Goal: Task Accomplishment & Management: Complete application form

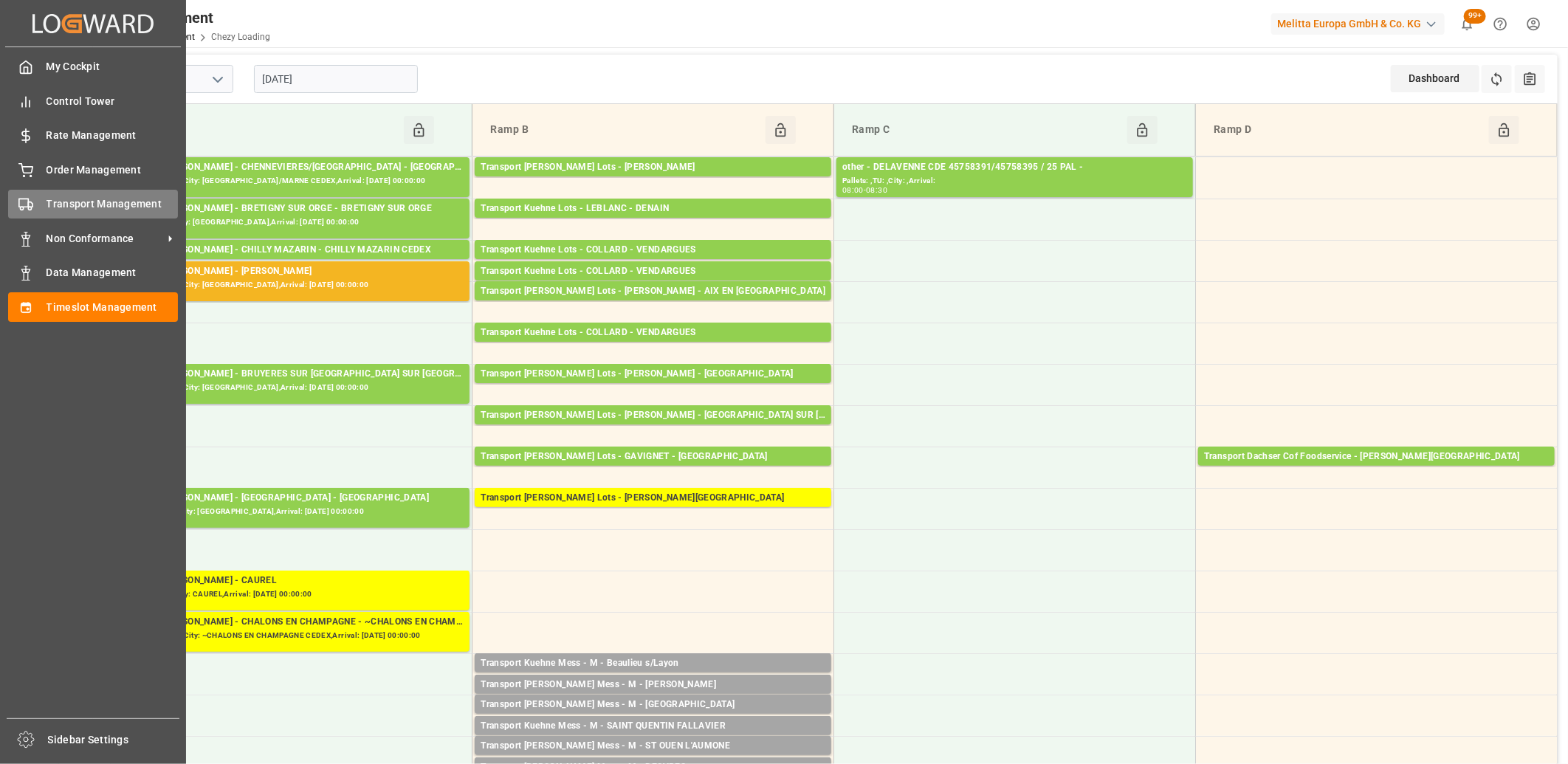
click at [62, 204] on span "Transport Management" at bounding box center [113, 204] width 132 height 16
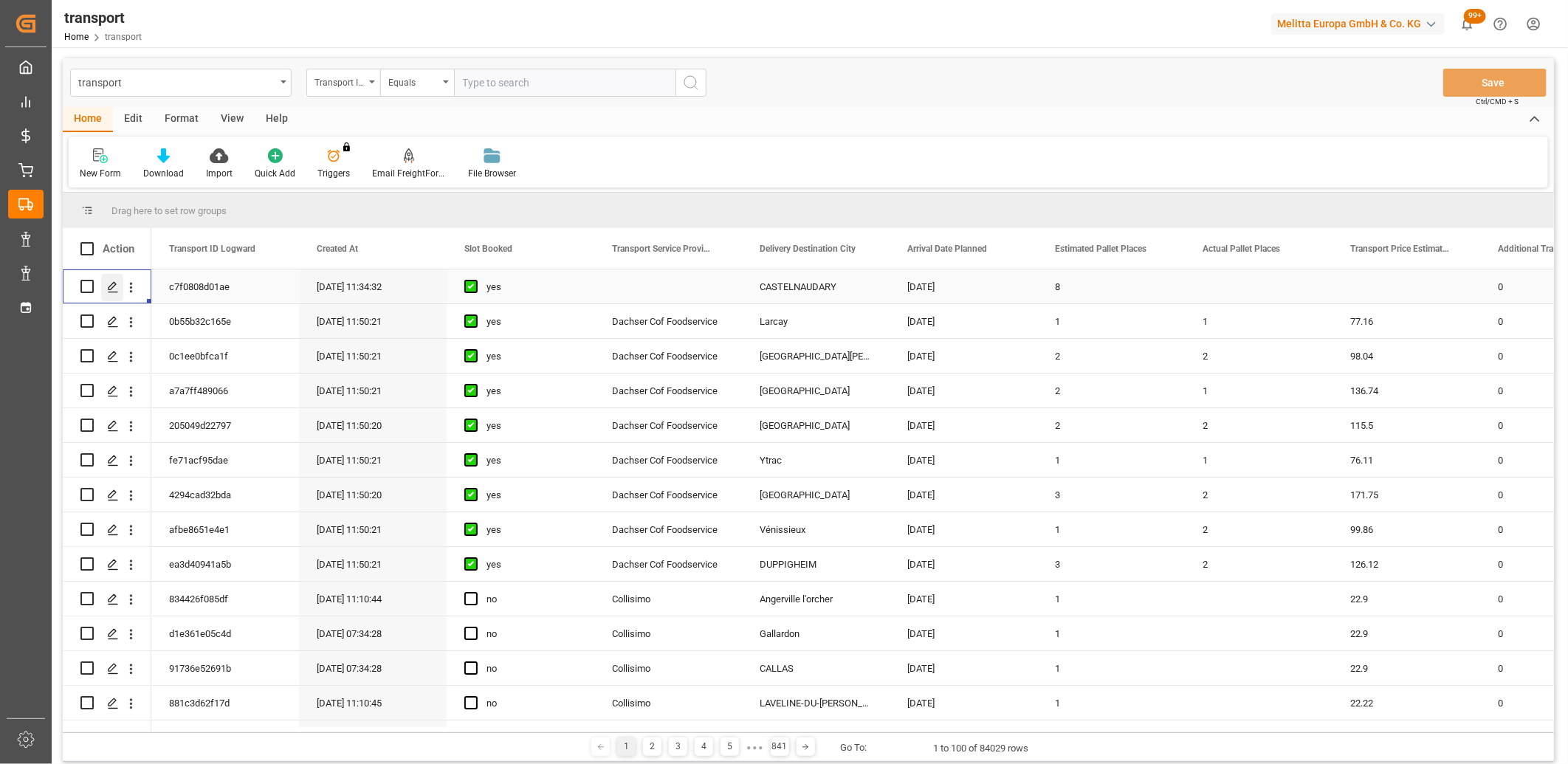
click at [116, 282] on icon "Press SPACE to select this row." at bounding box center [113, 286] width 12 height 12
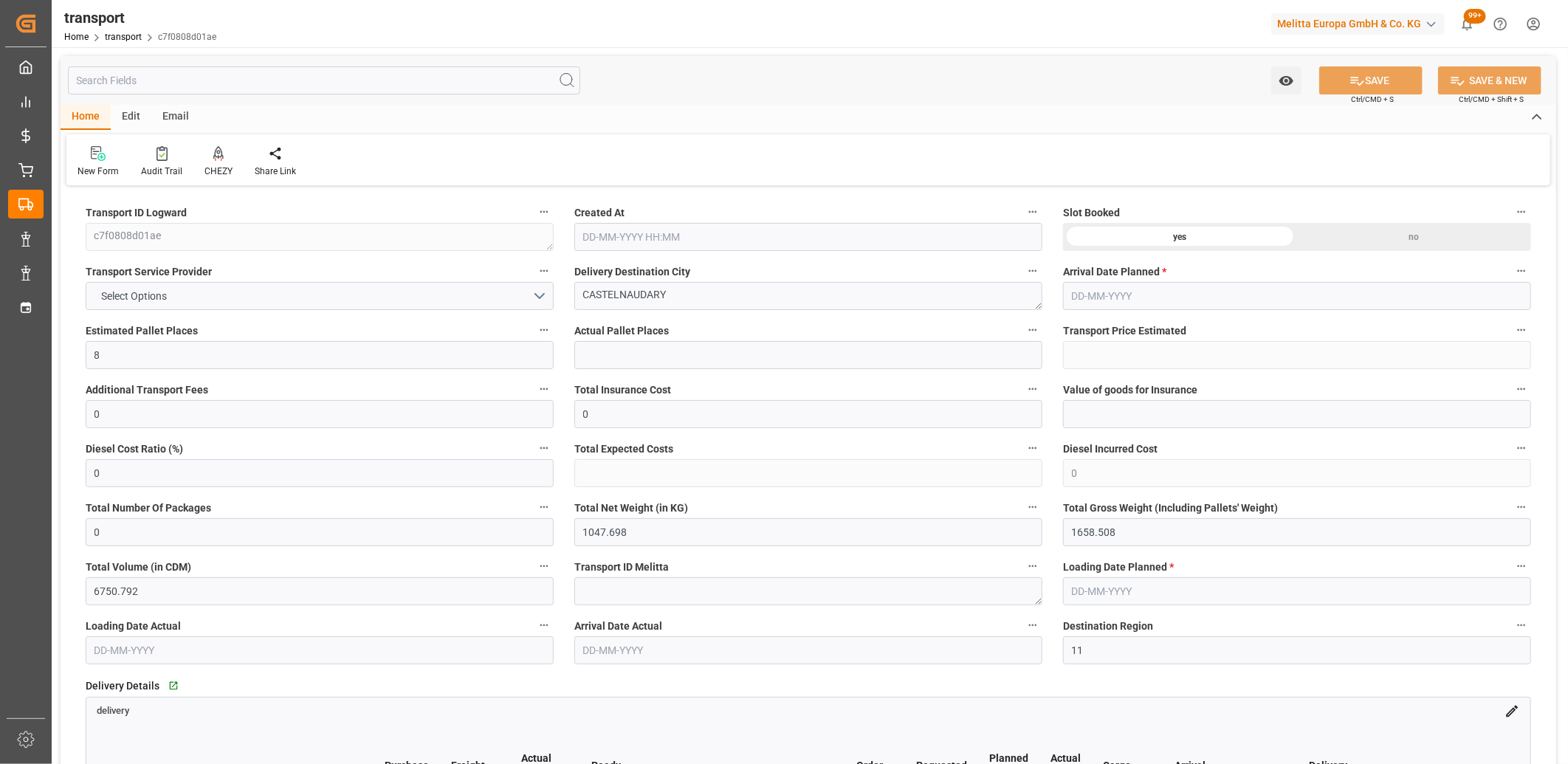
type input "[DATE] 11:34"
type input "[DATE]"
click at [271, 300] on button "Select Options" at bounding box center [319, 296] width 468 height 28
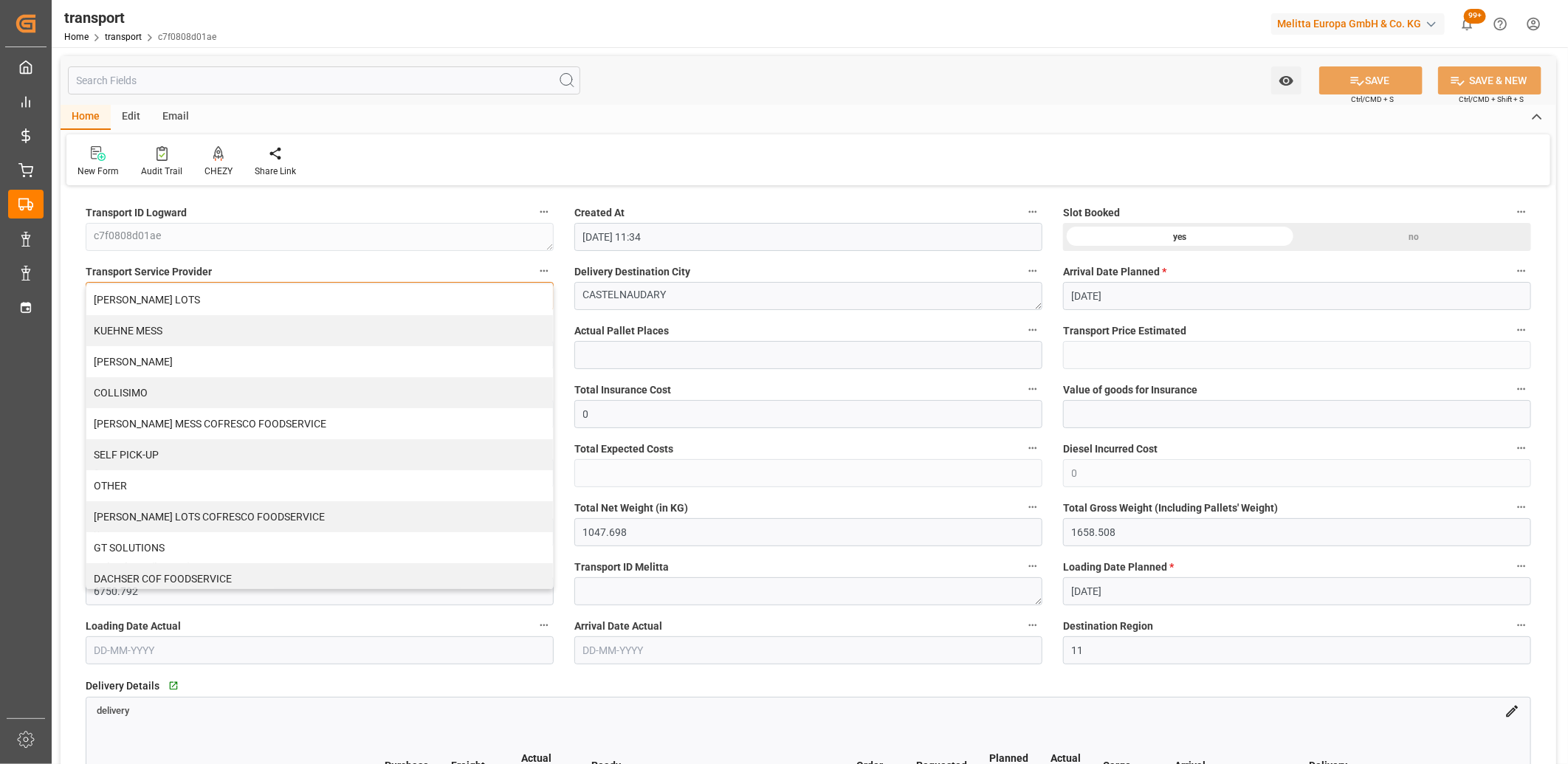
click at [271, 300] on div "[PERSON_NAME] LOTS" at bounding box center [320, 299] width 467 height 31
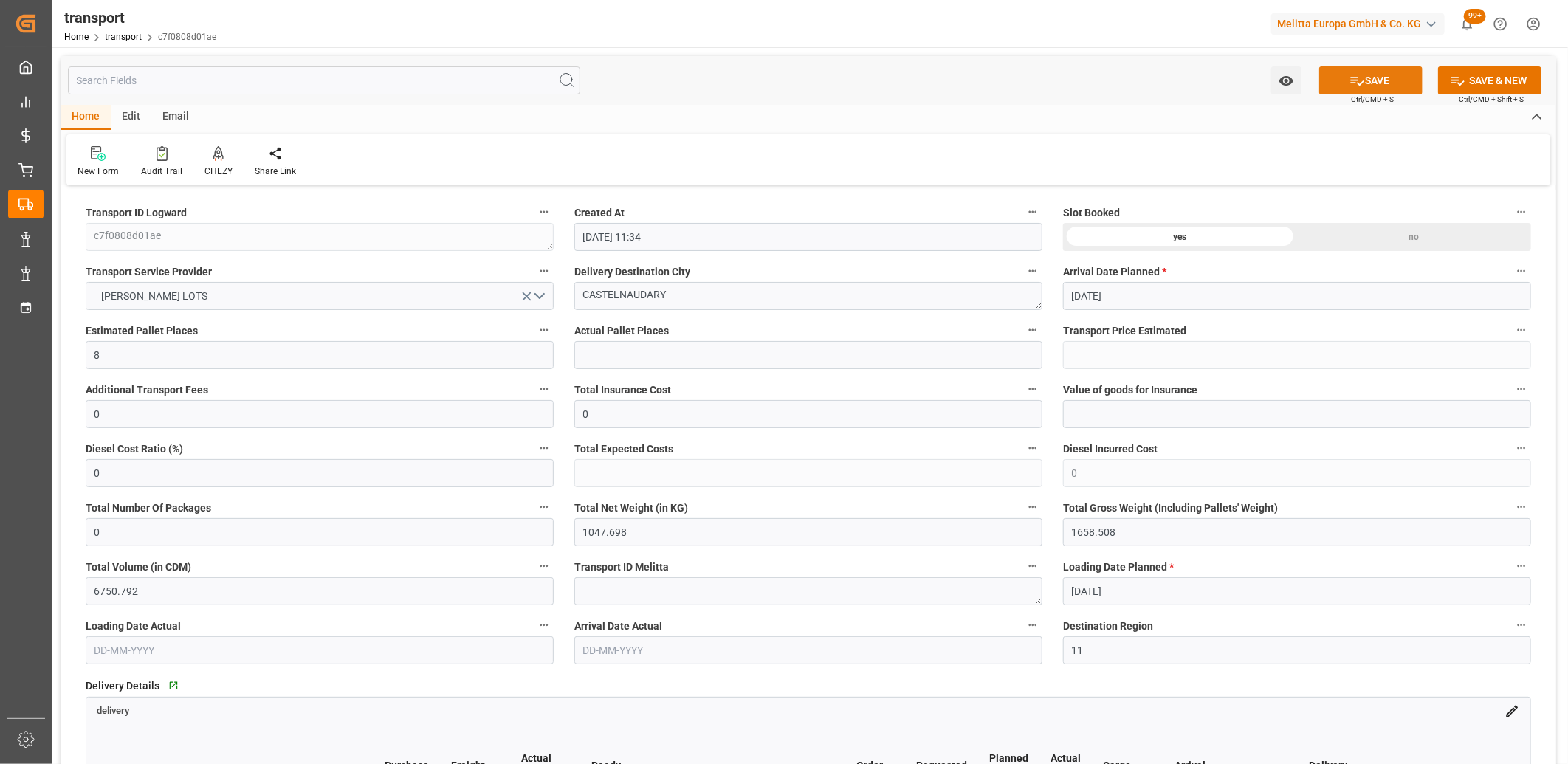
click at [1349, 84] on icon at bounding box center [1357, 81] width 16 height 16
type input "510.07"
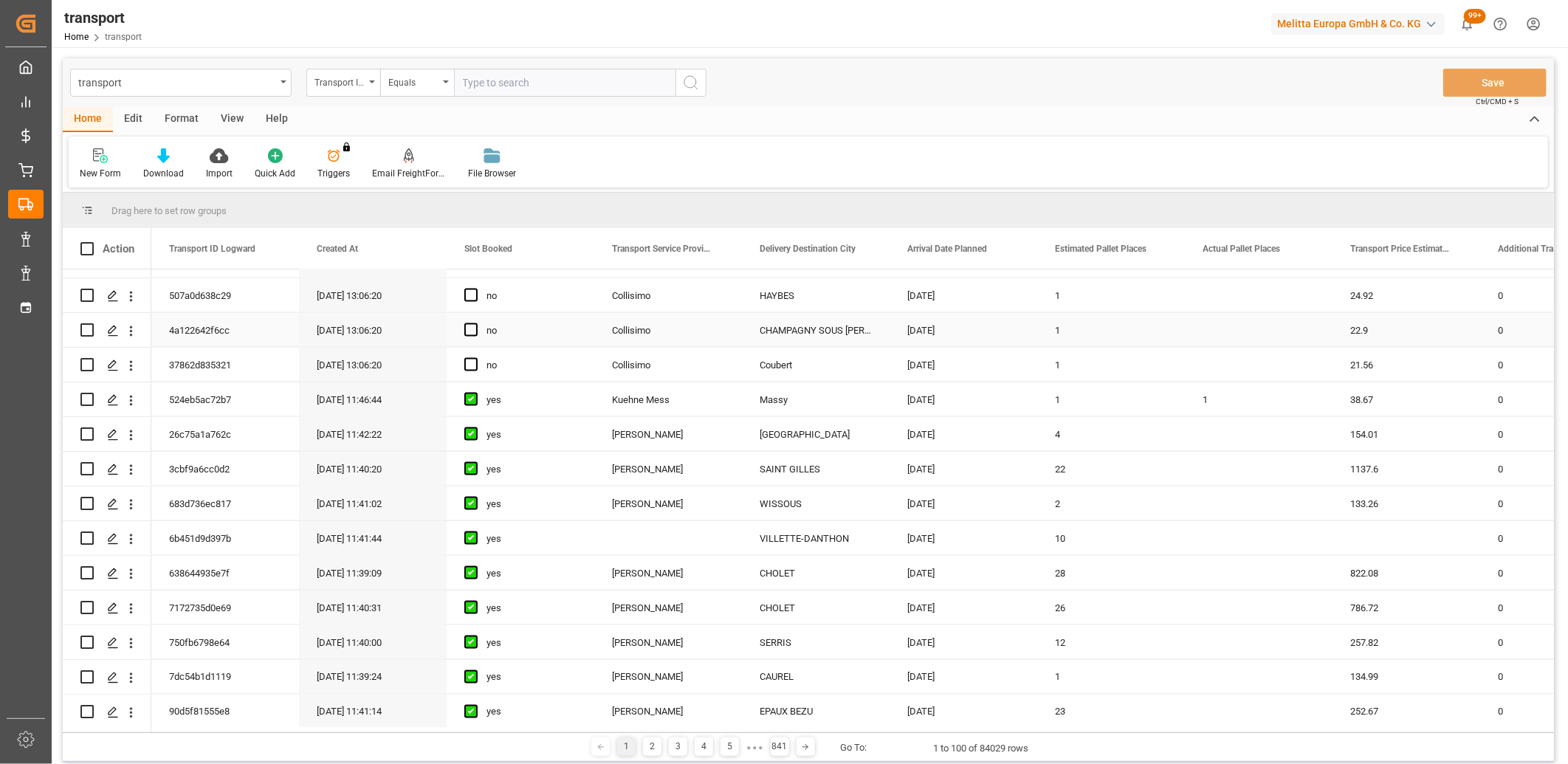
scroll to position [1476, 0]
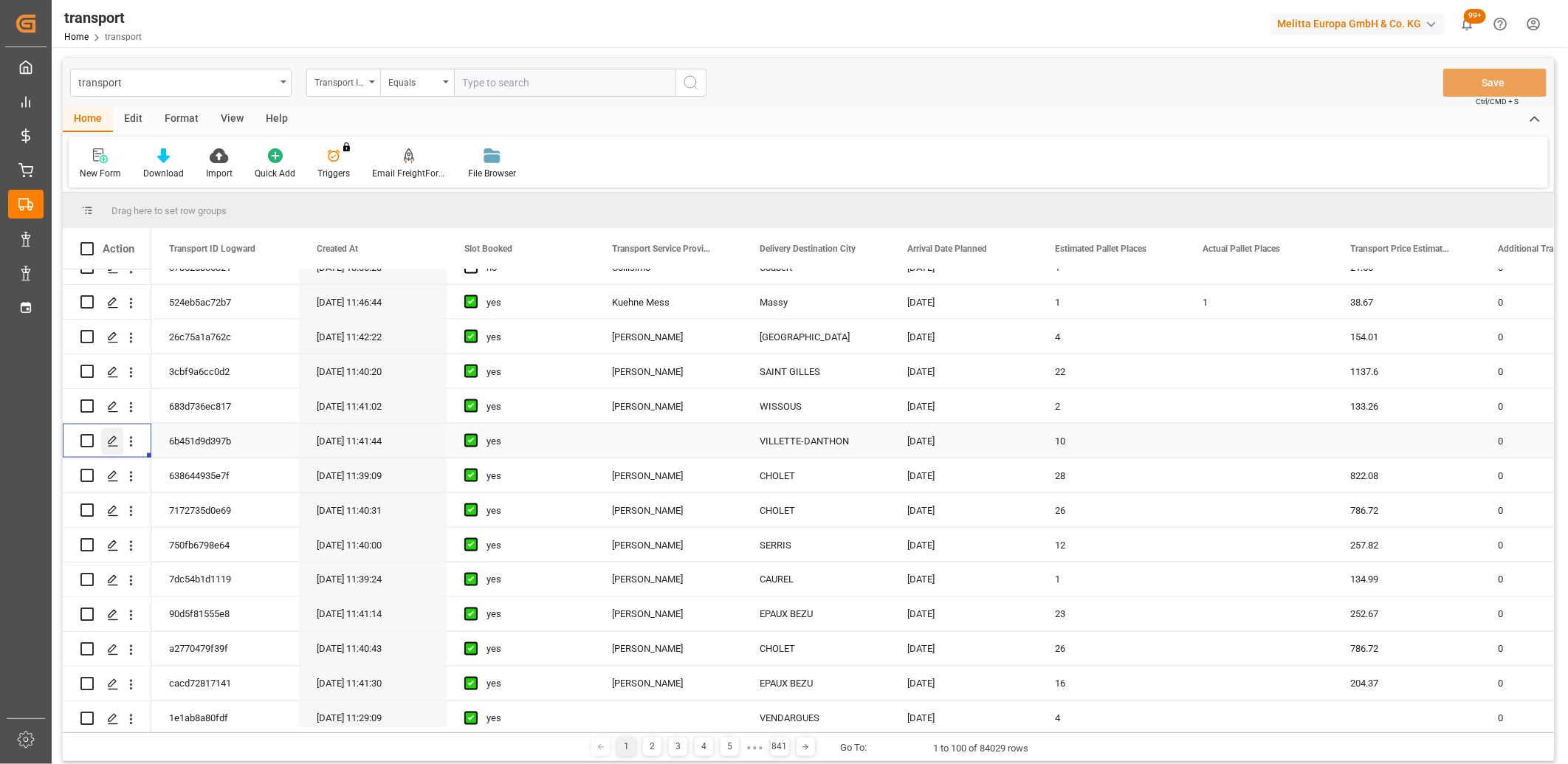
click at [118, 439] on icon "Press SPACE to select this row." at bounding box center [113, 441] width 12 height 12
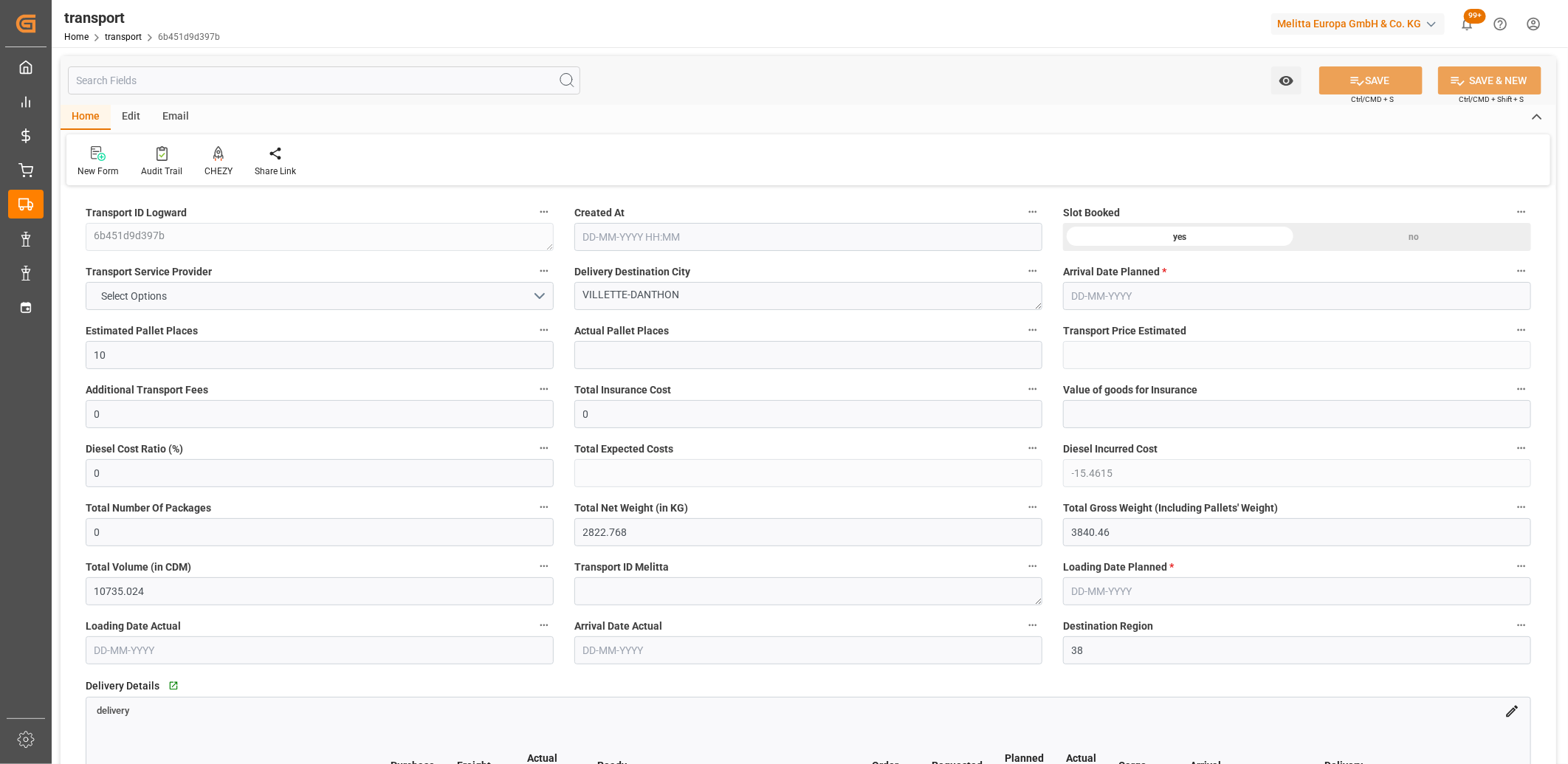
type input "[DATE] 11:41"
type input "[DATE]"
click at [179, 297] on button "Select Options" at bounding box center [319, 296] width 468 height 28
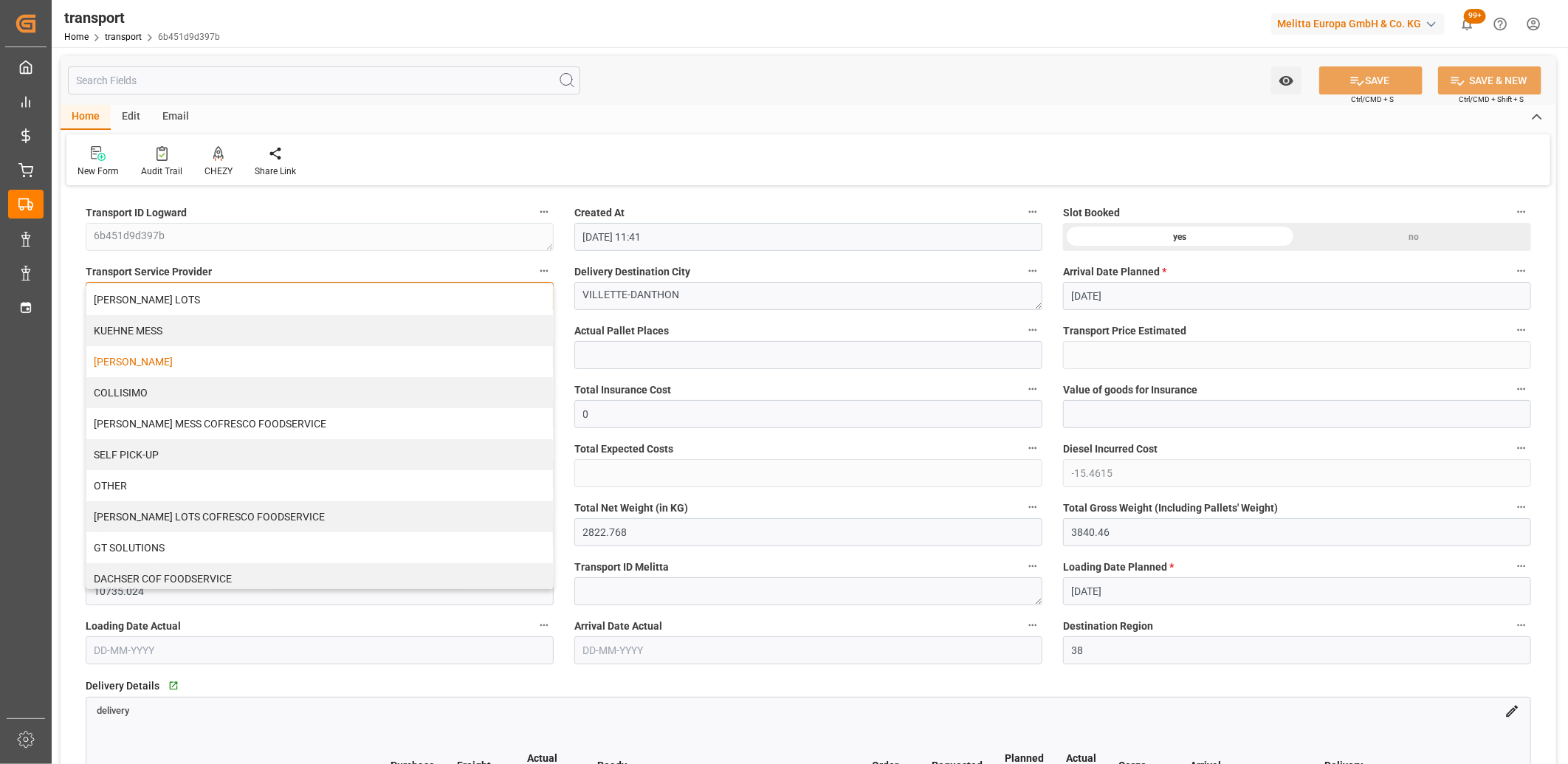
click at [163, 360] on div "[PERSON_NAME]" at bounding box center [320, 361] width 467 height 31
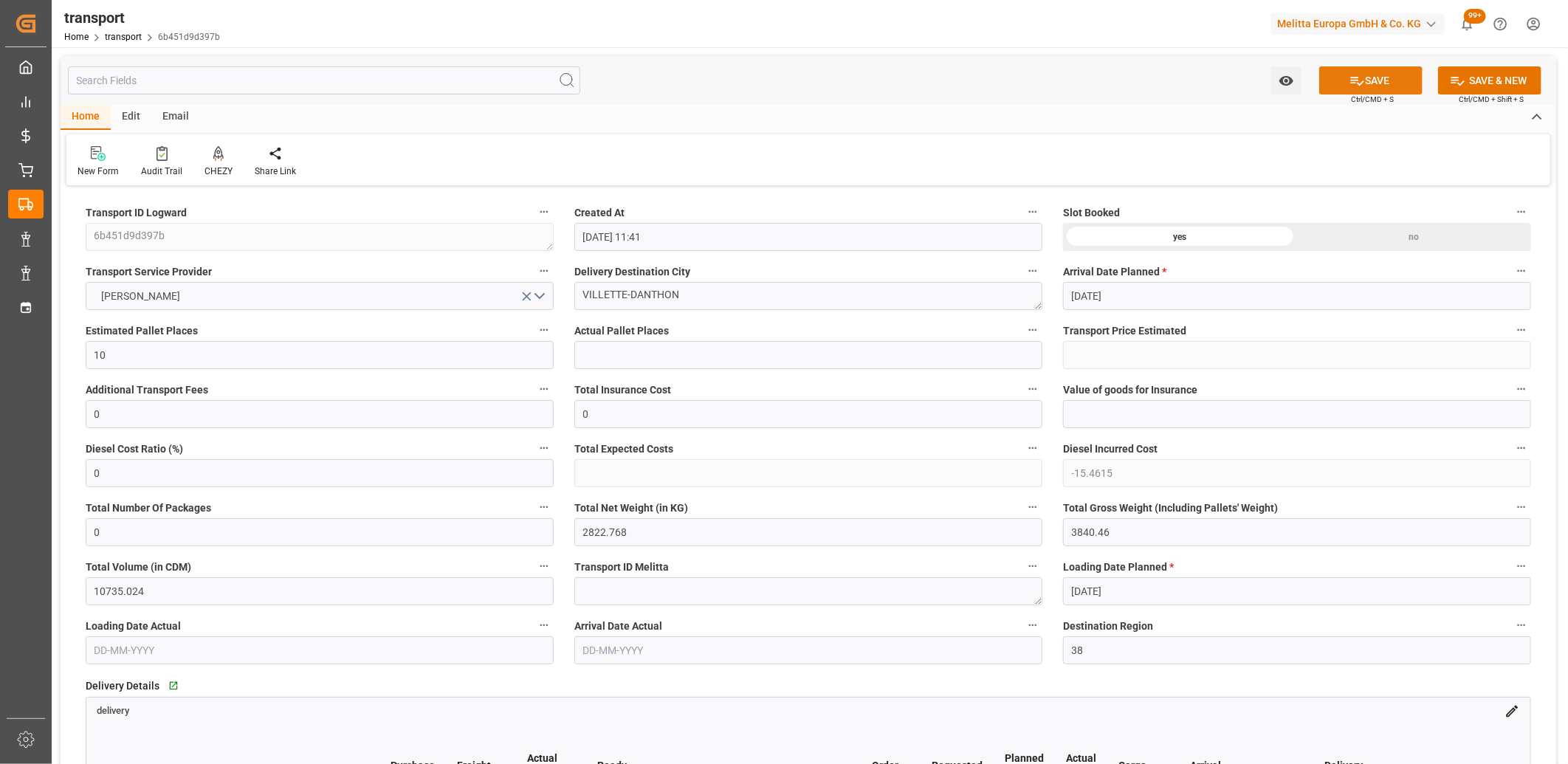
click at [1353, 88] on button "SAVE" at bounding box center [1371, 80] width 103 height 28
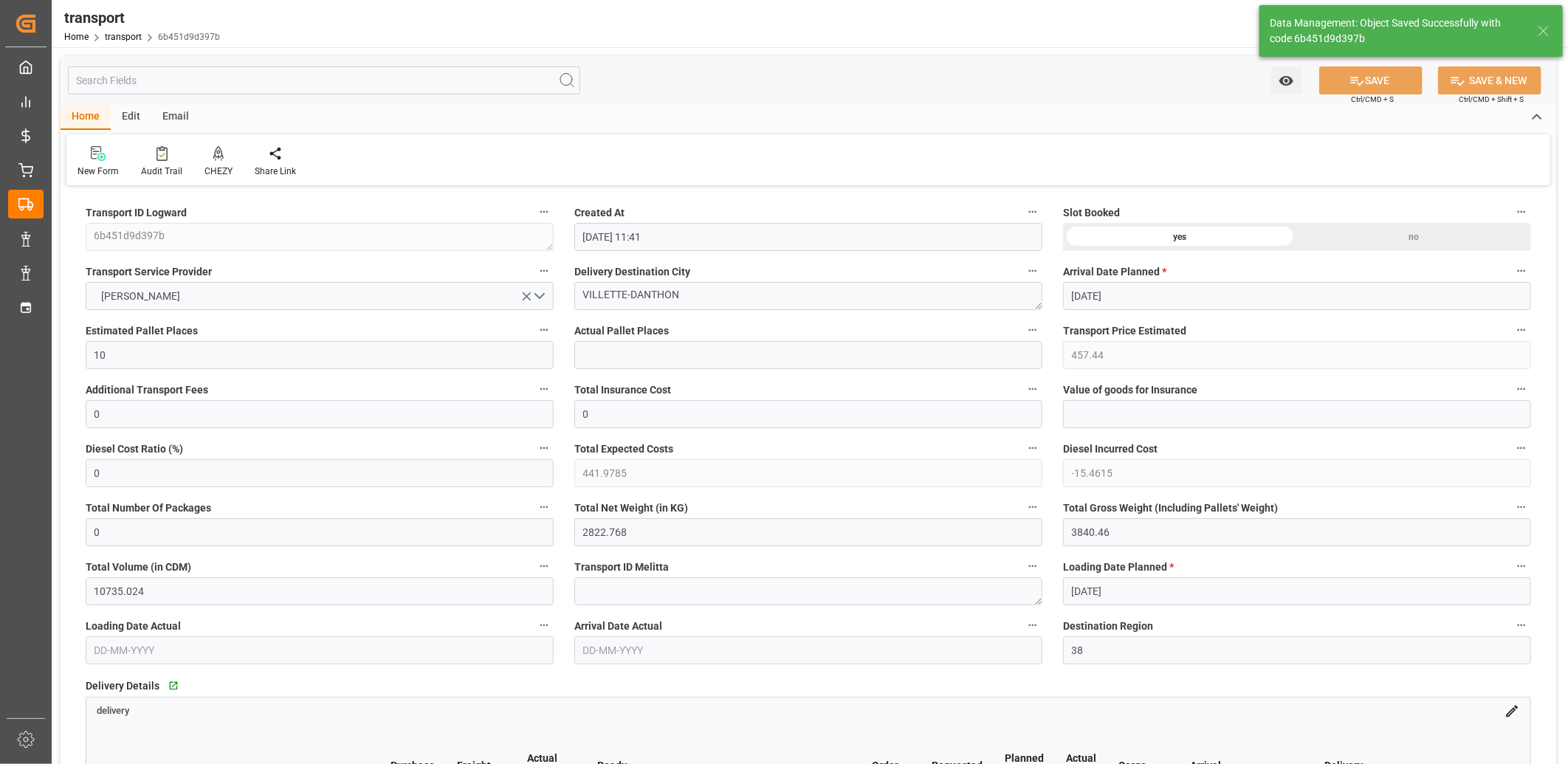
type input "457.44"
type input "441.9785"
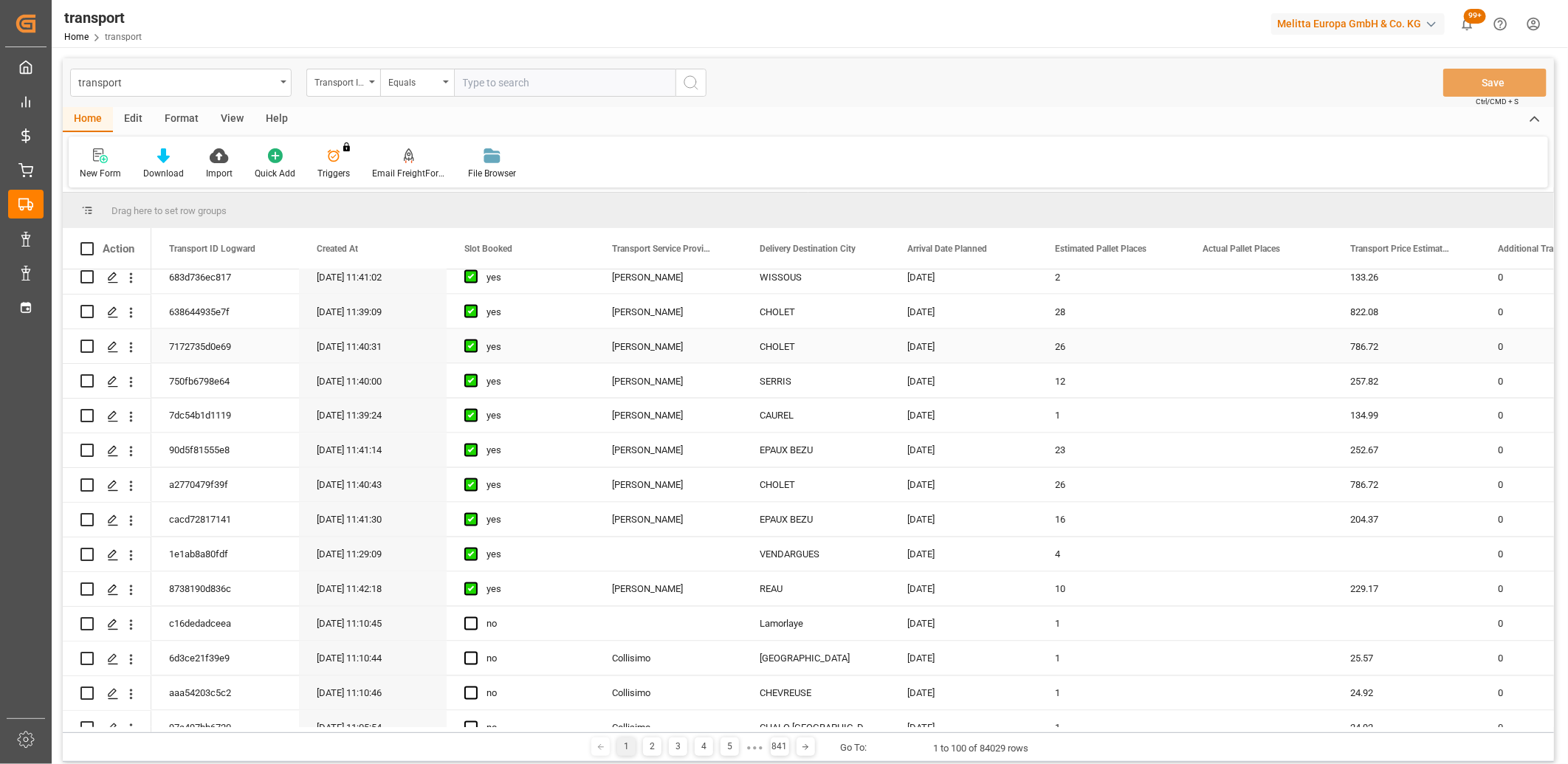
scroll to position [1721, 0]
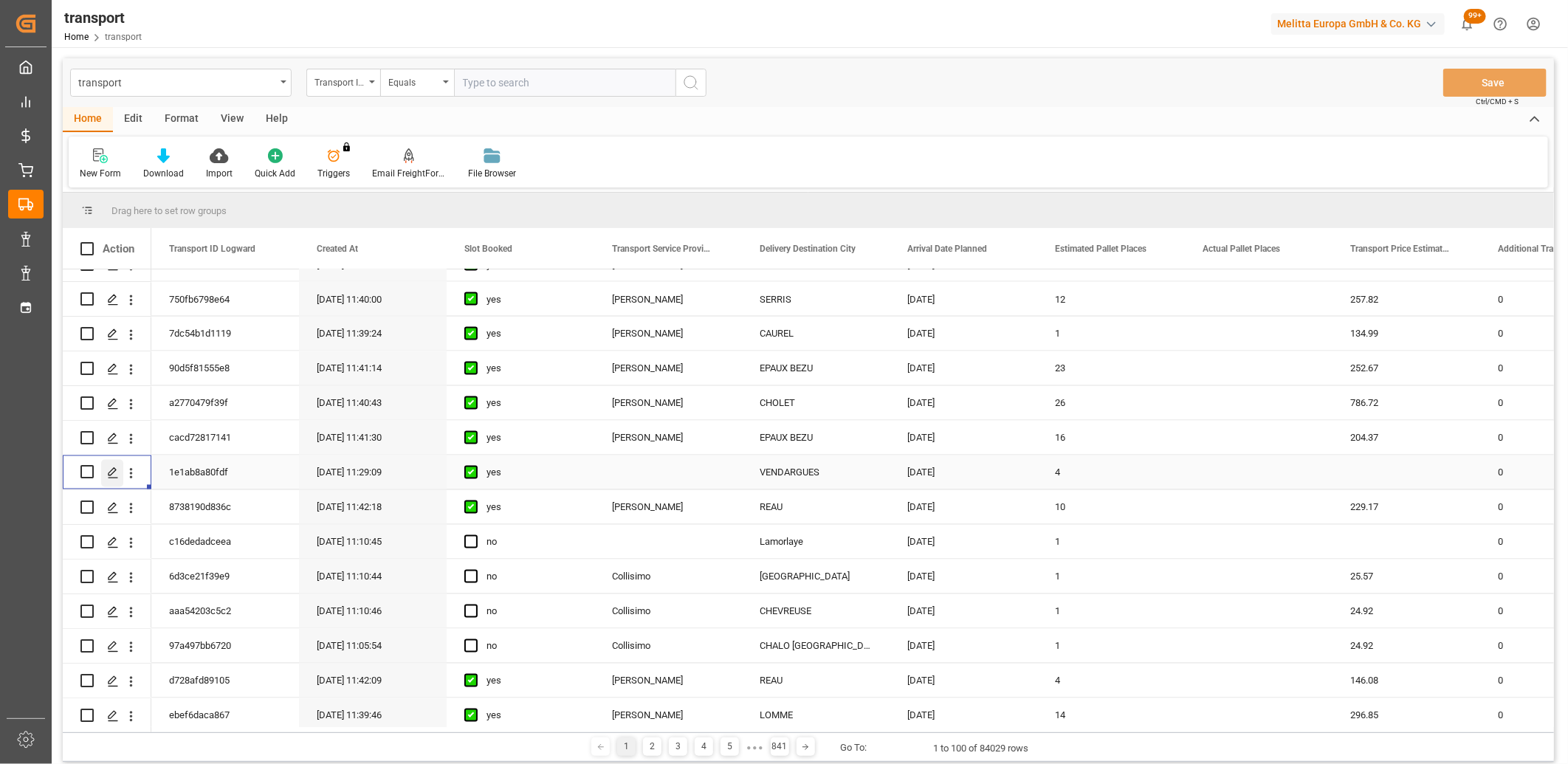
click at [119, 470] on div "Press SPACE to select this row." at bounding box center [113, 473] width 22 height 27
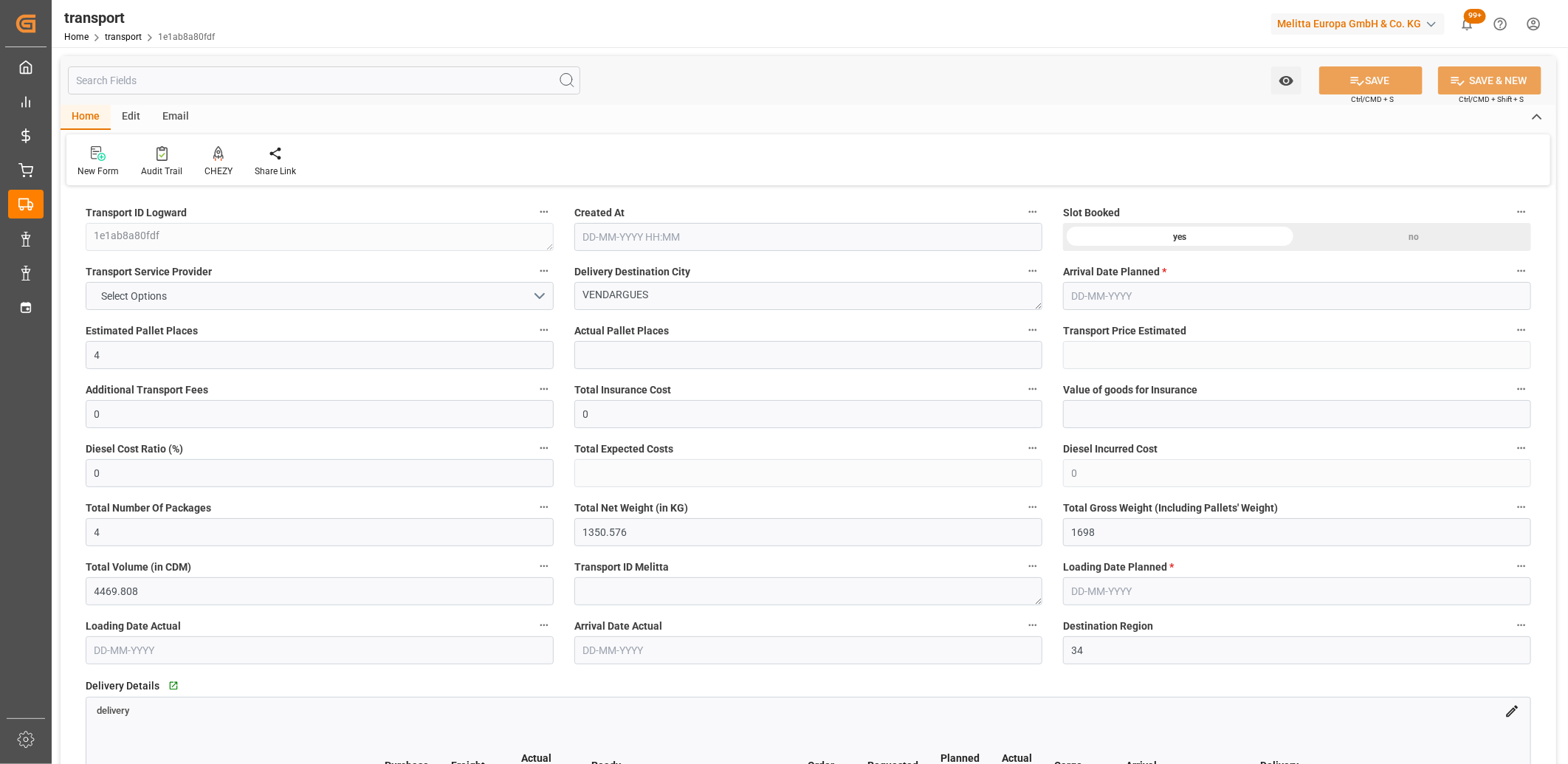
type input "[DATE] 11:29"
type input "[DATE]"
click at [179, 298] on button "Select Options" at bounding box center [319, 296] width 468 height 28
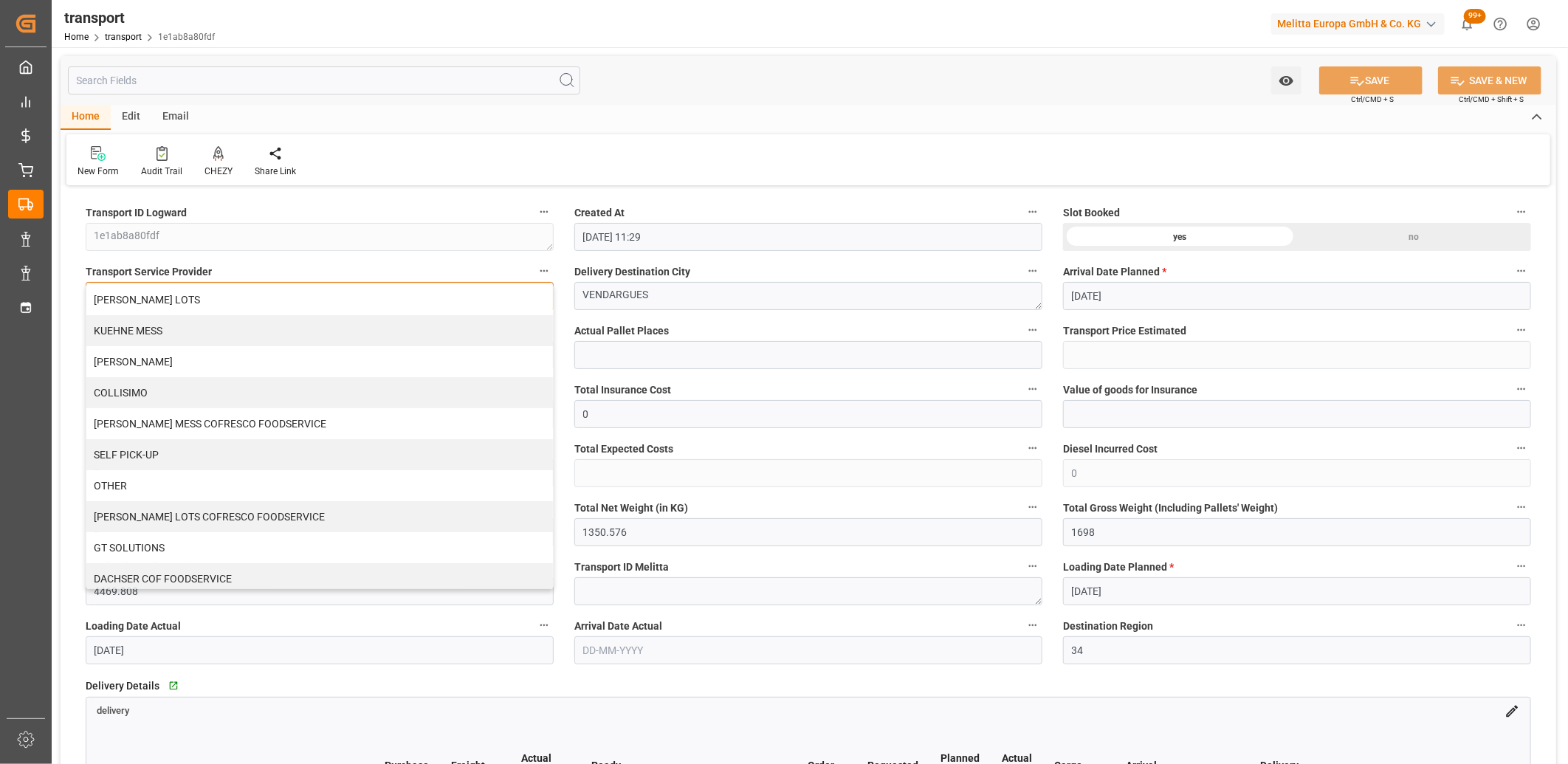
click at [179, 298] on div "[PERSON_NAME] LOTS" at bounding box center [320, 299] width 467 height 31
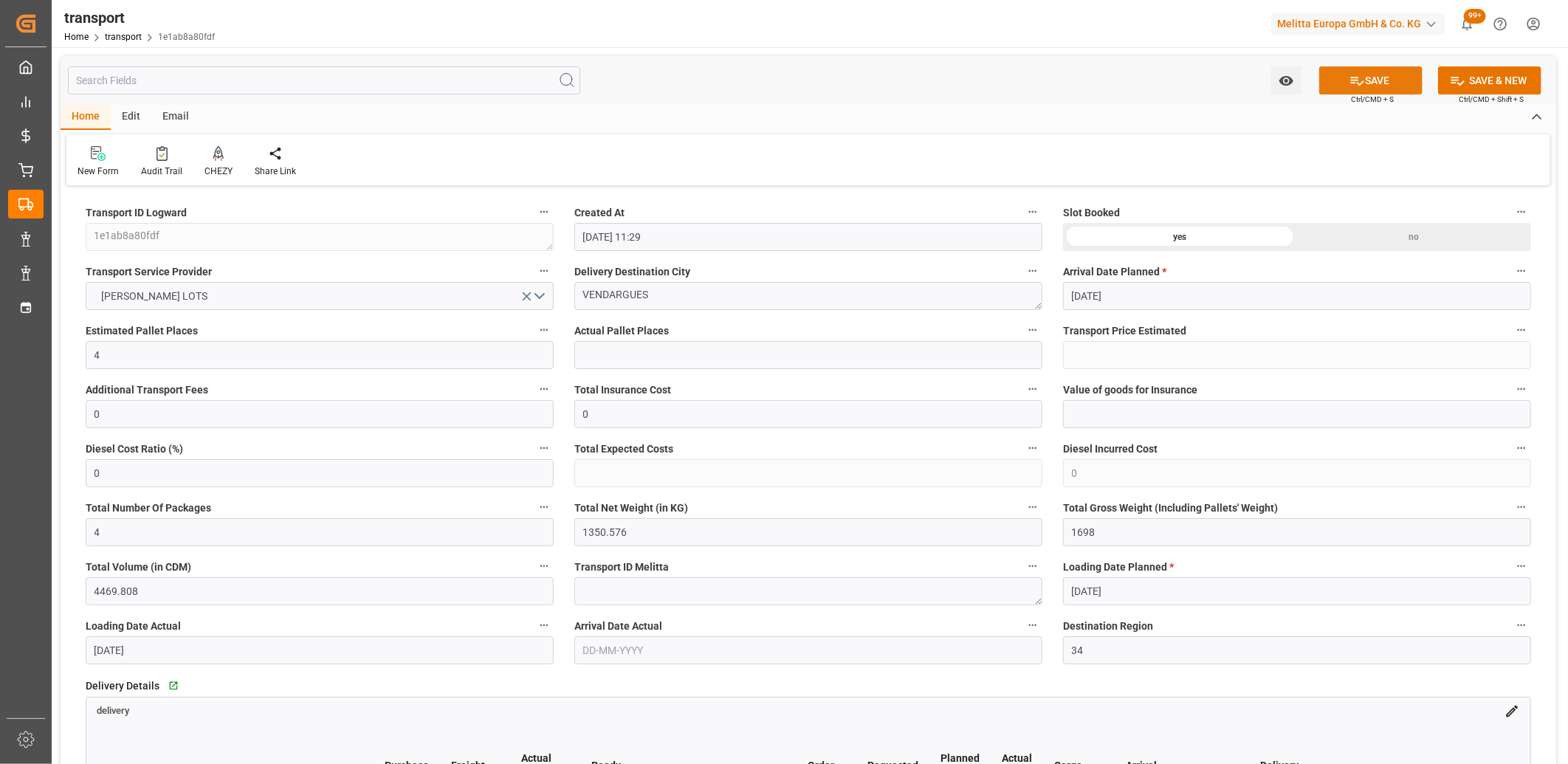
click at [1376, 83] on button "SAVE" at bounding box center [1371, 80] width 103 height 28
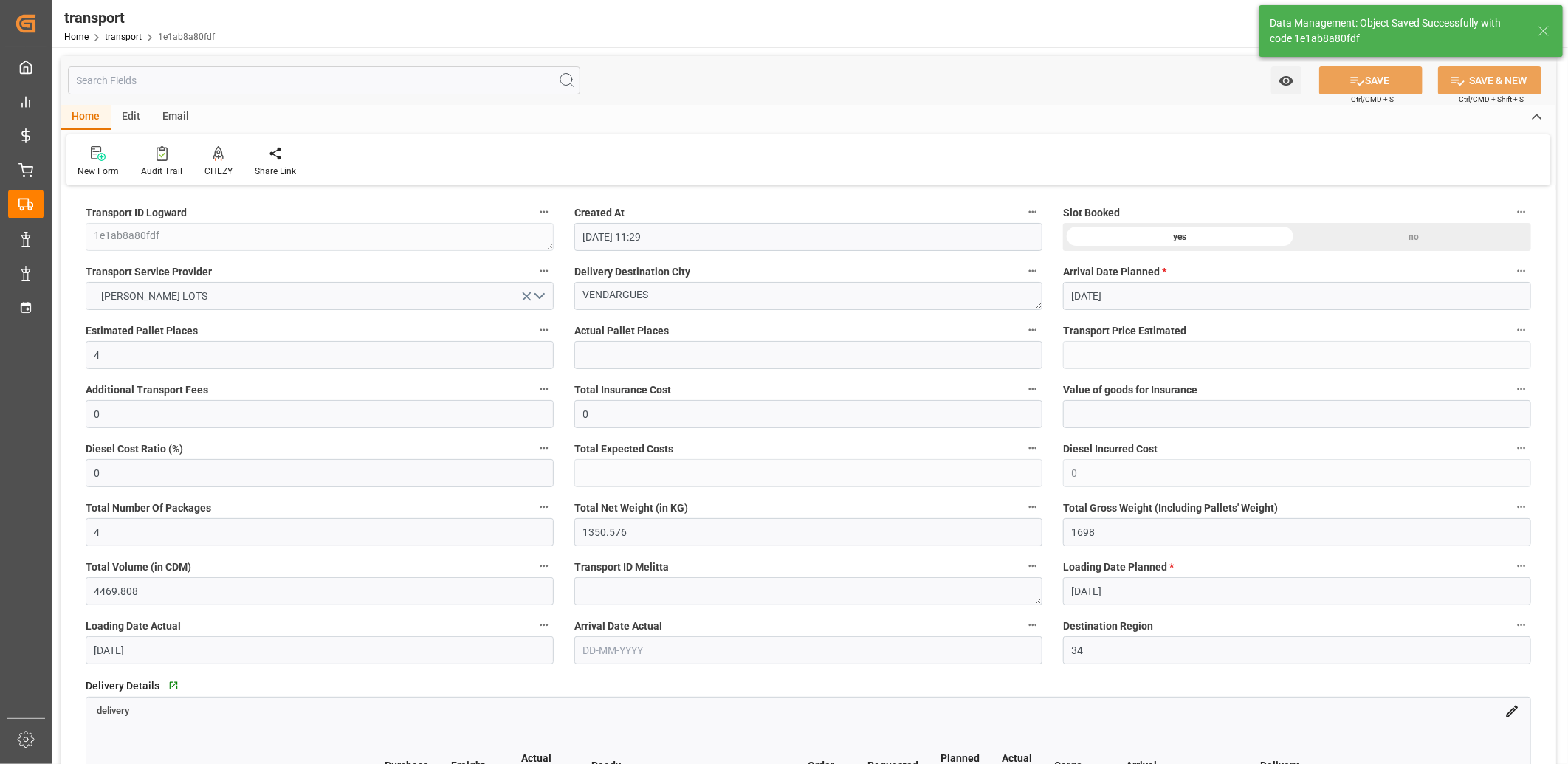
type input "322.33"
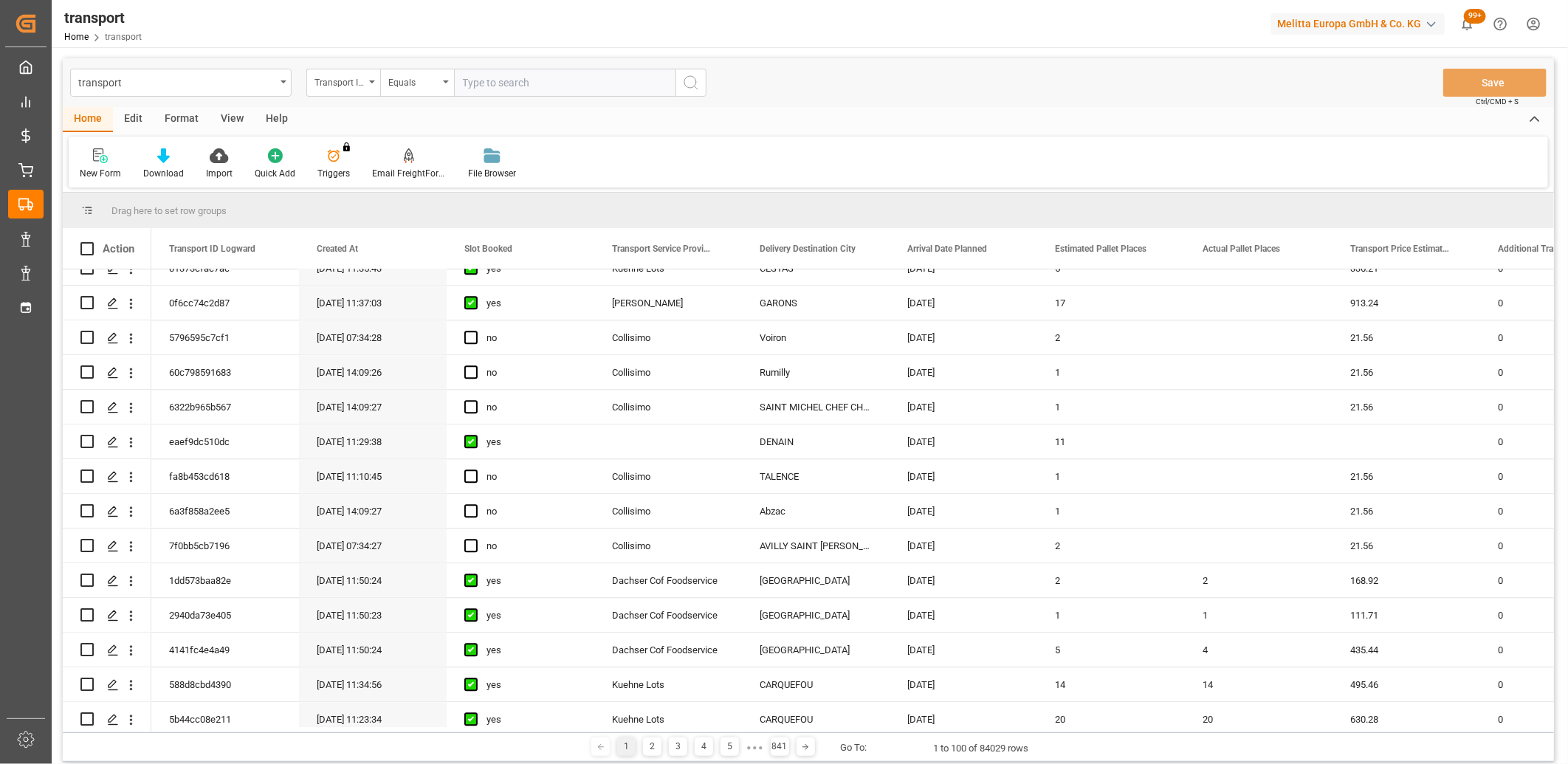
scroll to position [2213, 0]
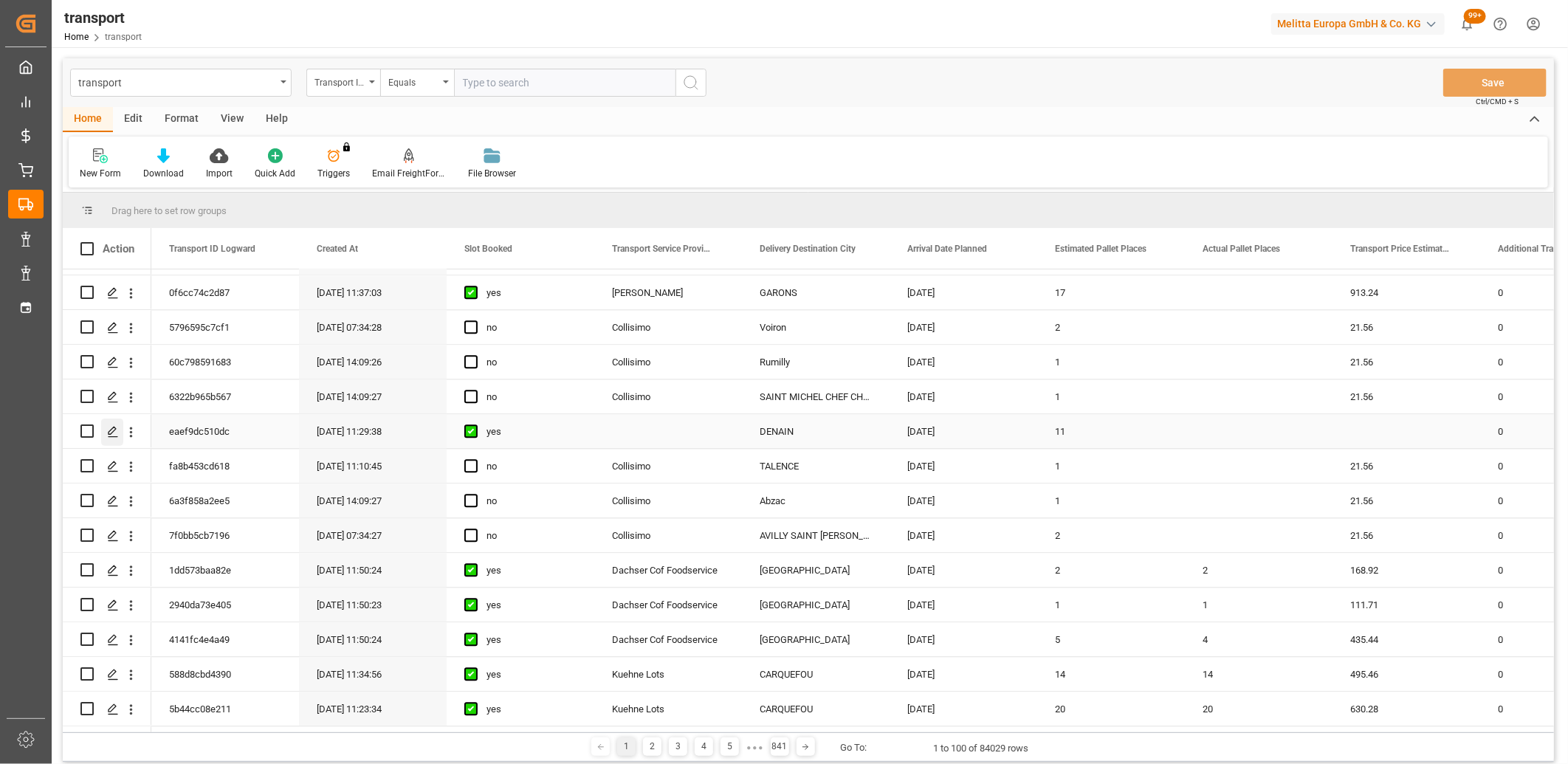
click at [112, 437] on icon "Press SPACE to select this row." at bounding box center [113, 431] width 12 height 12
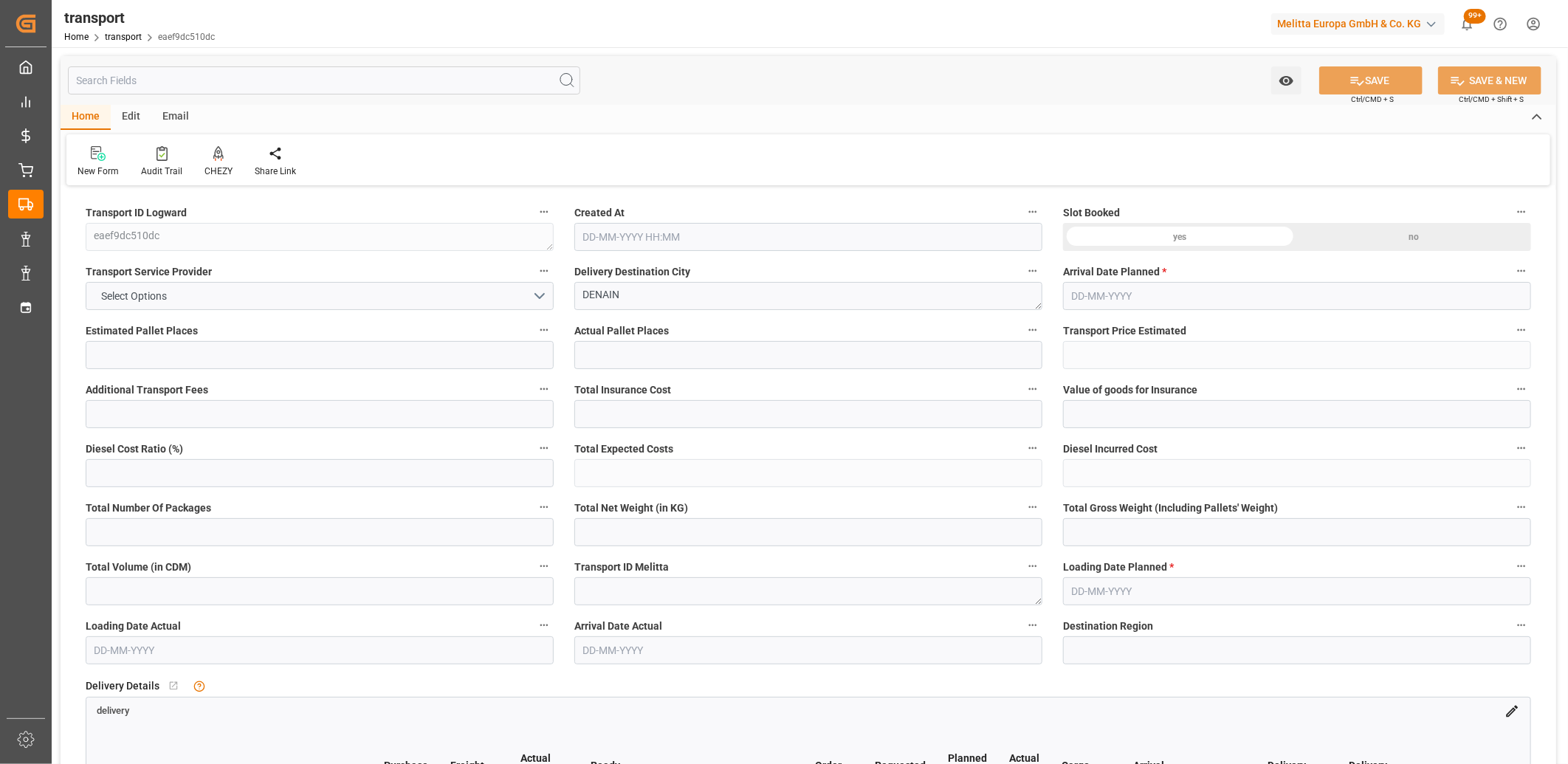
type input "11"
type input "0"
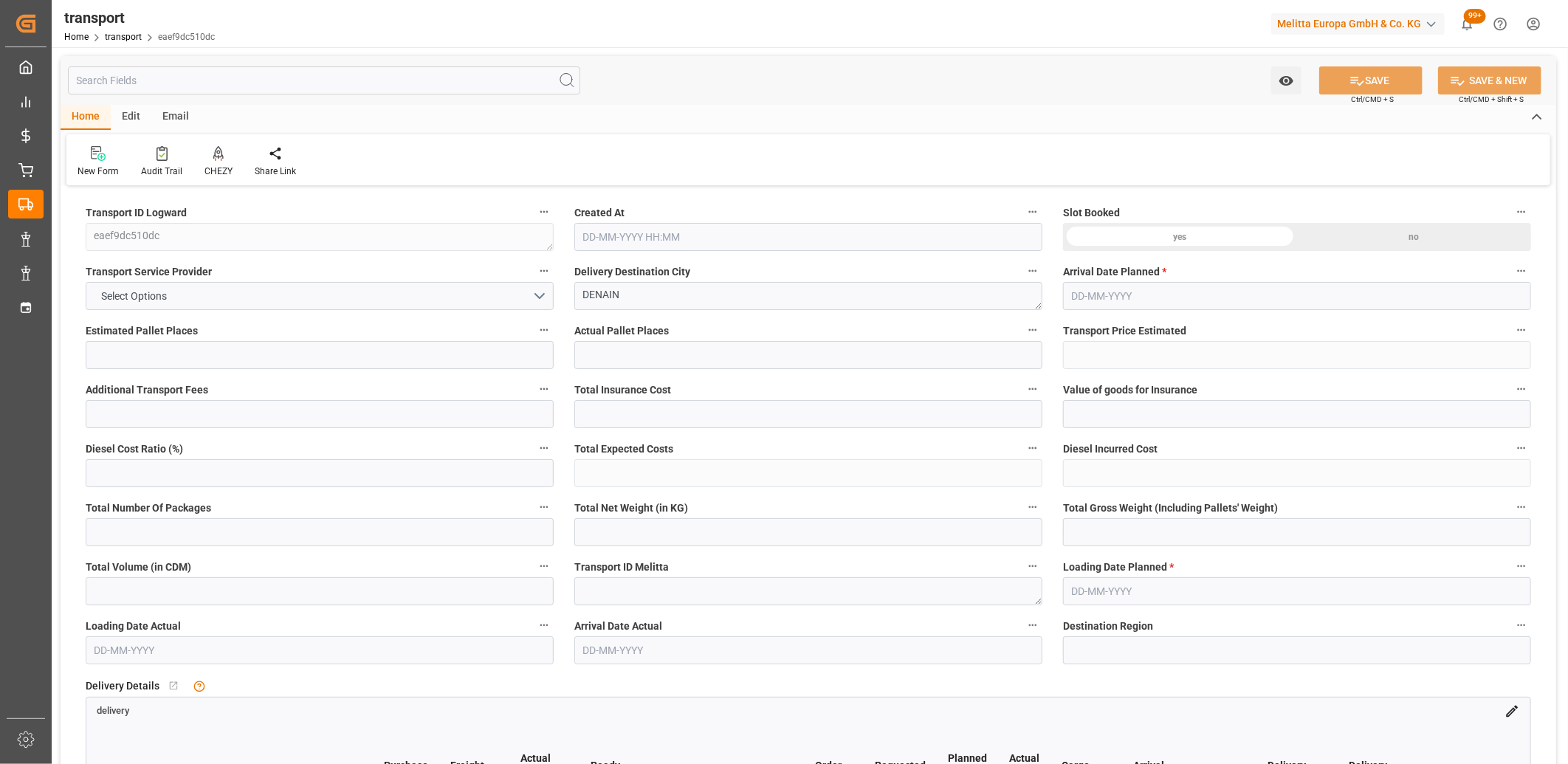
type input "12"
type input "3941.637"
type input "4550.431"
type input "11795.805"
type input "59"
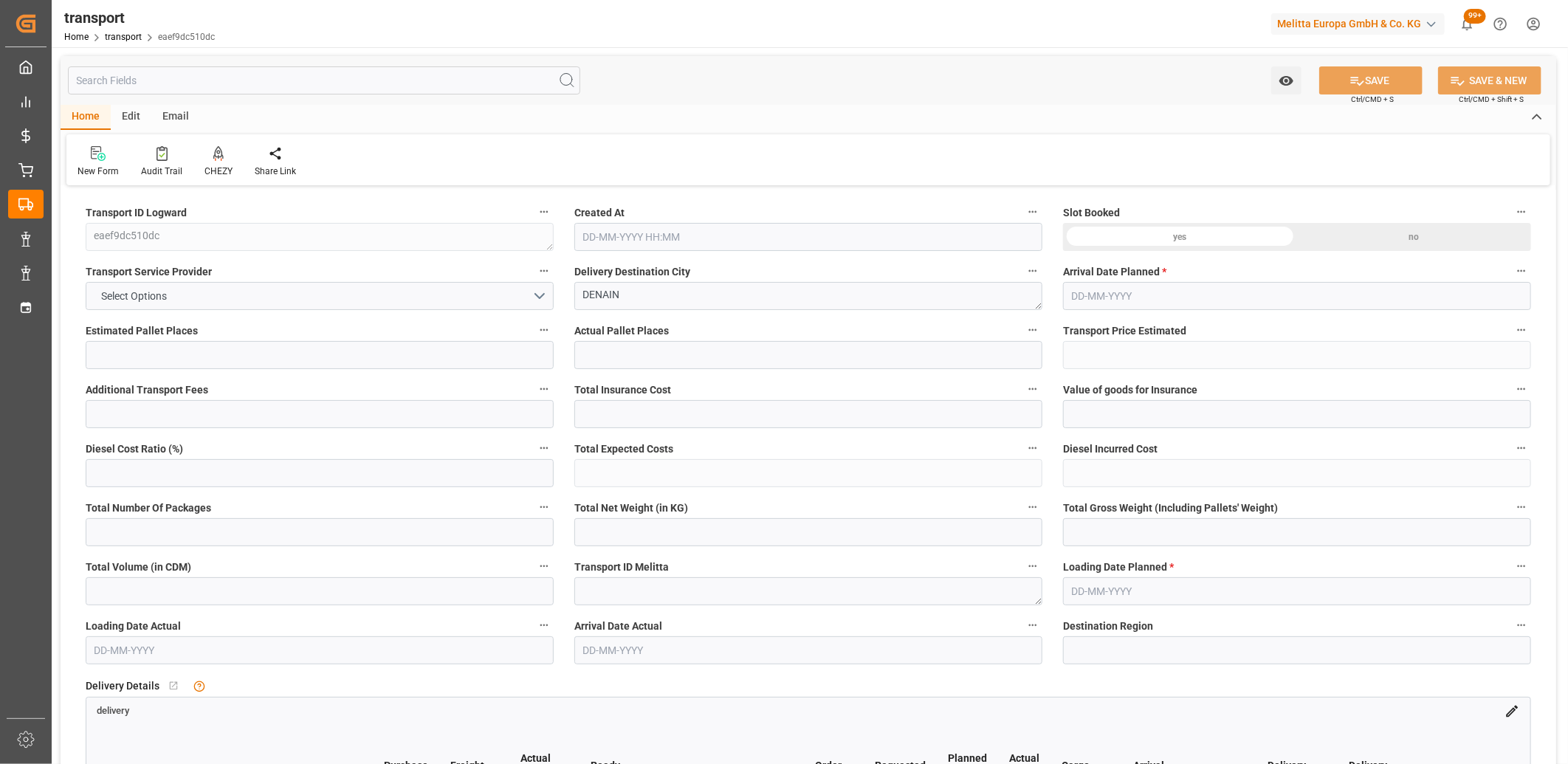
type input "8"
type input "413"
type input "11"
type input "101"
type input "4075.991"
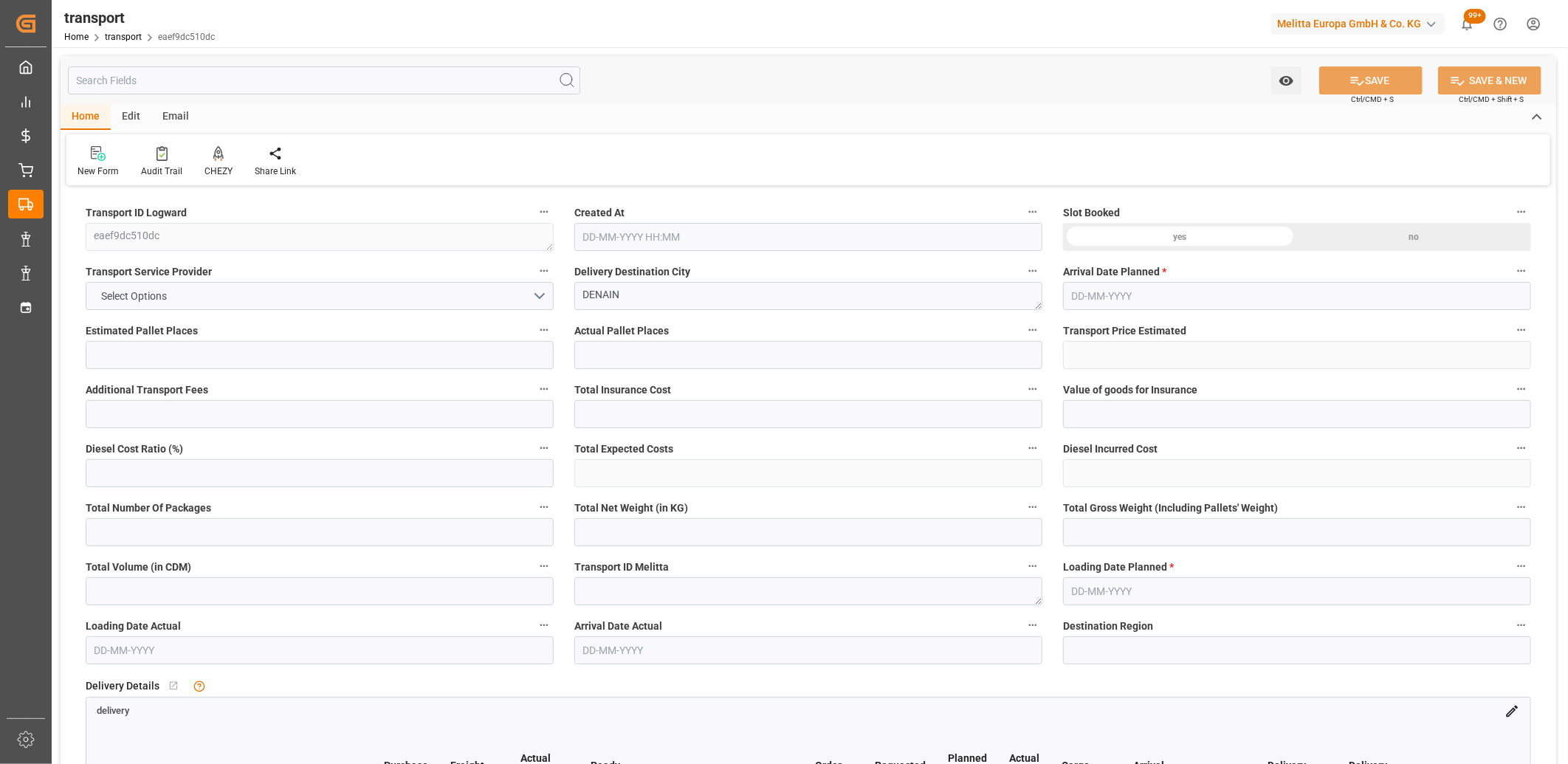
type input "0"
type input "4710.8598"
type input "0"
type input "21"
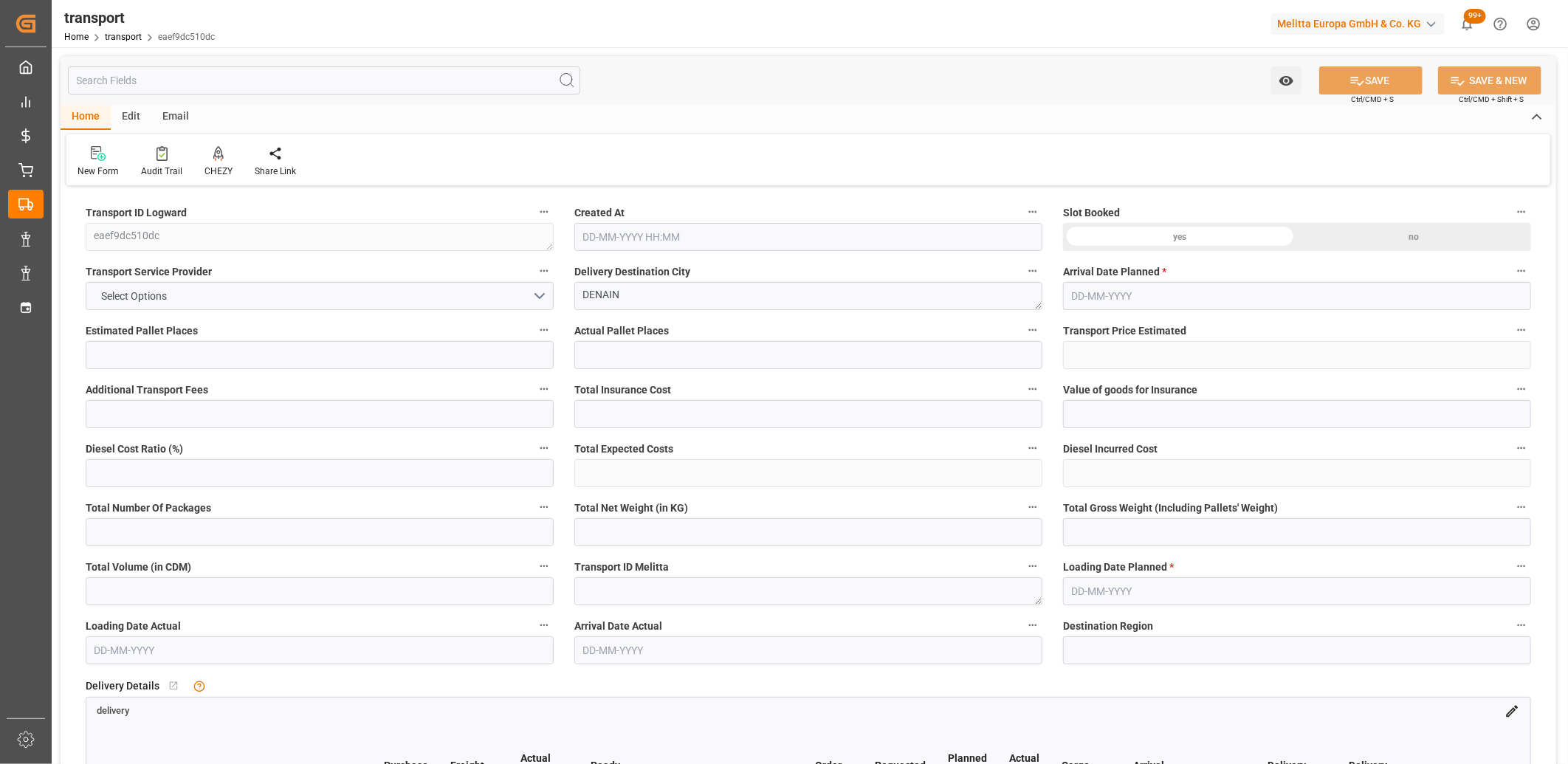
type input "35"
type input "[DATE] 11:29"
type input "[DATE]"
click at [318, 303] on button "Select Options" at bounding box center [319, 296] width 468 height 28
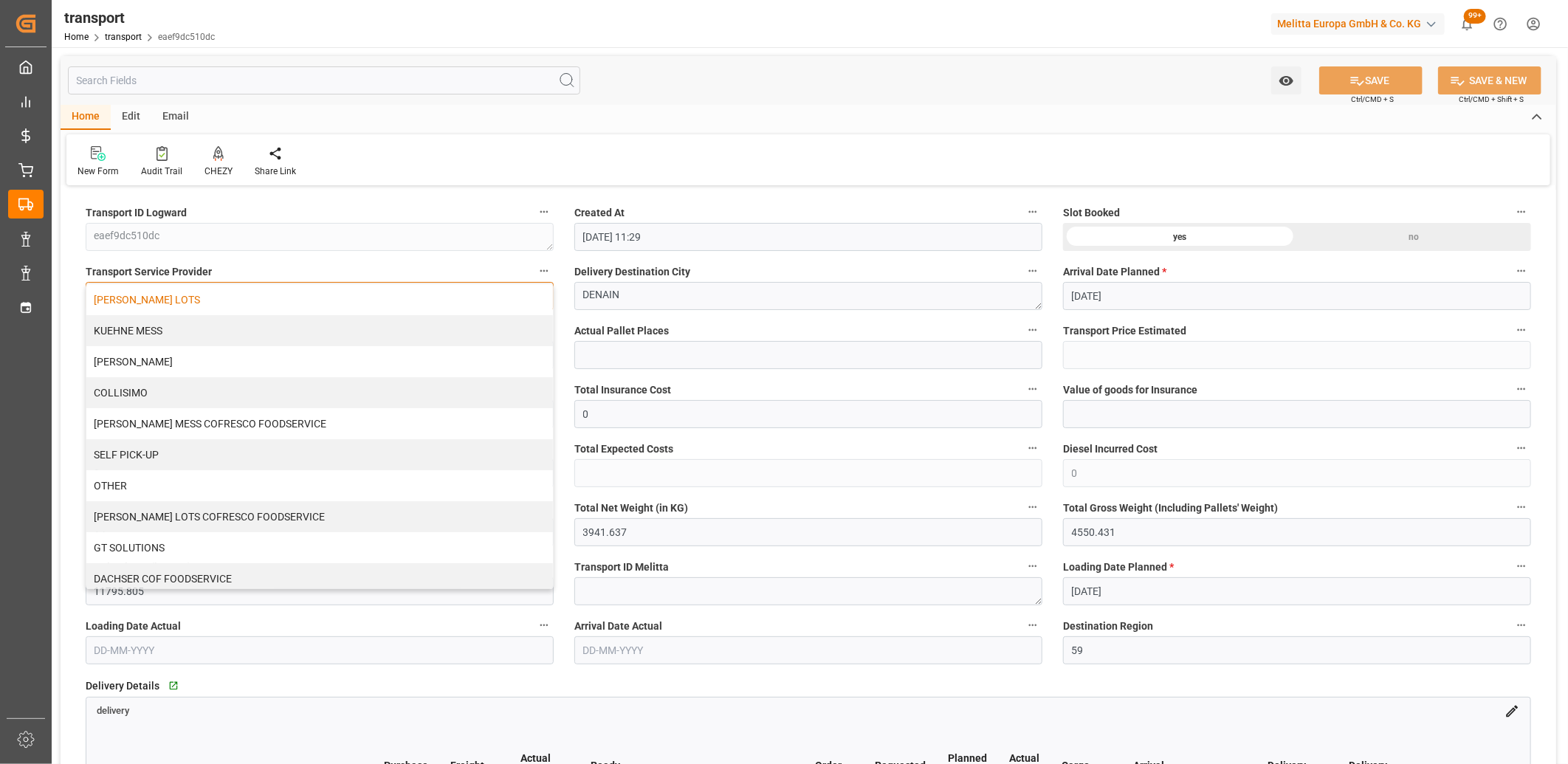
click at [318, 298] on div "[PERSON_NAME] LOTS" at bounding box center [320, 299] width 467 height 31
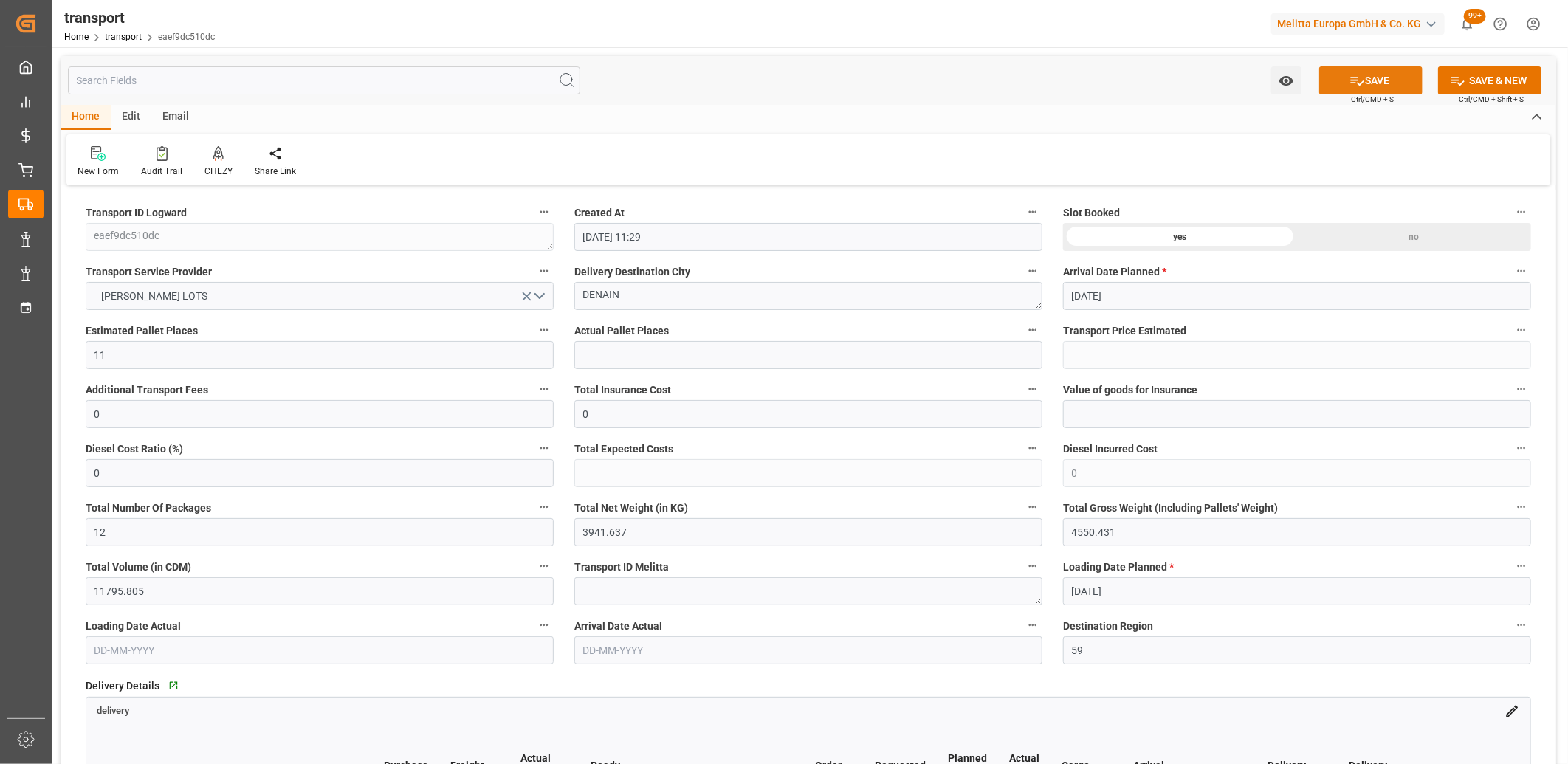
click at [1359, 77] on icon at bounding box center [1357, 81] width 16 height 16
type input "268.52"
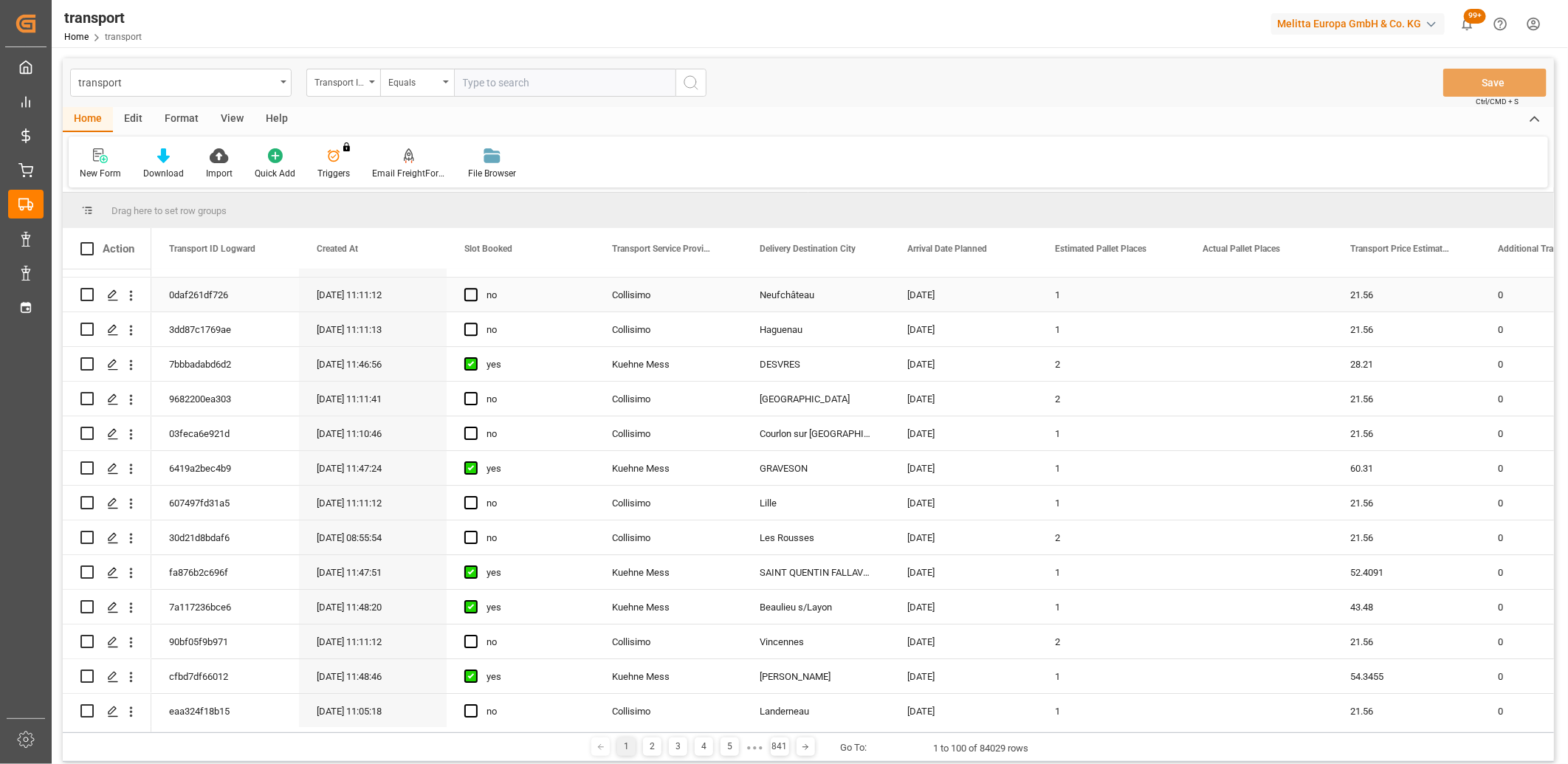
scroll to position [3014, 0]
click at [646, 740] on div "2" at bounding box center [652, 746] width 19 height 19
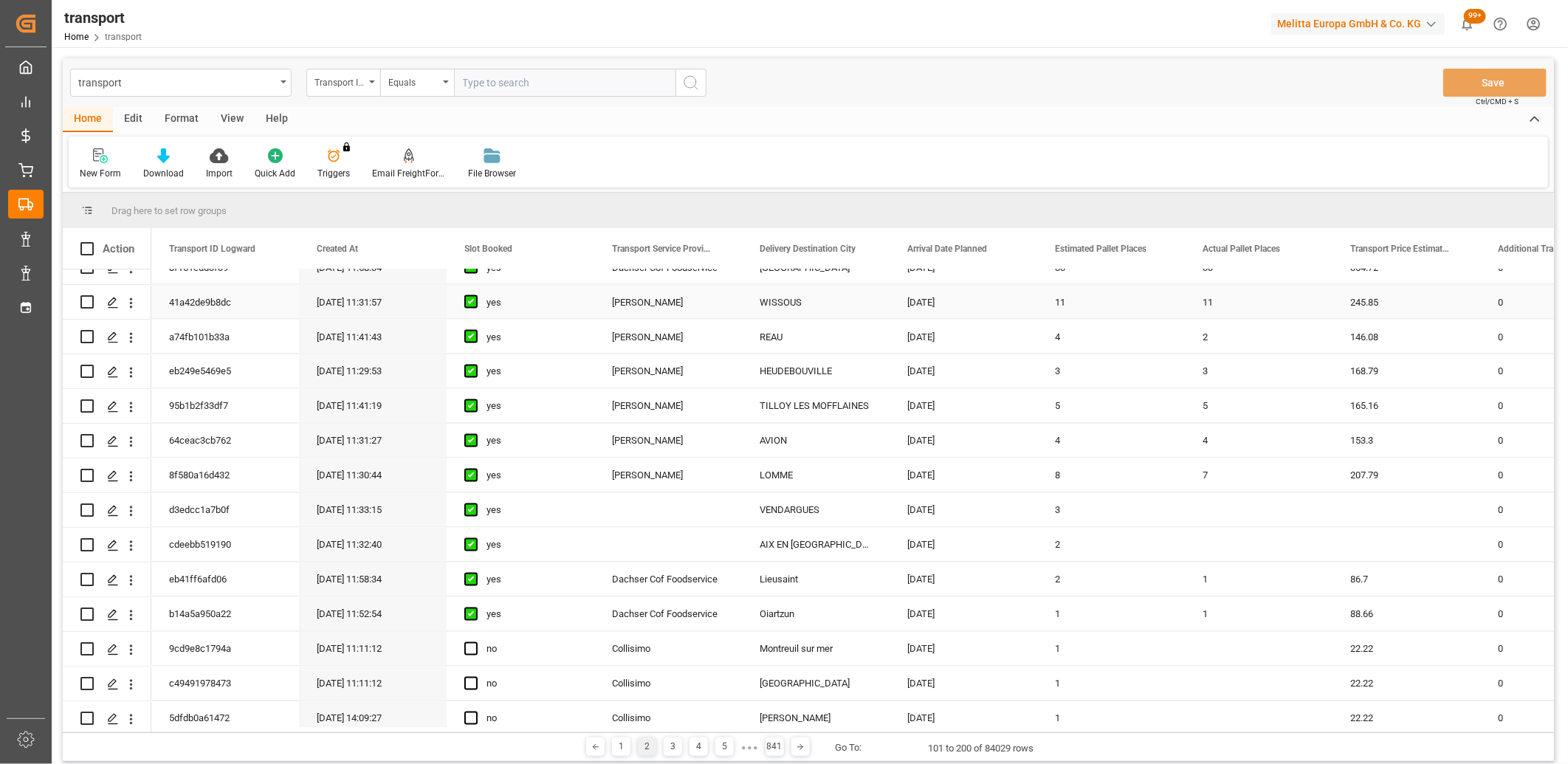
scroll to position [1721, 0]
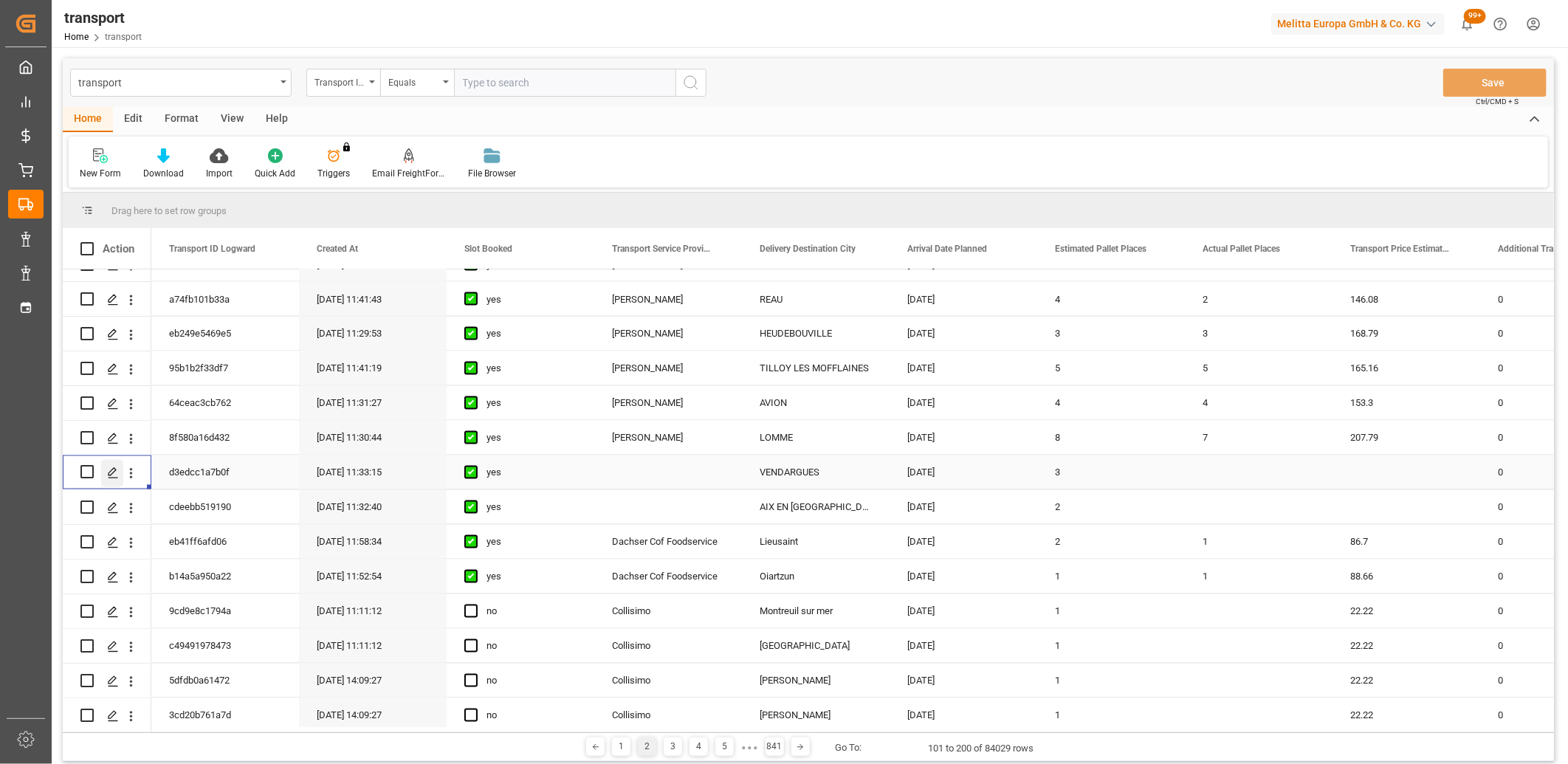
click at [114, 472] on icon "Press SPACE to select this row." at bounding box center [113, 472] width 12 height 12
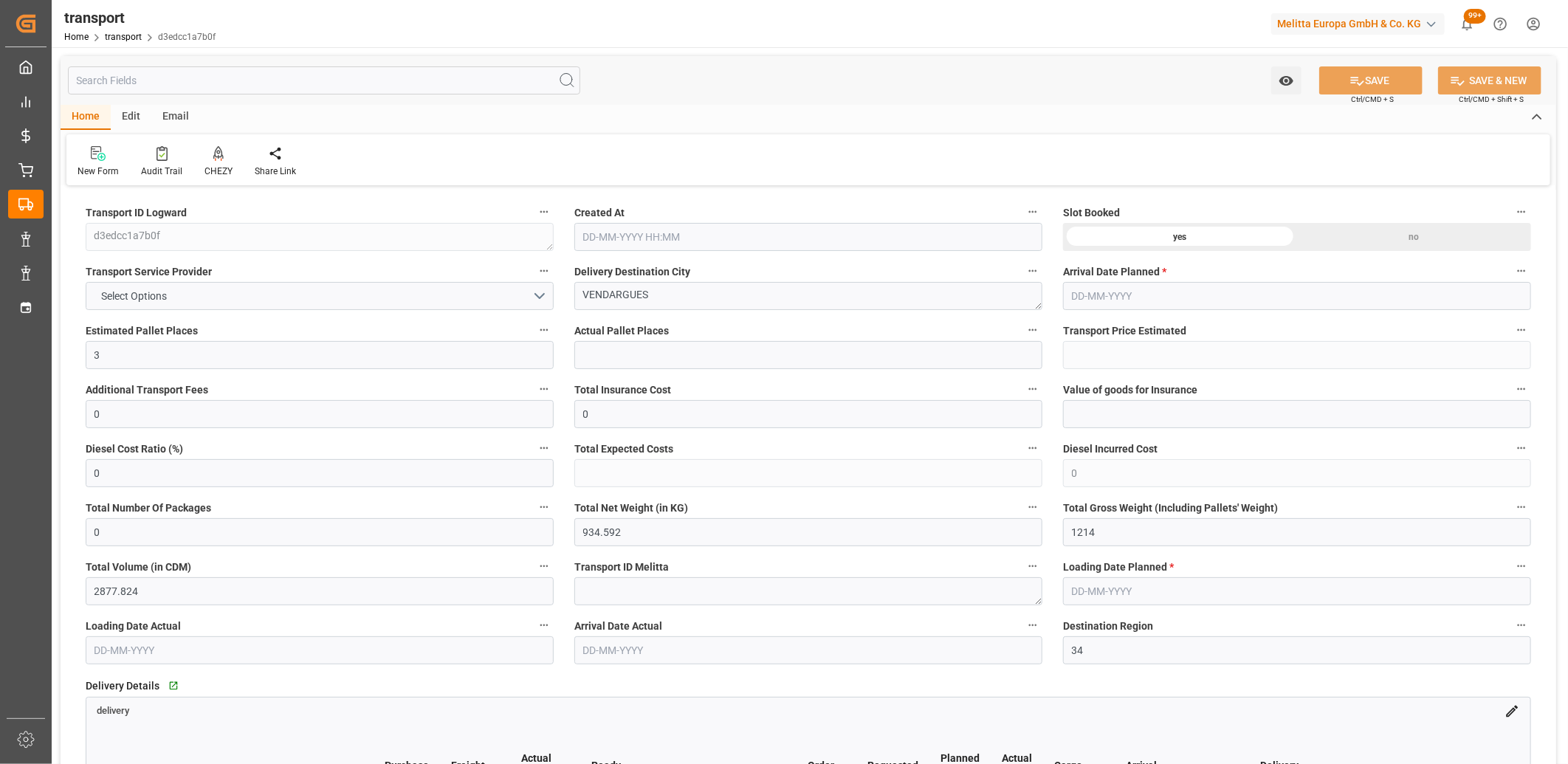
type input "[DATE] 11:33"
type input "[DATE]"
click at [253, 292] on button "Select Options" at bounding box center [319, 296] width 468 height 28
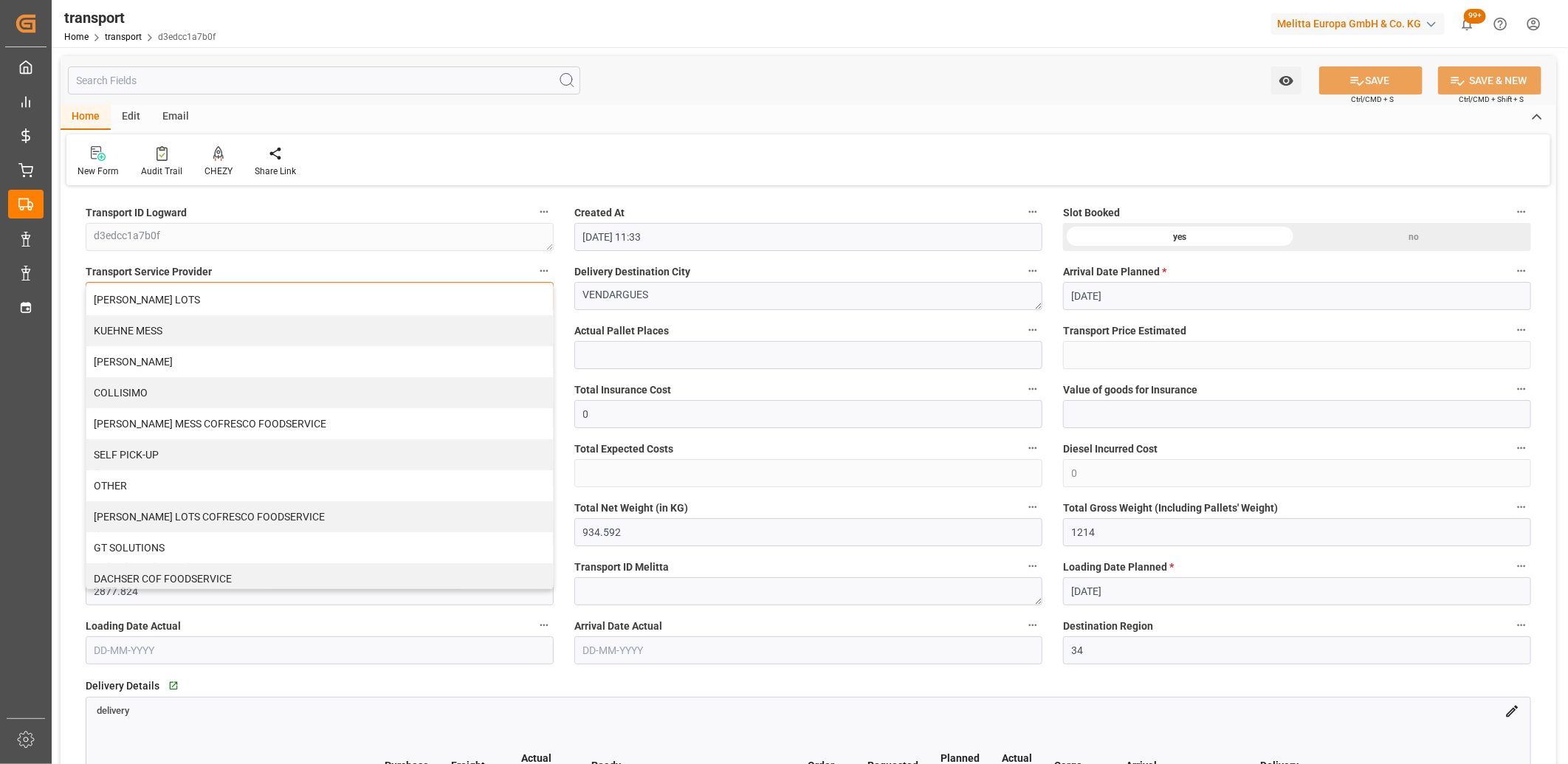
click at [253, 292] on div "[PERSON_NAME] LOTS" at bounding box center [320, 299] width 467 height 31
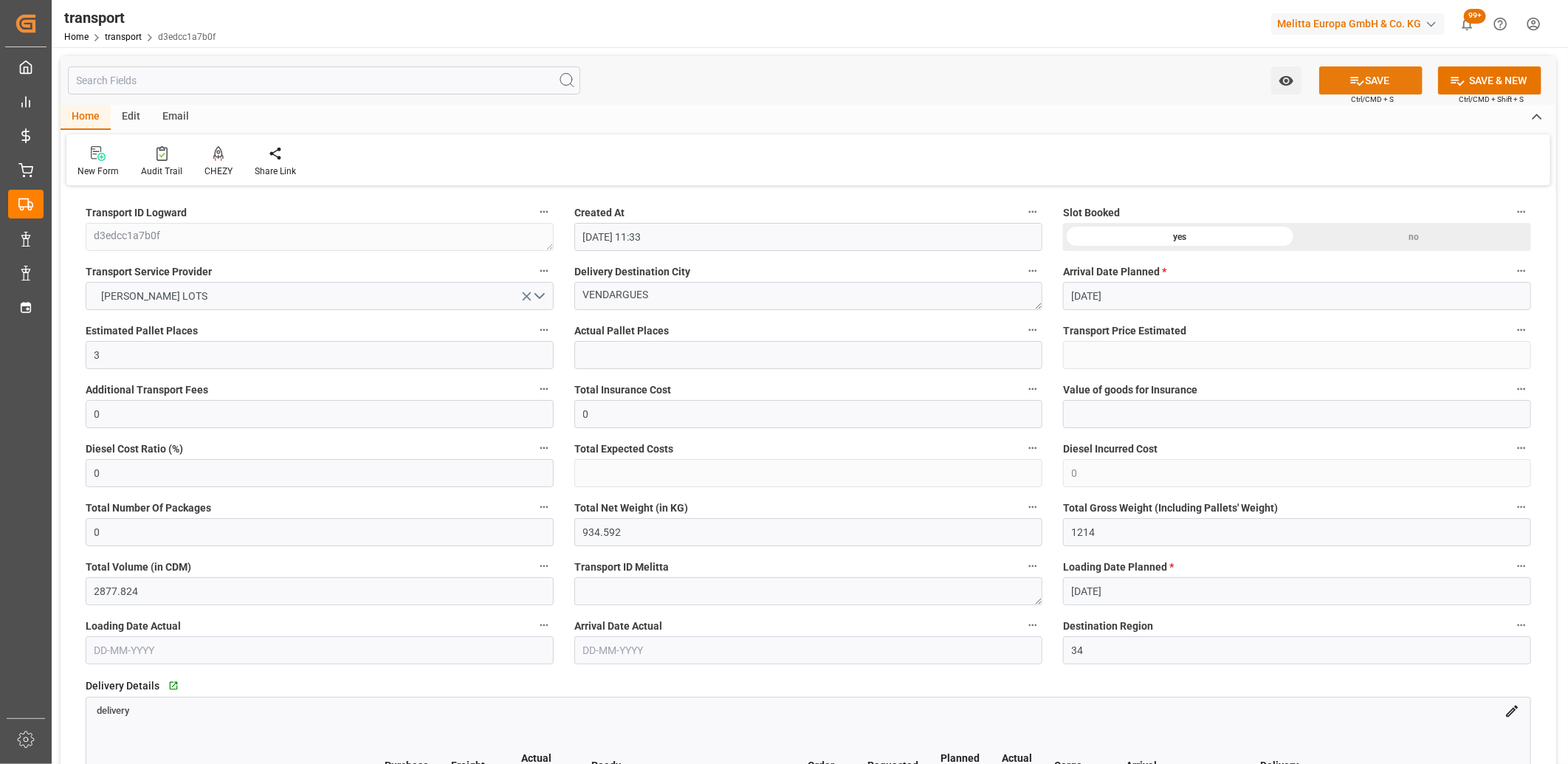
click at [1381, 77] on button "SAVE" at bounding box center [1371, 80] width 103 height 28
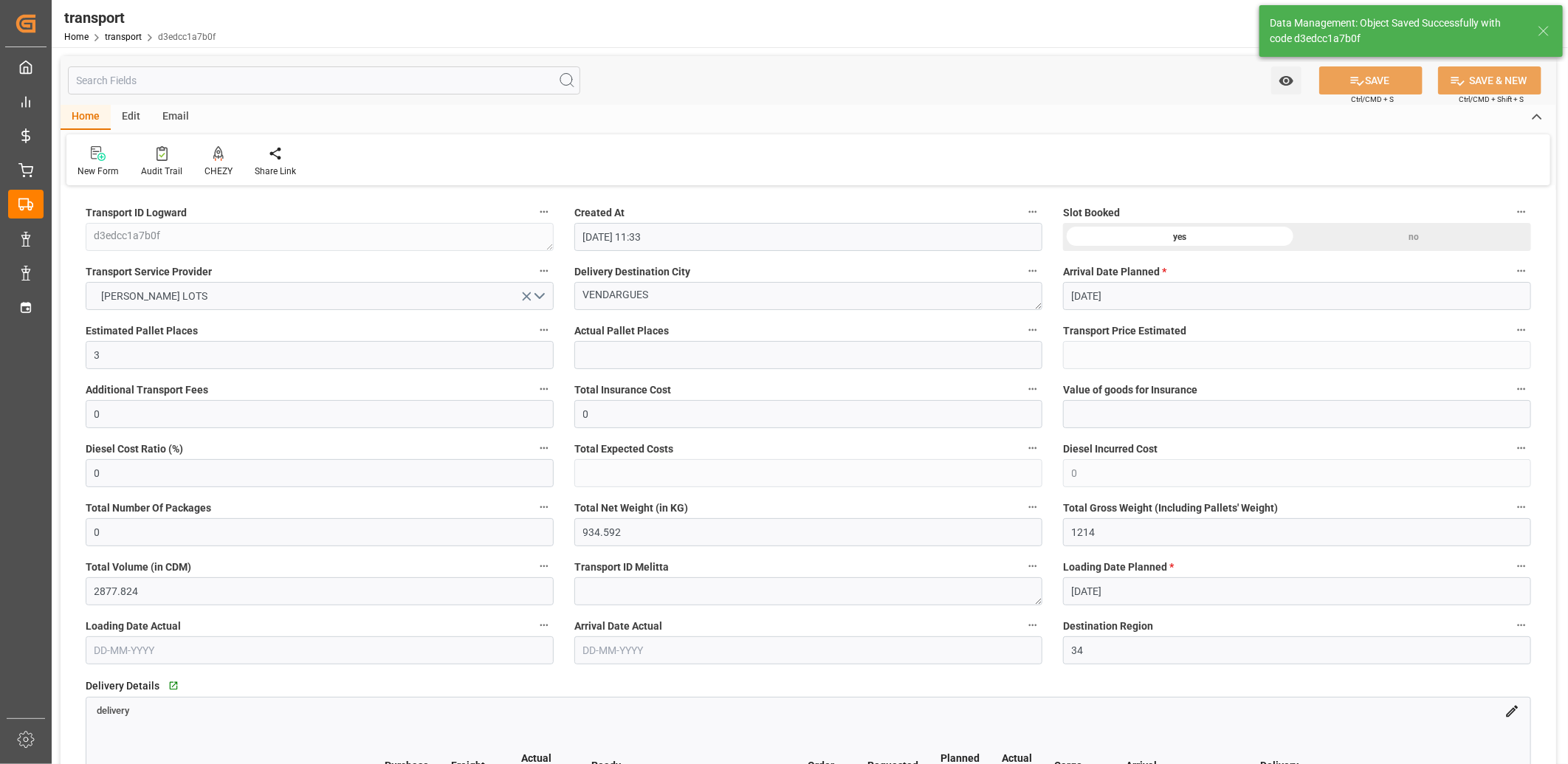
type input "290.23"
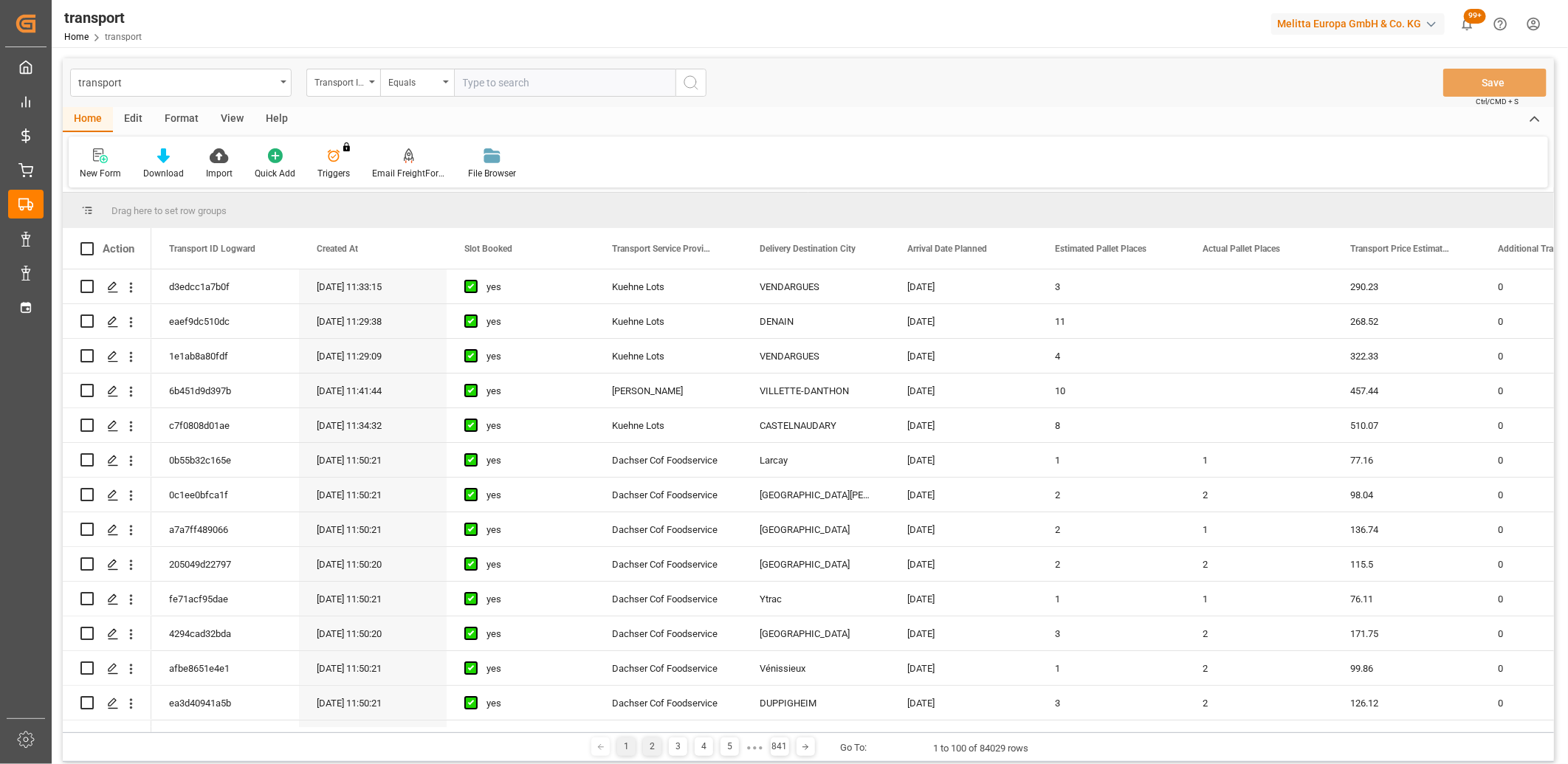
click at [651, 742] on div "2" at bounding box center [652, 746] width 19 height 19
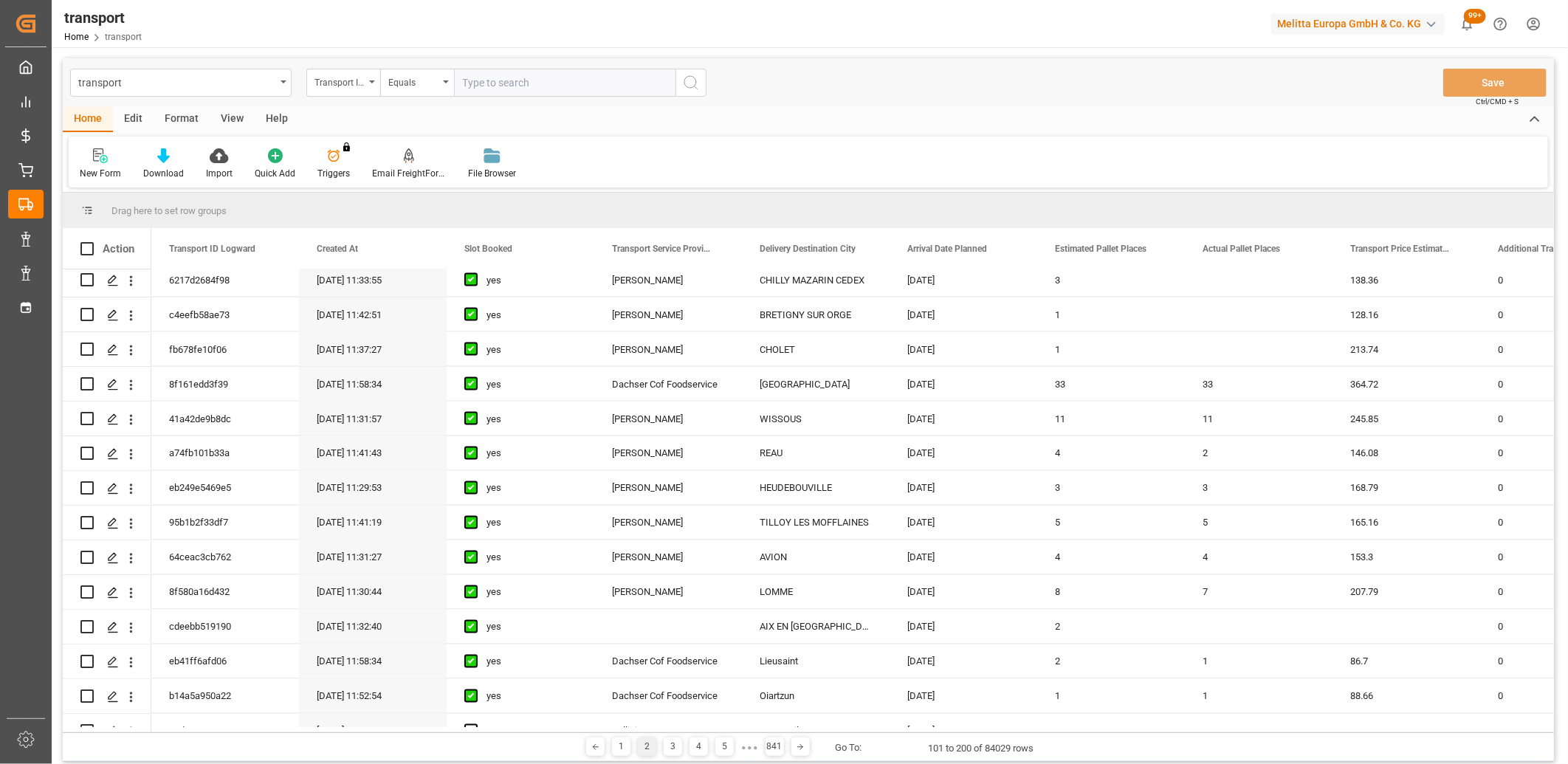
scroll to position [1640, 0]
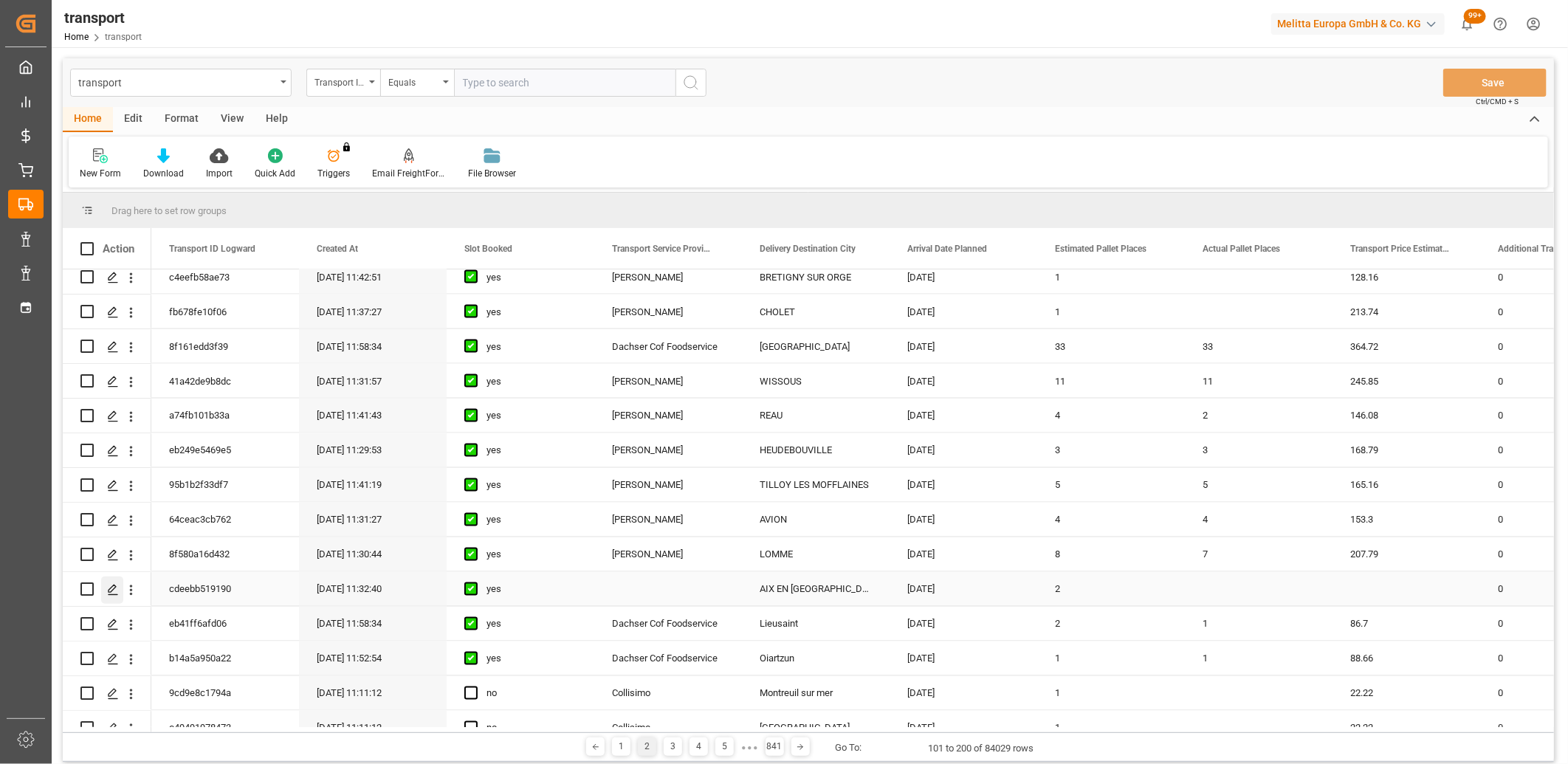
click at [118, 588] on icon "Press SPACE to select this row." at bounding box center [113, 589] width 12 height 12
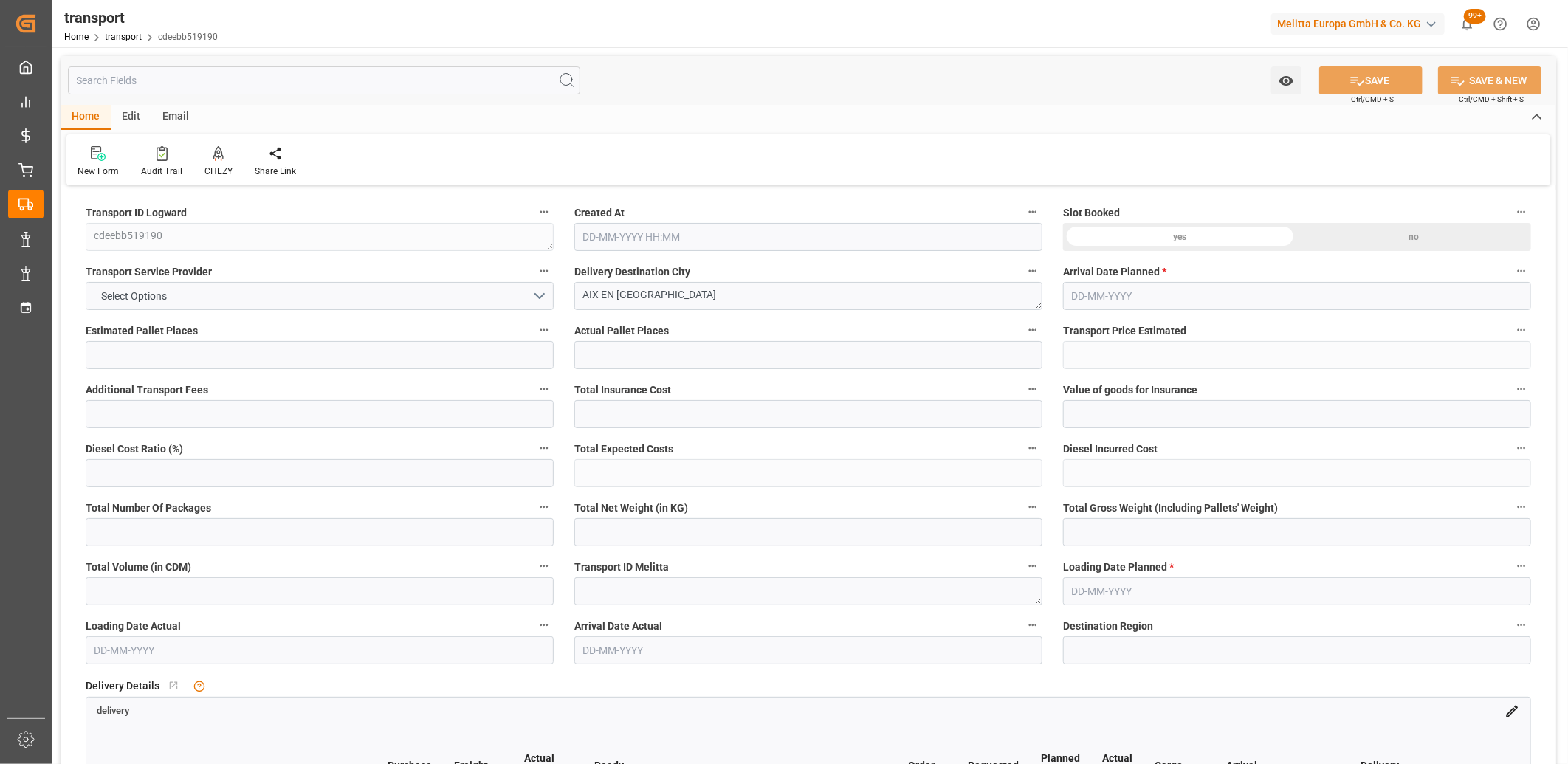
type input "2"
type input "0"
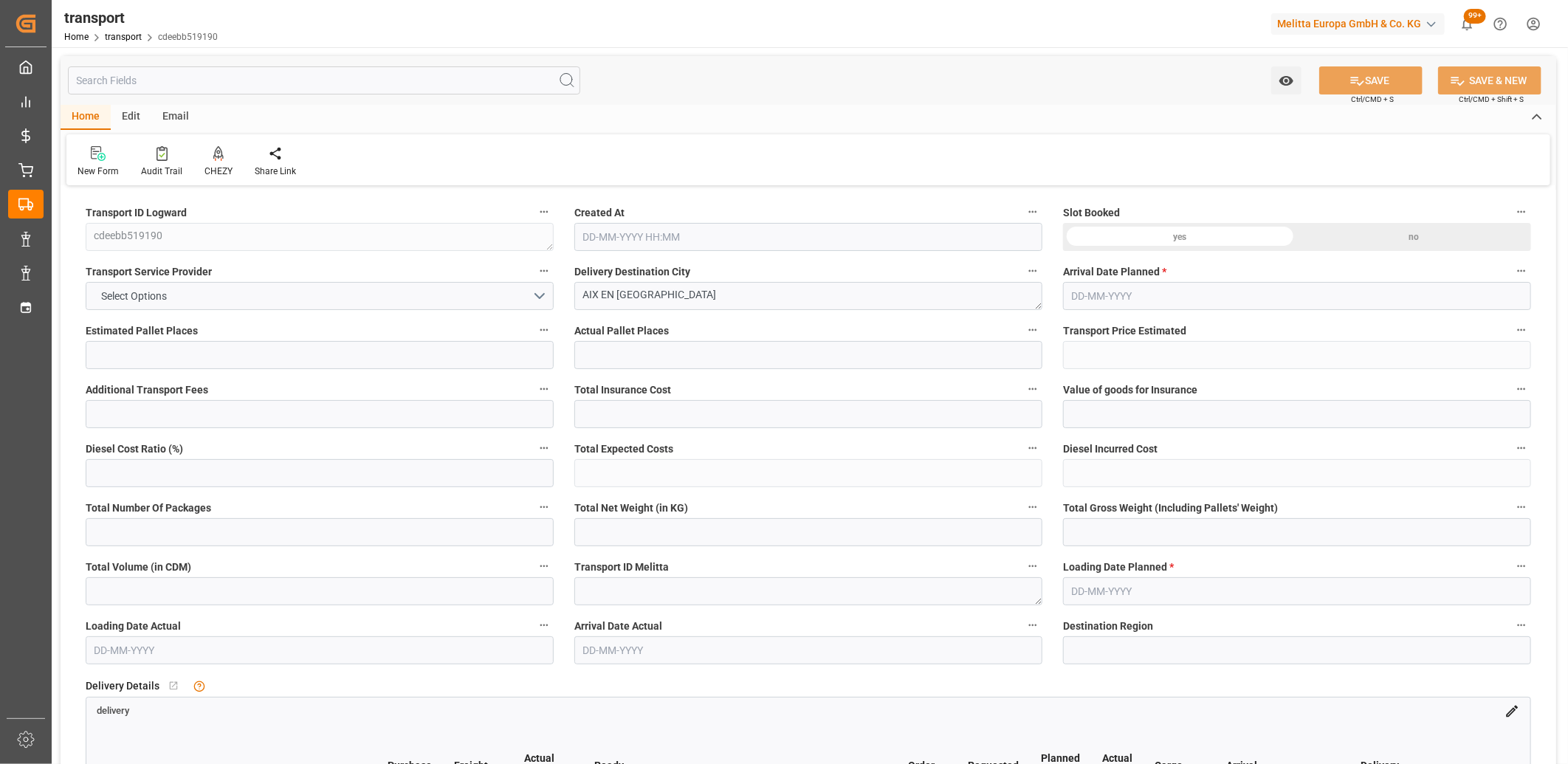
type input "1"
type input "114.866"
type input "370.906"
type input "642.934"
type input "13"
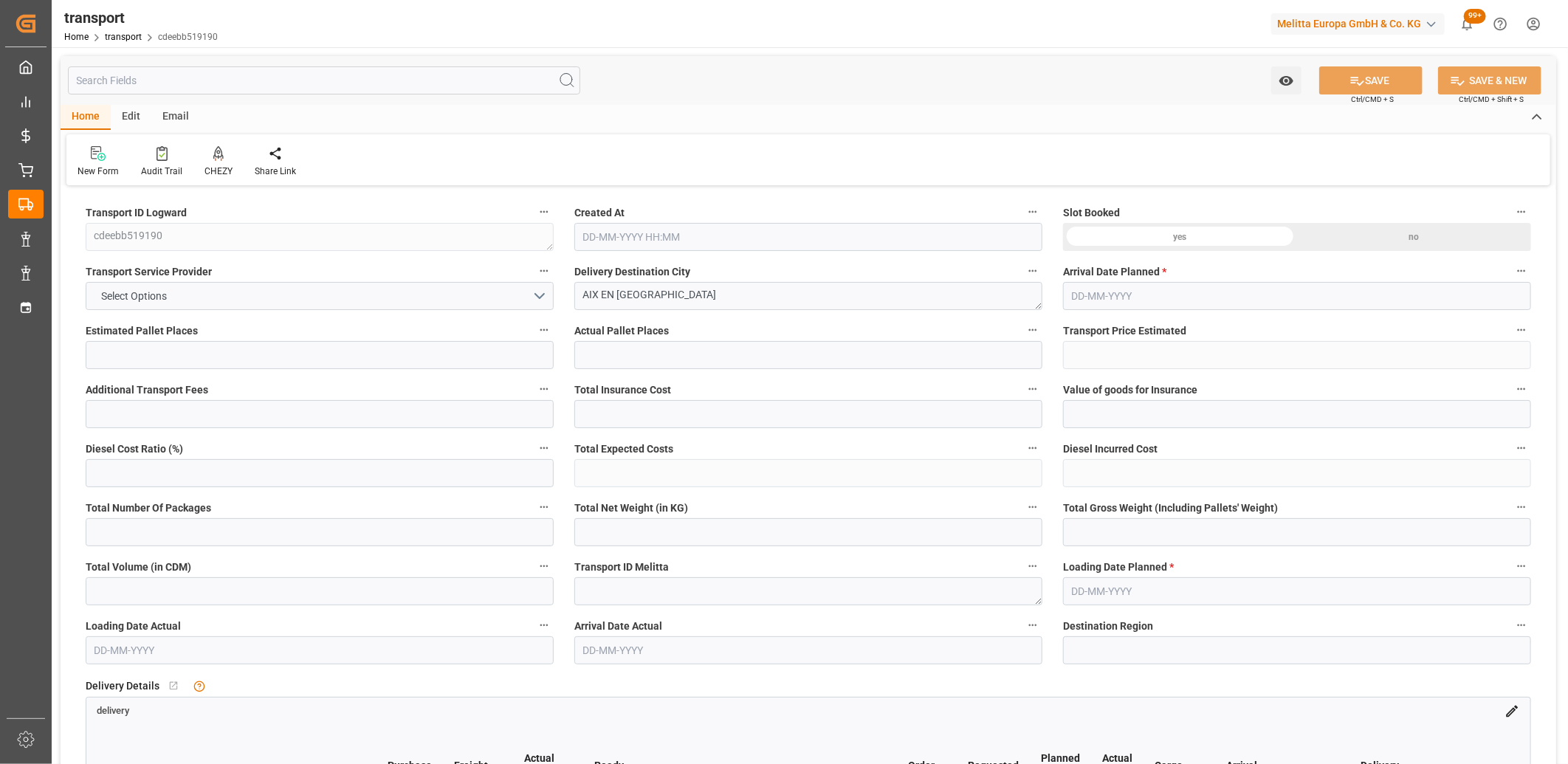
type input "0"
type input "70"
type input "10"
type input "101"
type input "140.906"
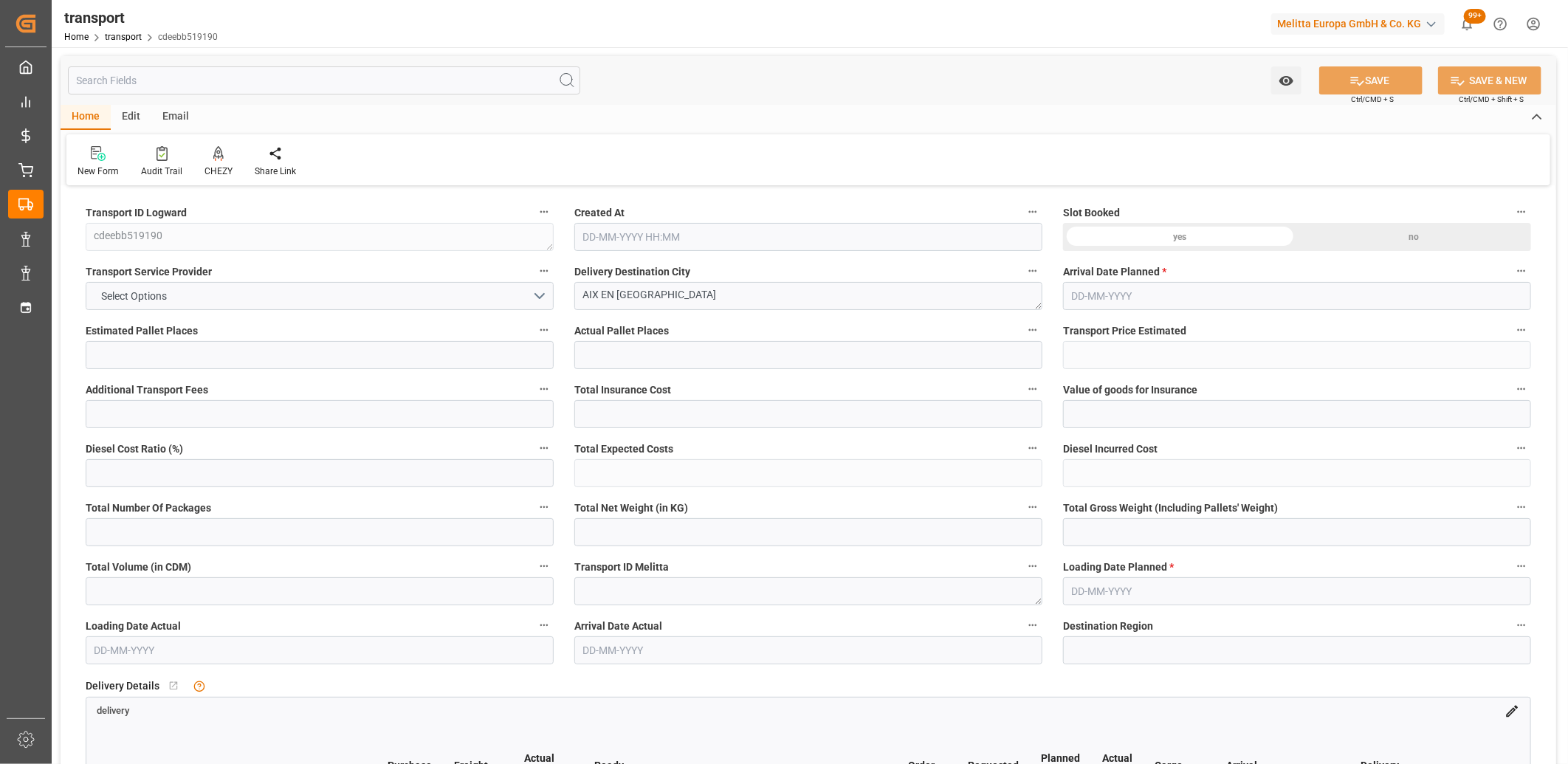
type input "0"
type input "4710.8598"
type input "0"
type input "21"
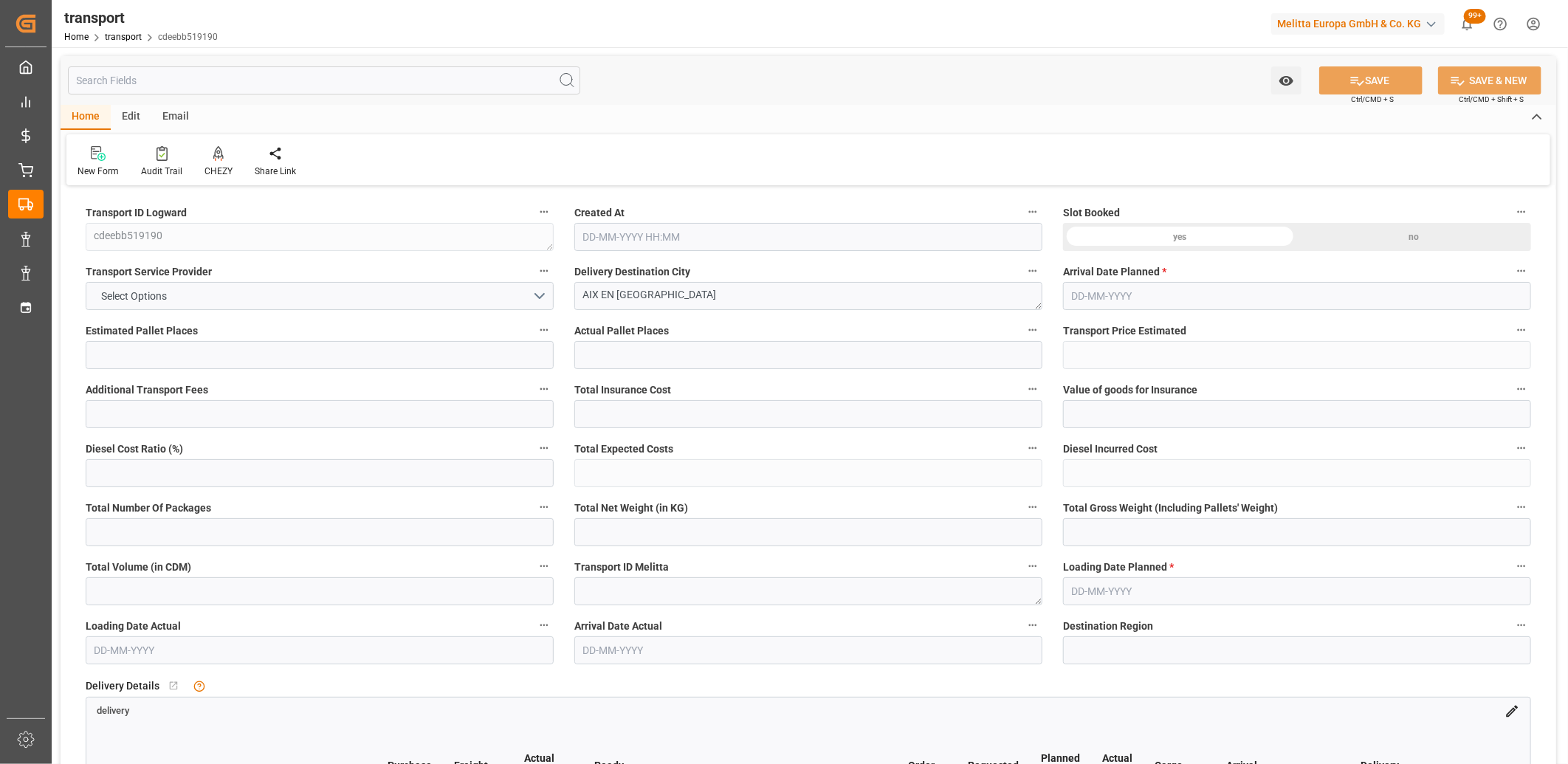
type input "35"
type input "[DATE] 11:32"
type input "[DATE]"
click at [231, 296] on button "Select Options" at bounding box center [319, 296] width 468 height 28
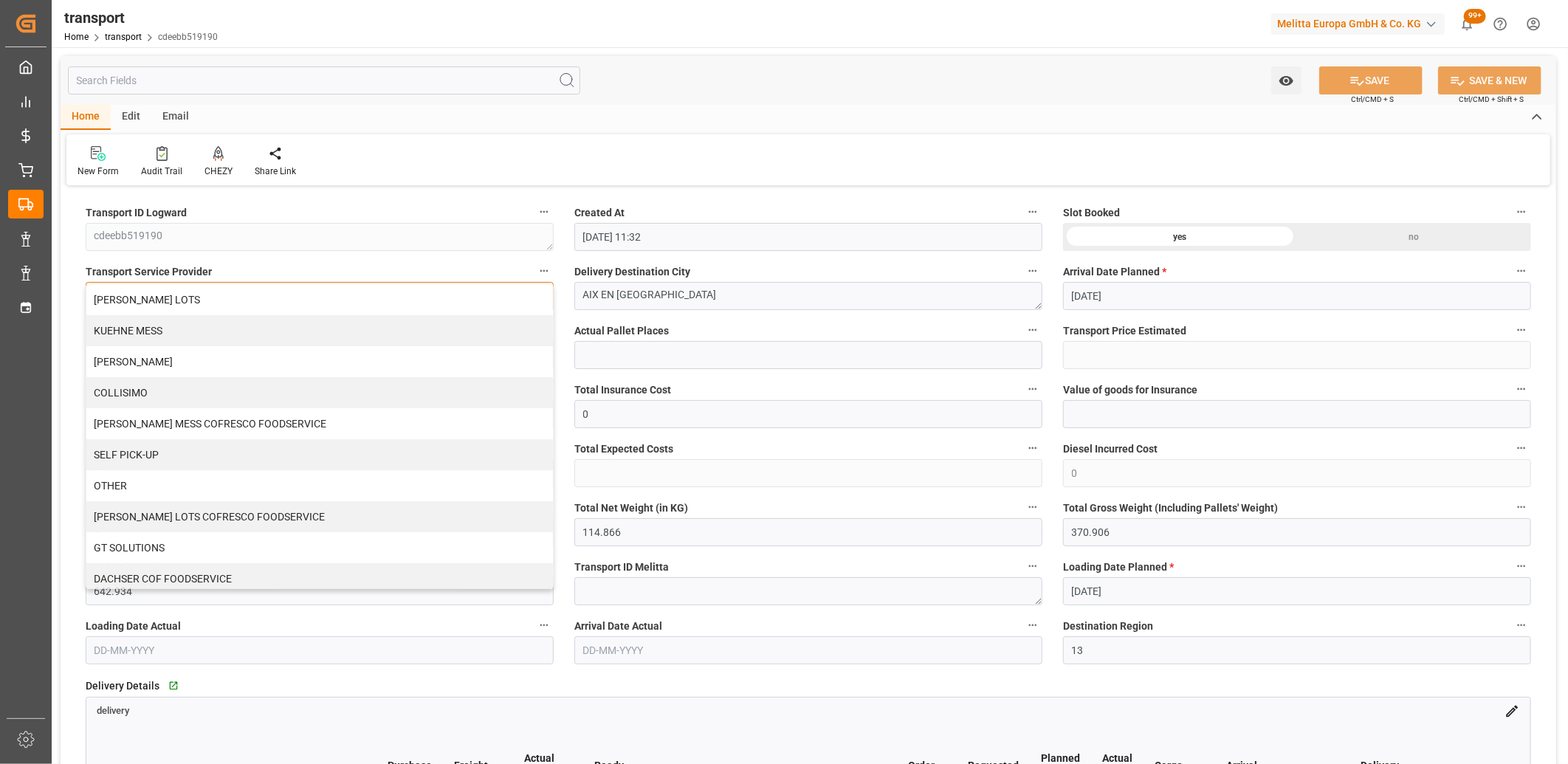
click at [231, 296] on div "[PERSON_NAME] LOTS" at bounding box center [320, 299] width 467 height 31
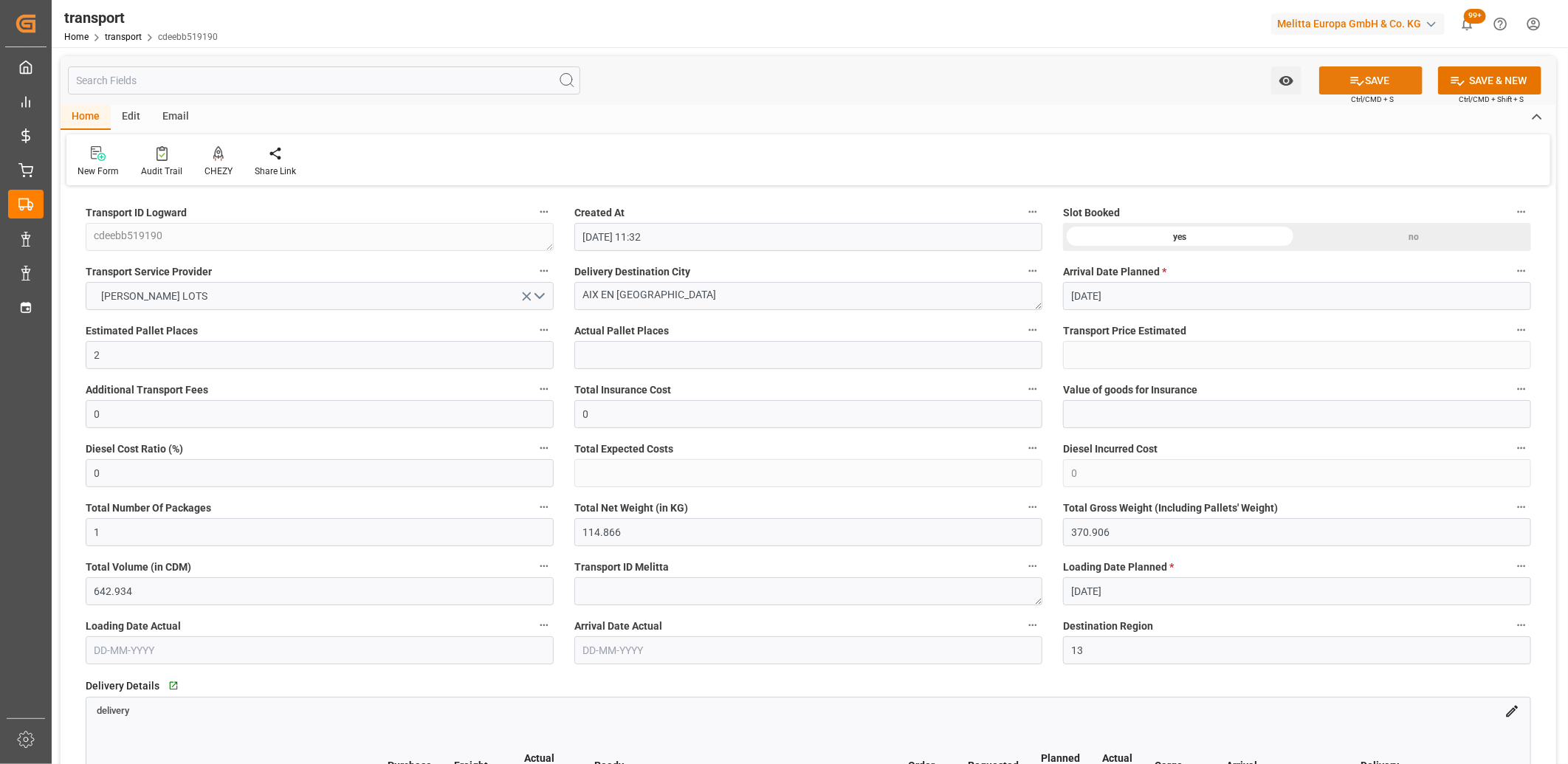
click at [1391, 83] on button "SAVE" at bounding box center [1371, 80] width 103 height 28
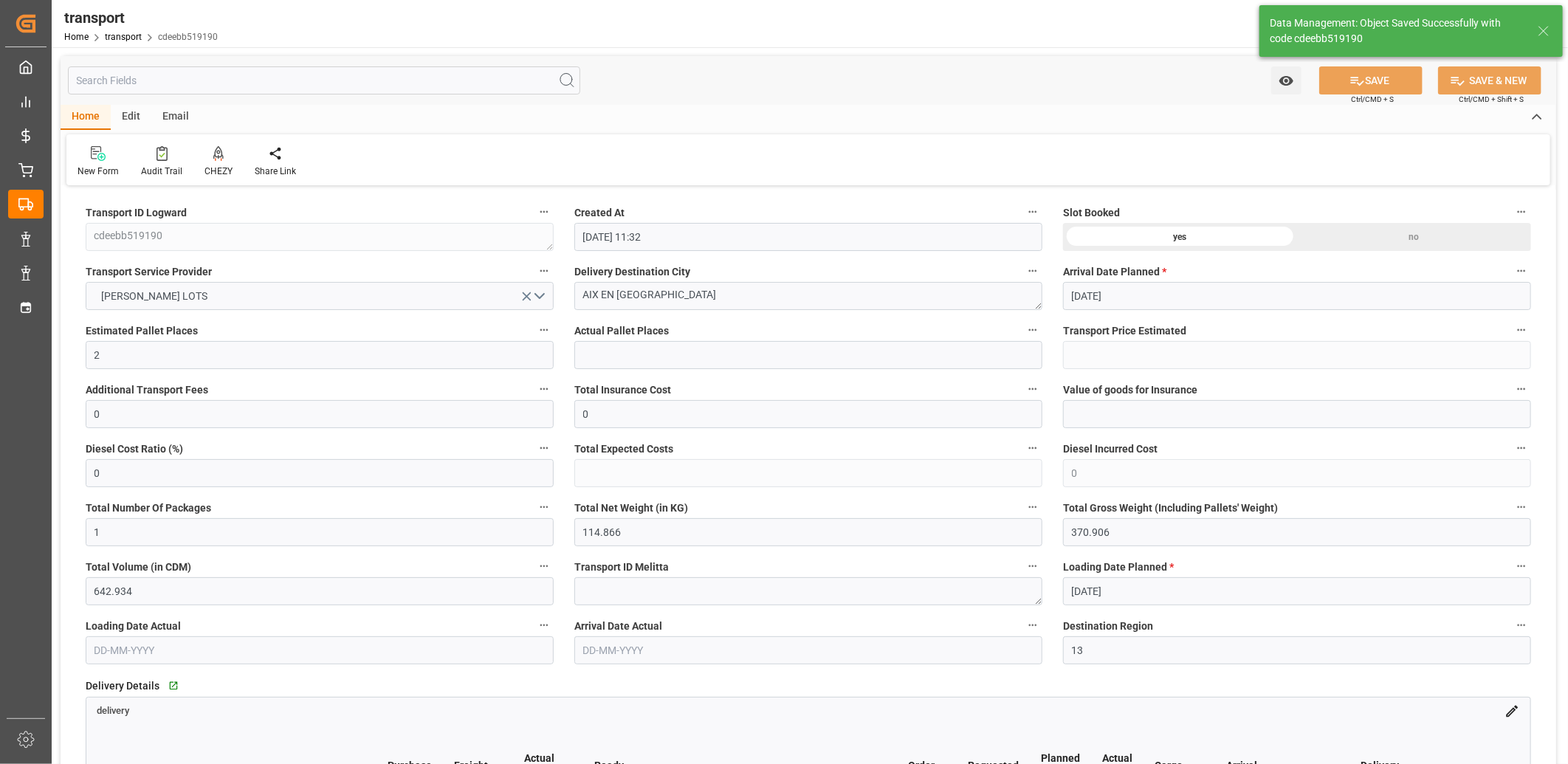
type input "266.83"
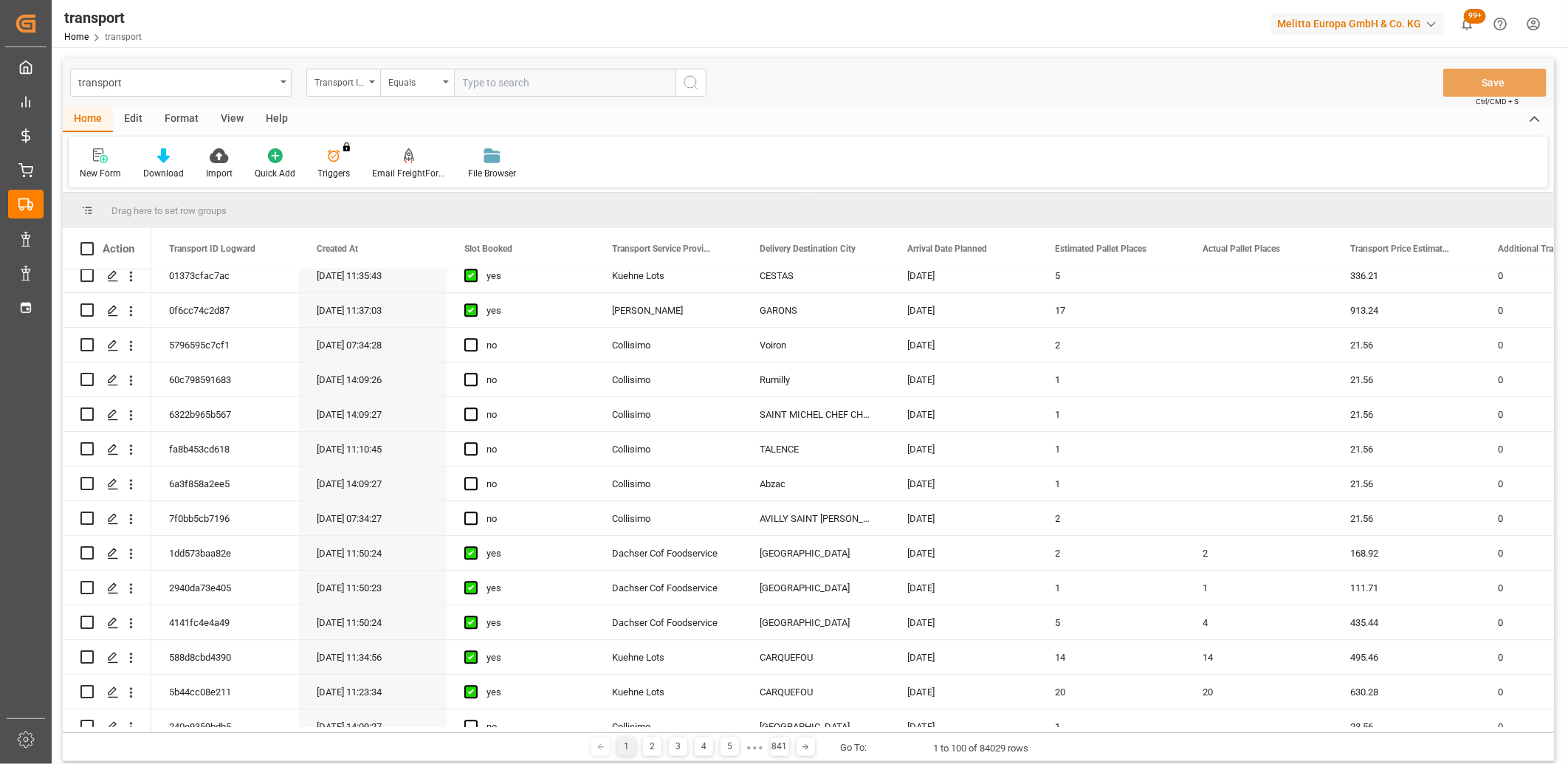
scroll to position [2378, 0]
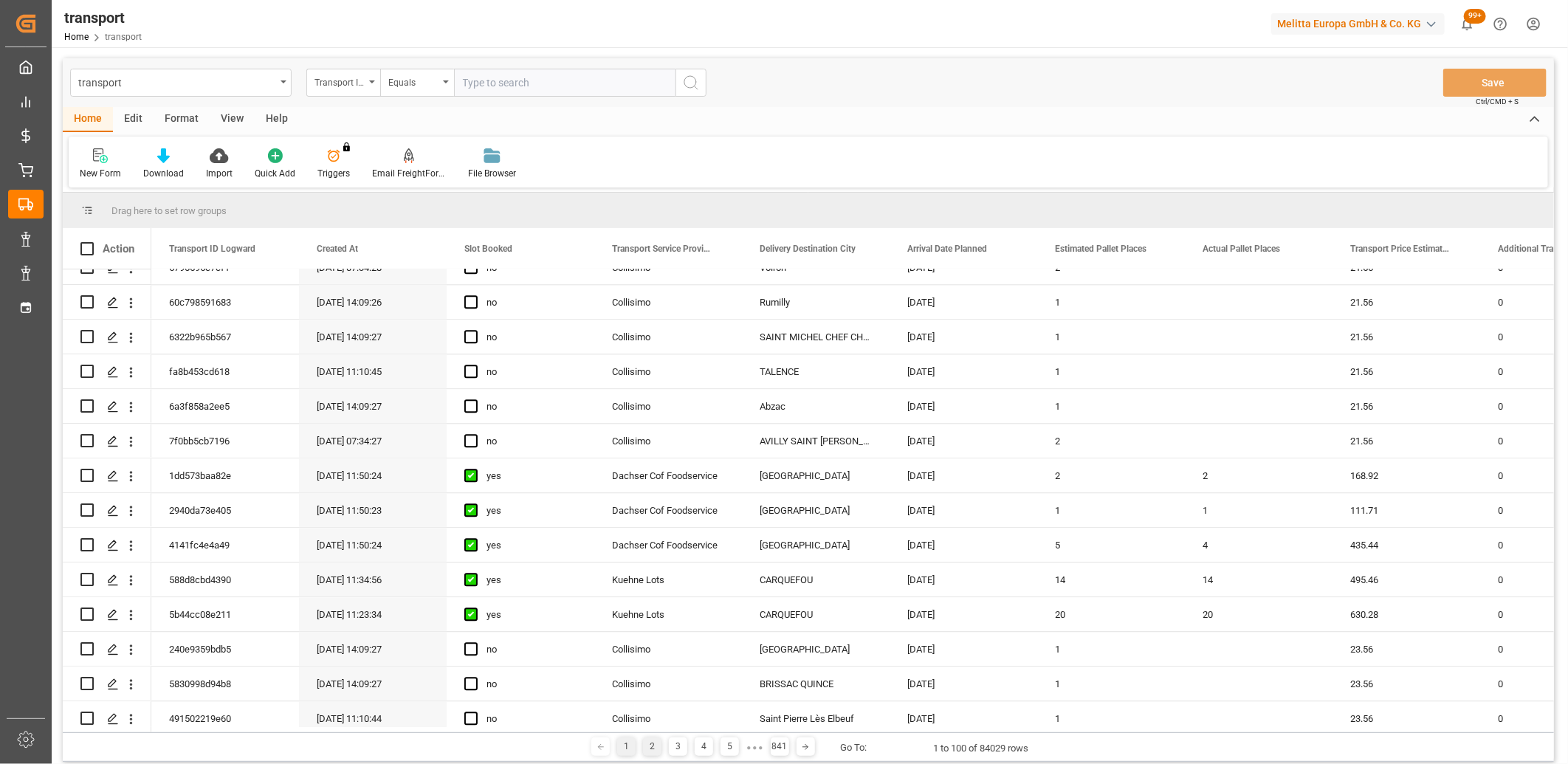
click at [655, 743] on div "2" at bounding box center [652, 746] width 19 height 19
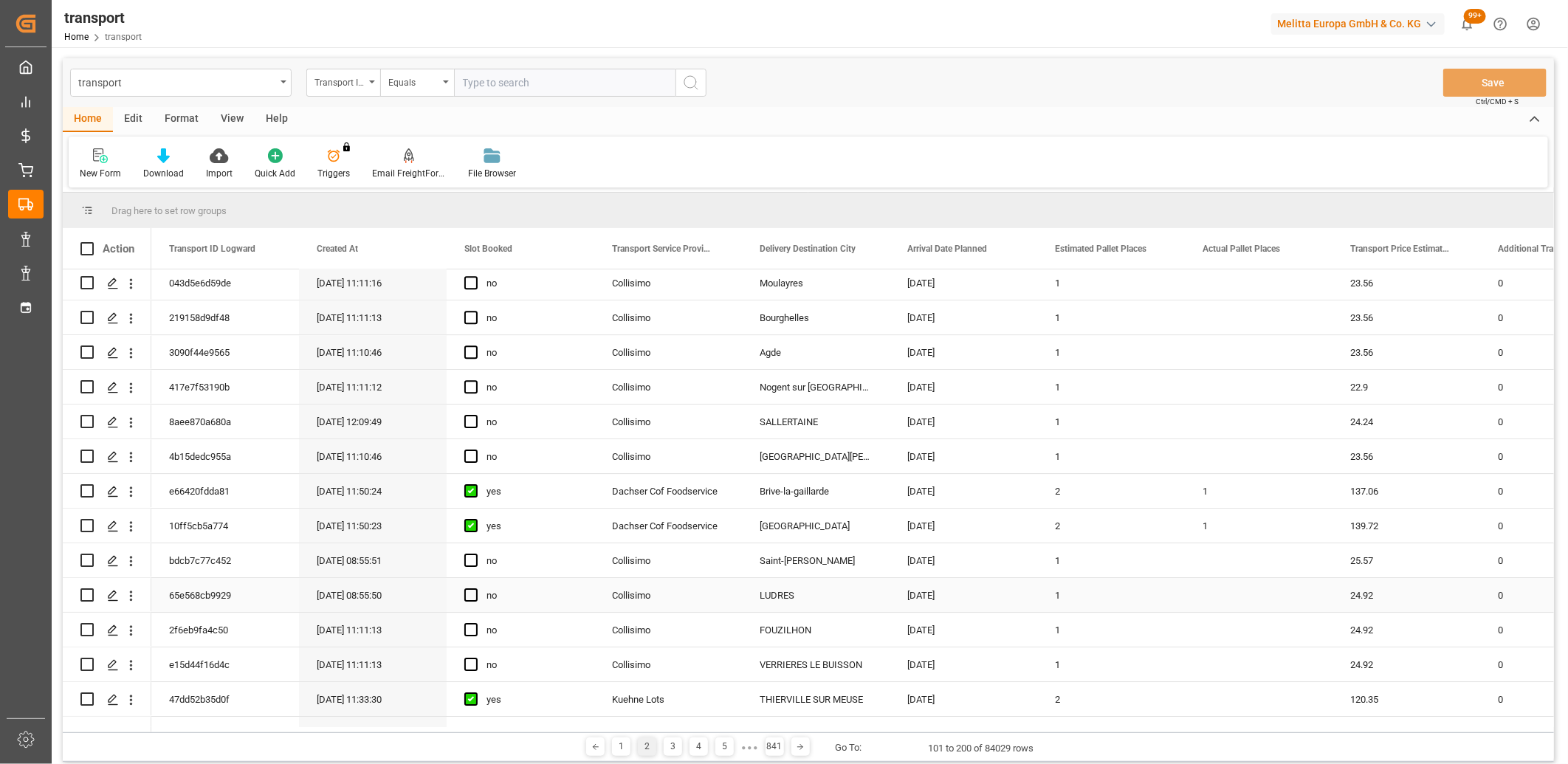
scroll to position [3014, 0]
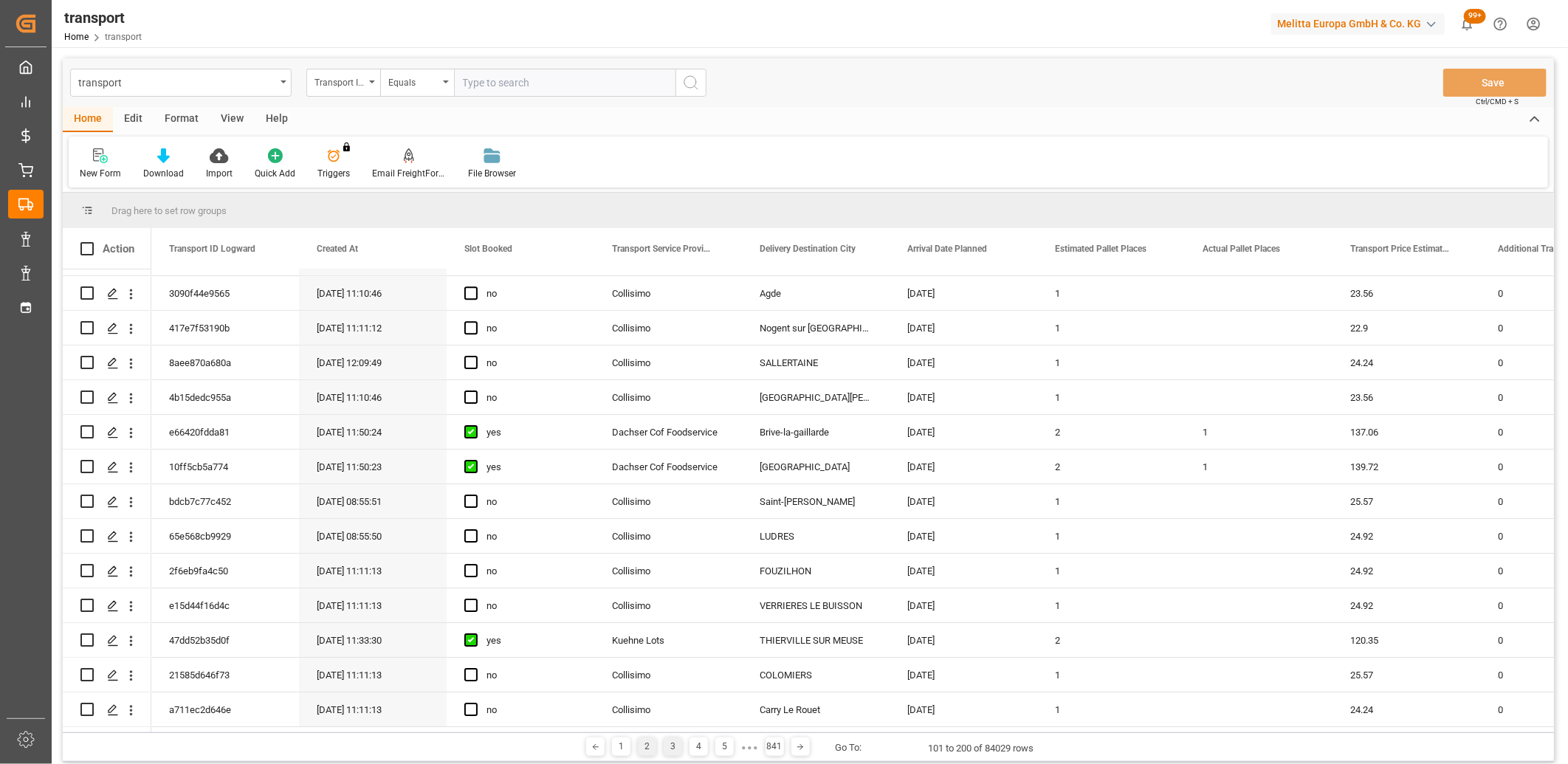
click at [671, 747] on div "3" at bounding box center [673, 746] width 19 height 19
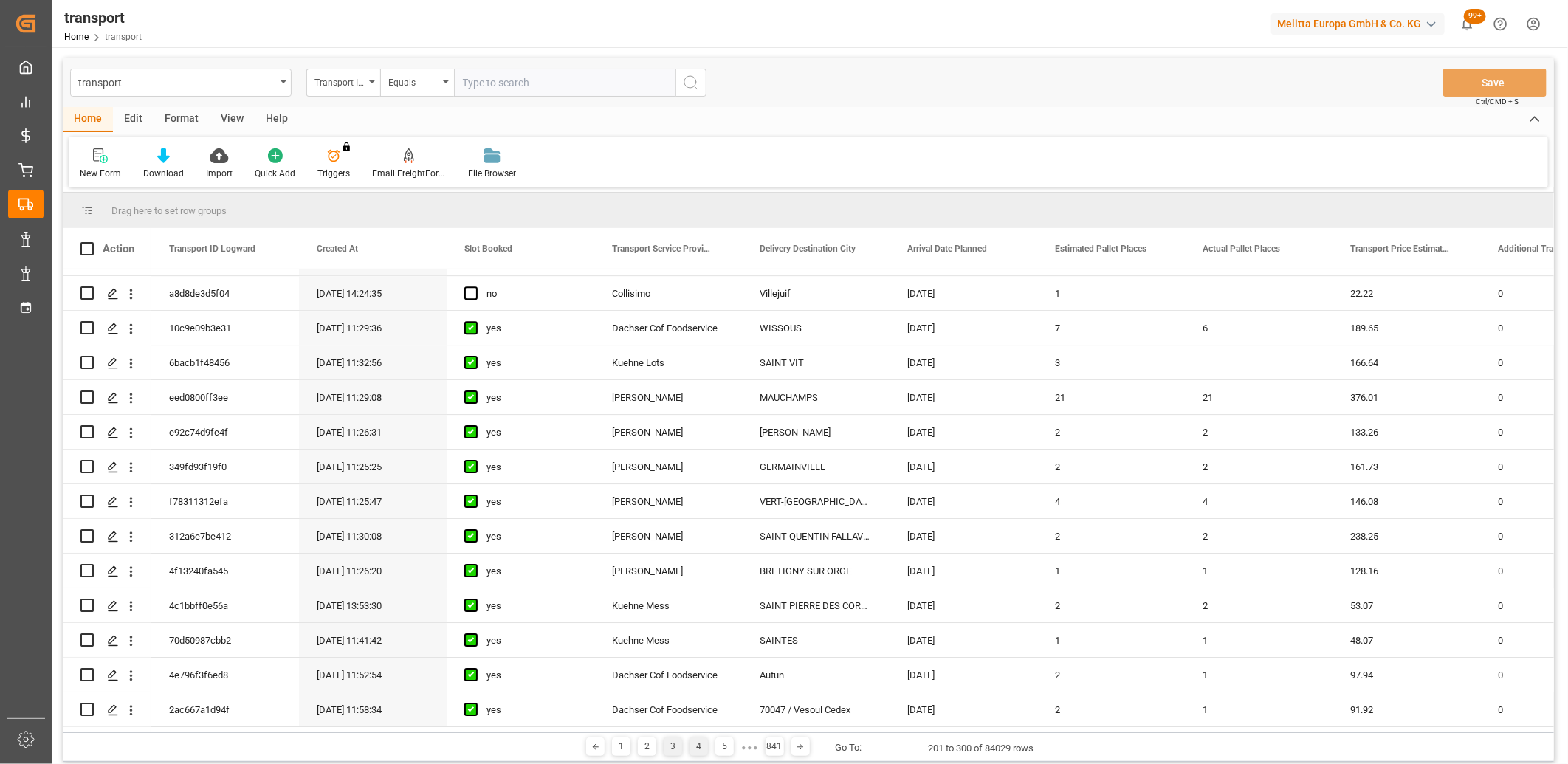
click at [694, 750] on div "4" at bounding box center [698, 746] width 19 height 19
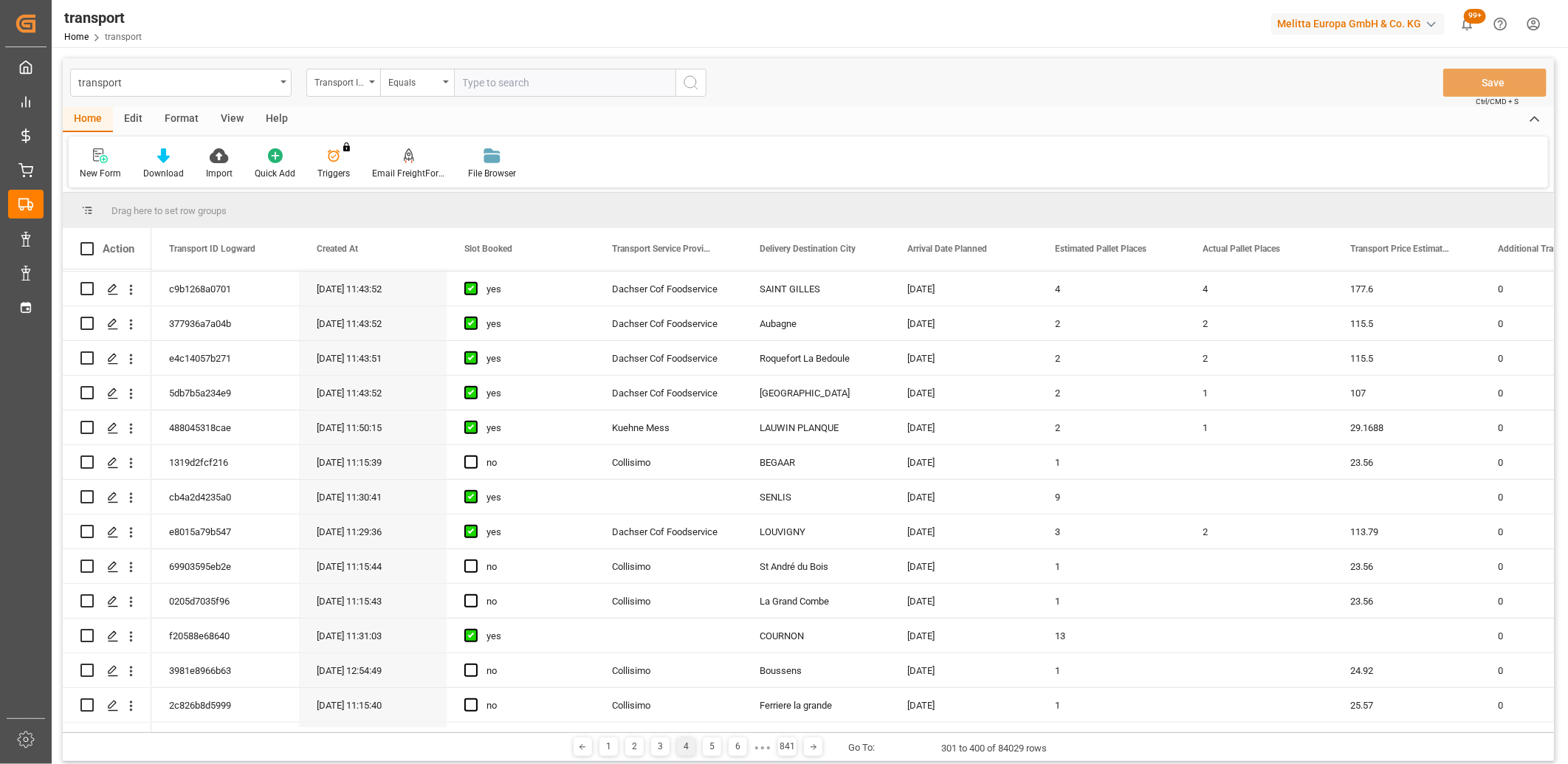
scroll to position [738, 0]
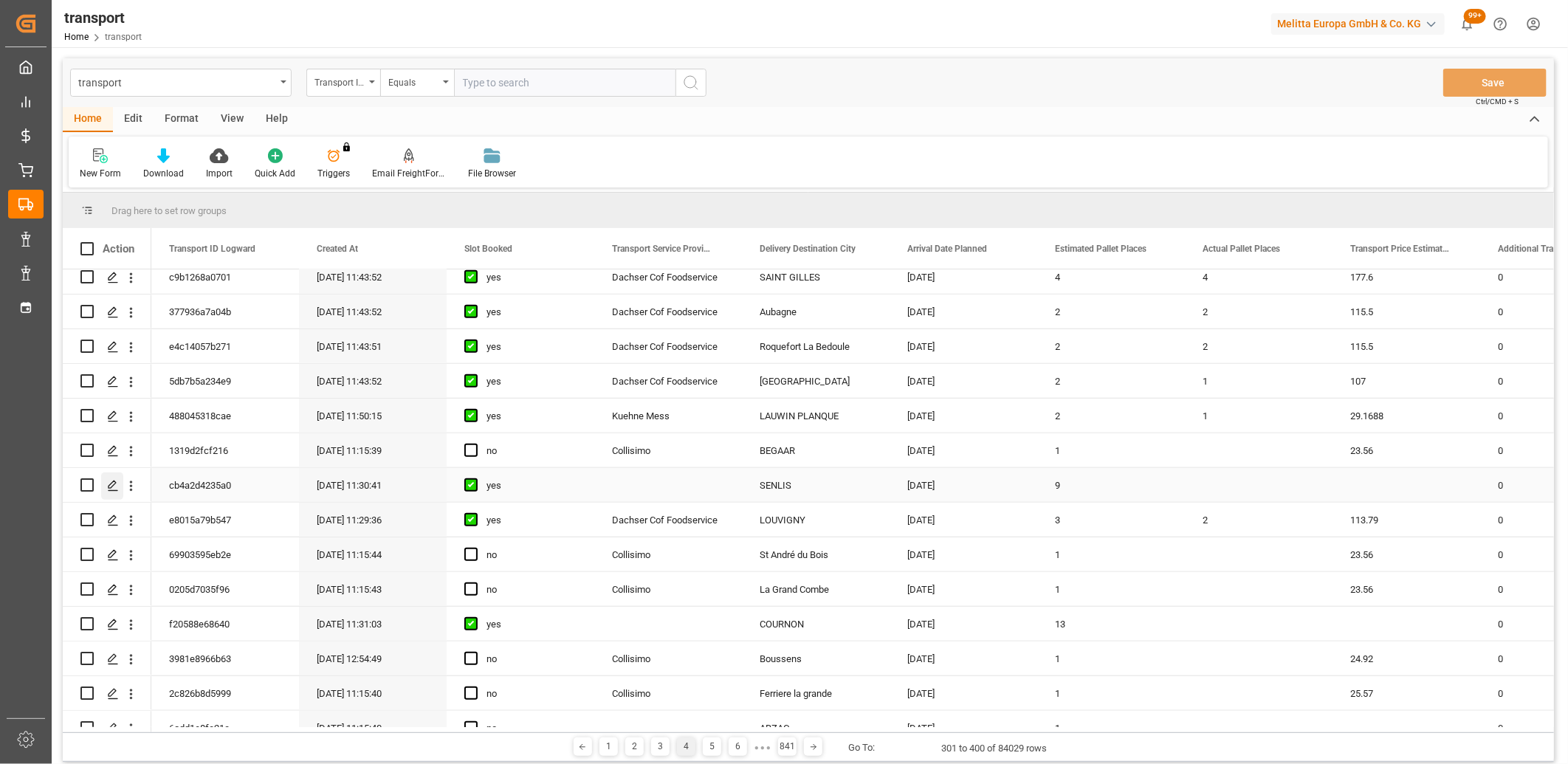
click at [113, 485] on polygon "Press SPACE to select this row." at bounding box center [113, 484] width 7 height 7
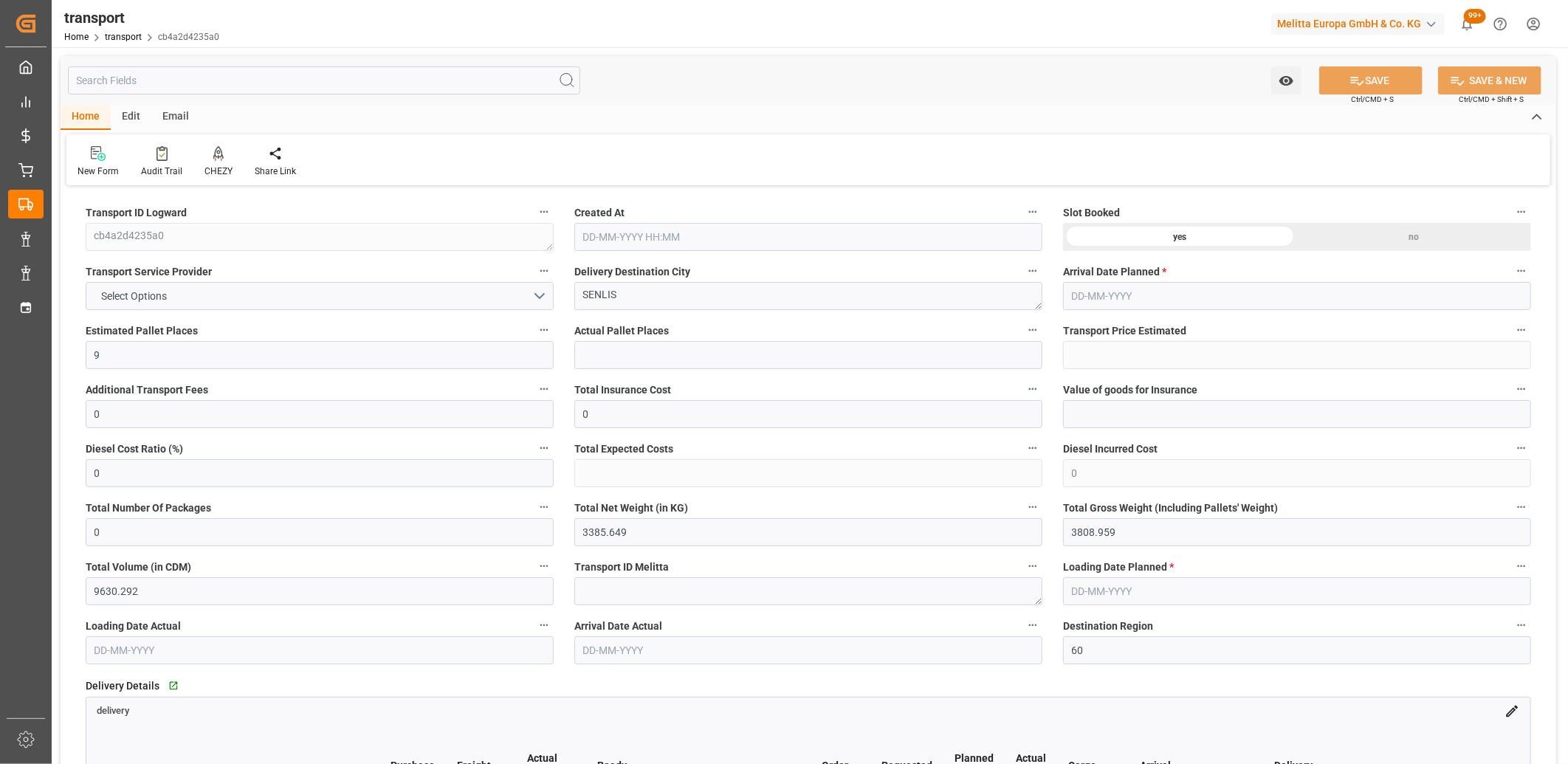
type input "[DATE] 11:30"
type input "[DATE]"
click at [392, 297] on button "Select Options" at bounding box center [319, 296] width 468 height 28
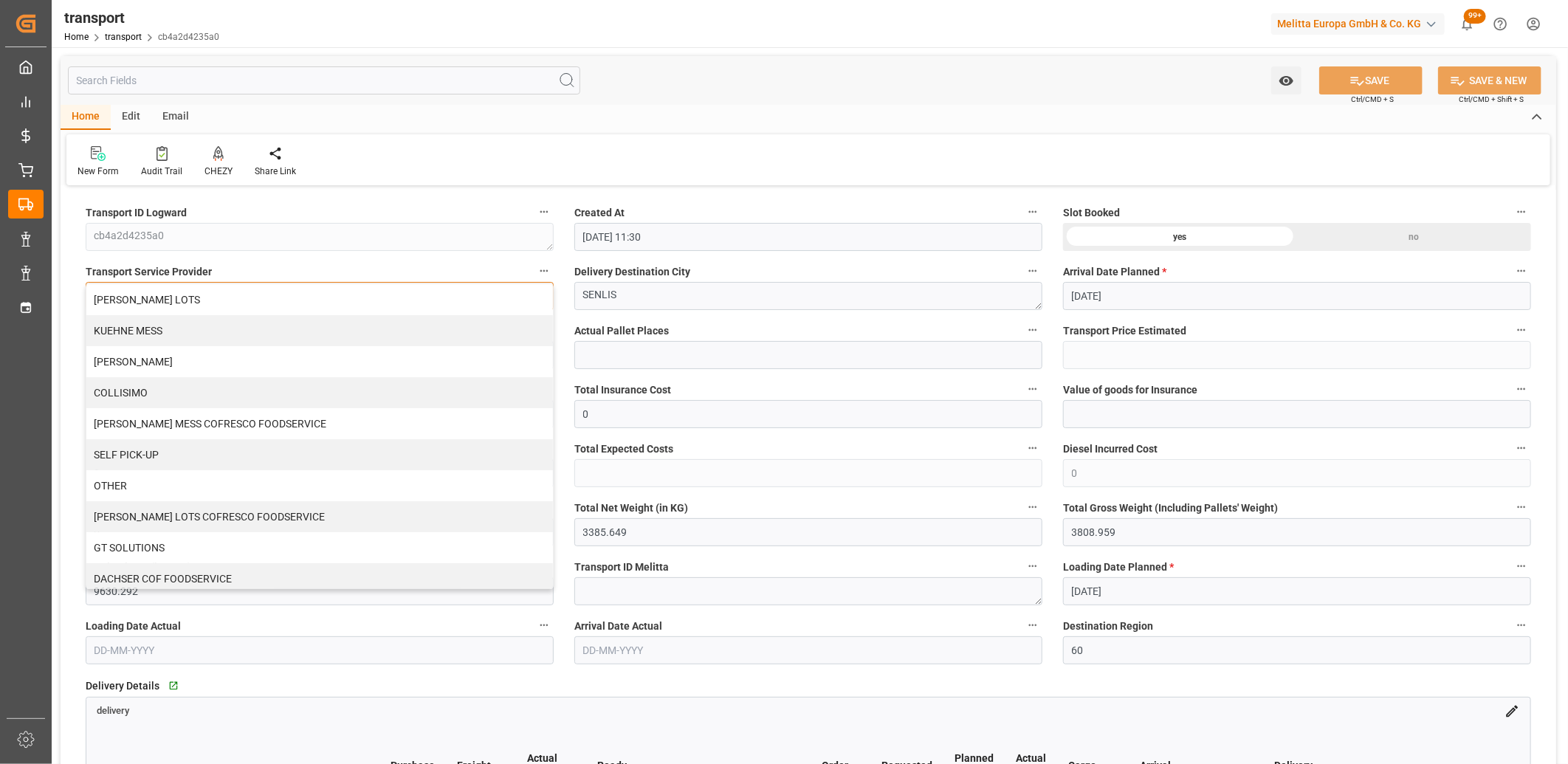
click at [392, 297] on div "[PERSON_NAME] LOTS" at bounding box center [320, 299] width 467 height 31
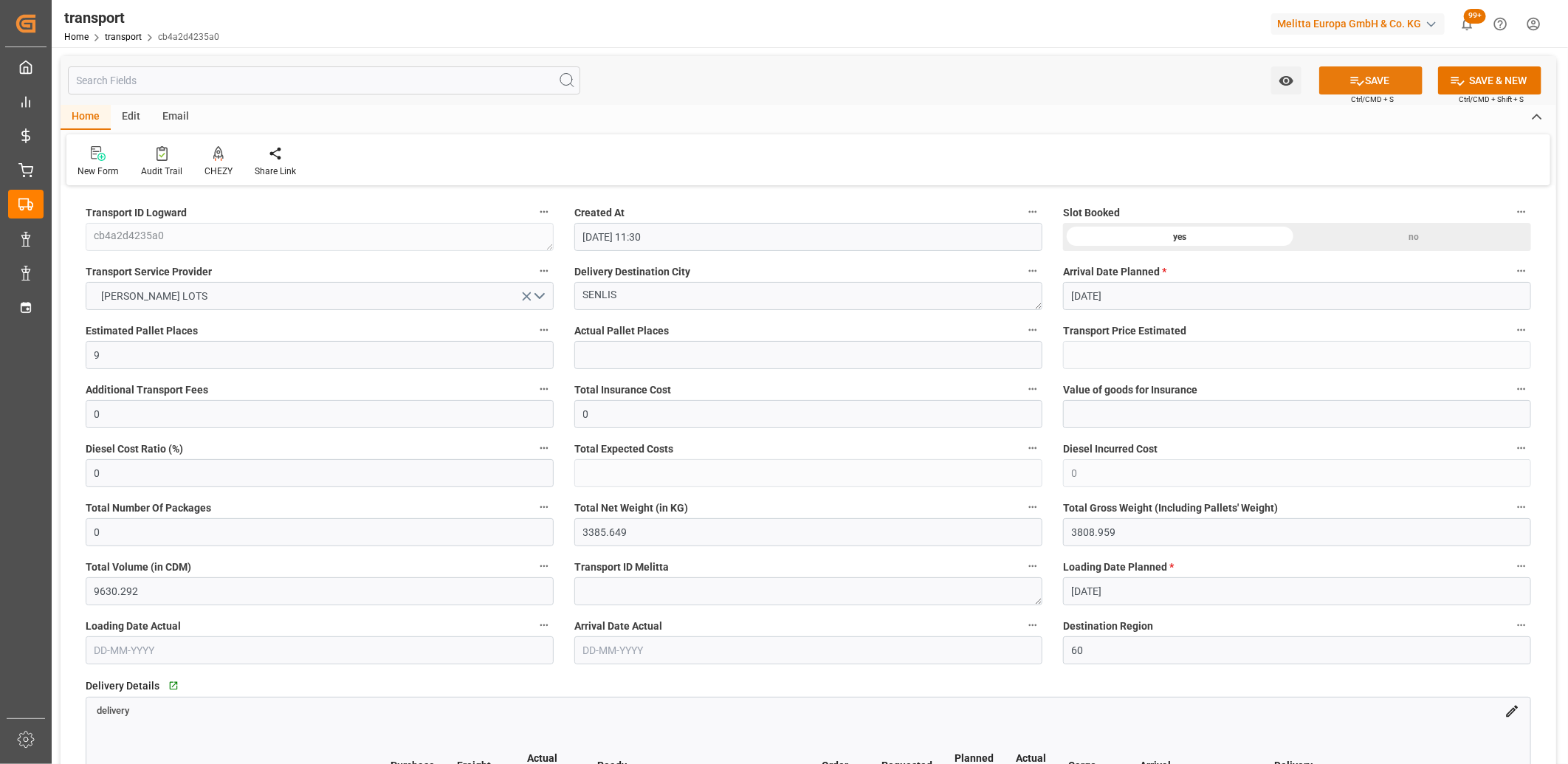
click at [1345, 77] on button "SAVE" at bounding box center [1371, 80] width 103 height 28
type input "230.32"
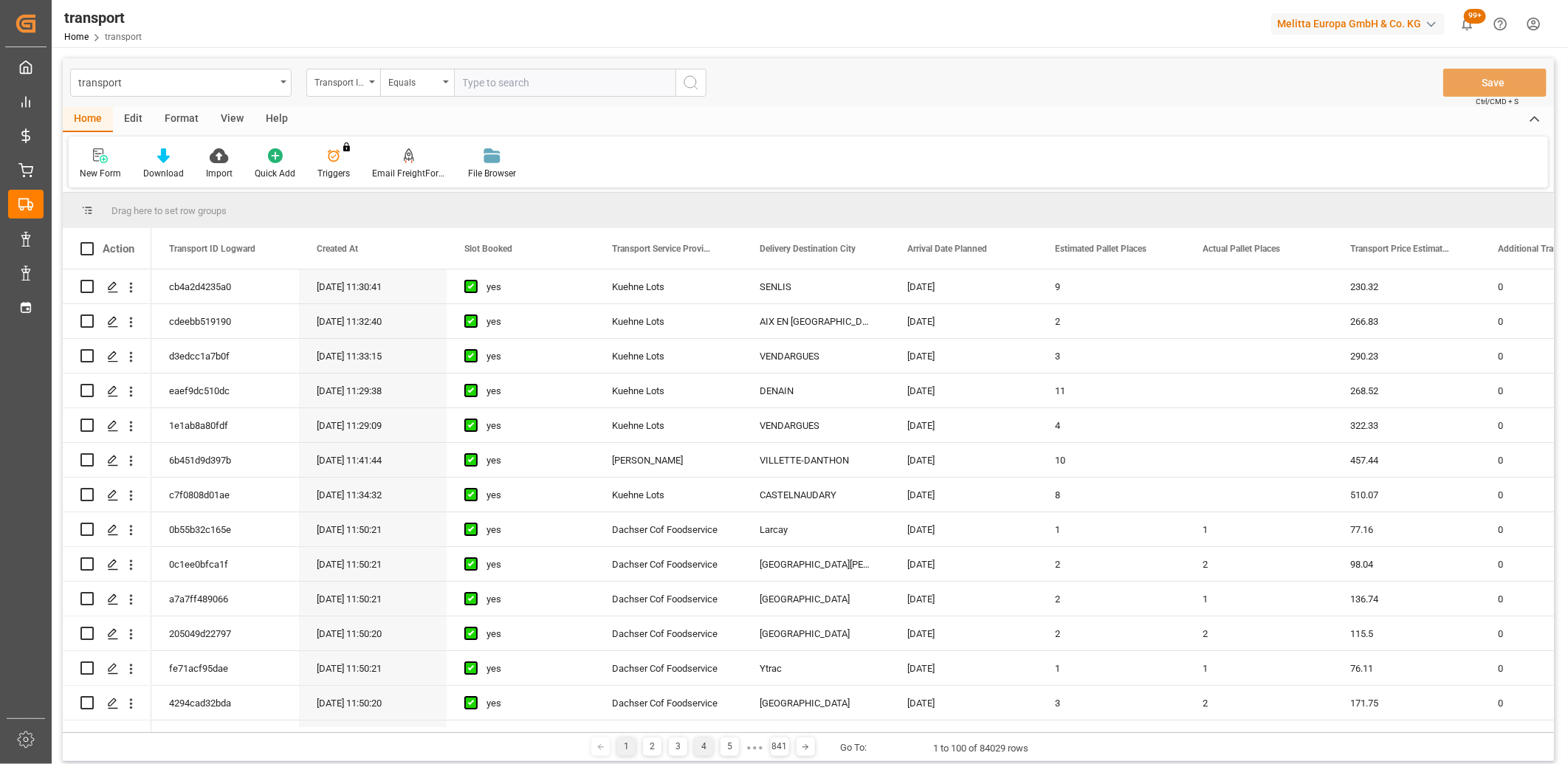
click at [698, 745] on div "4" at bounding box center [704, 746] width 19 height 19
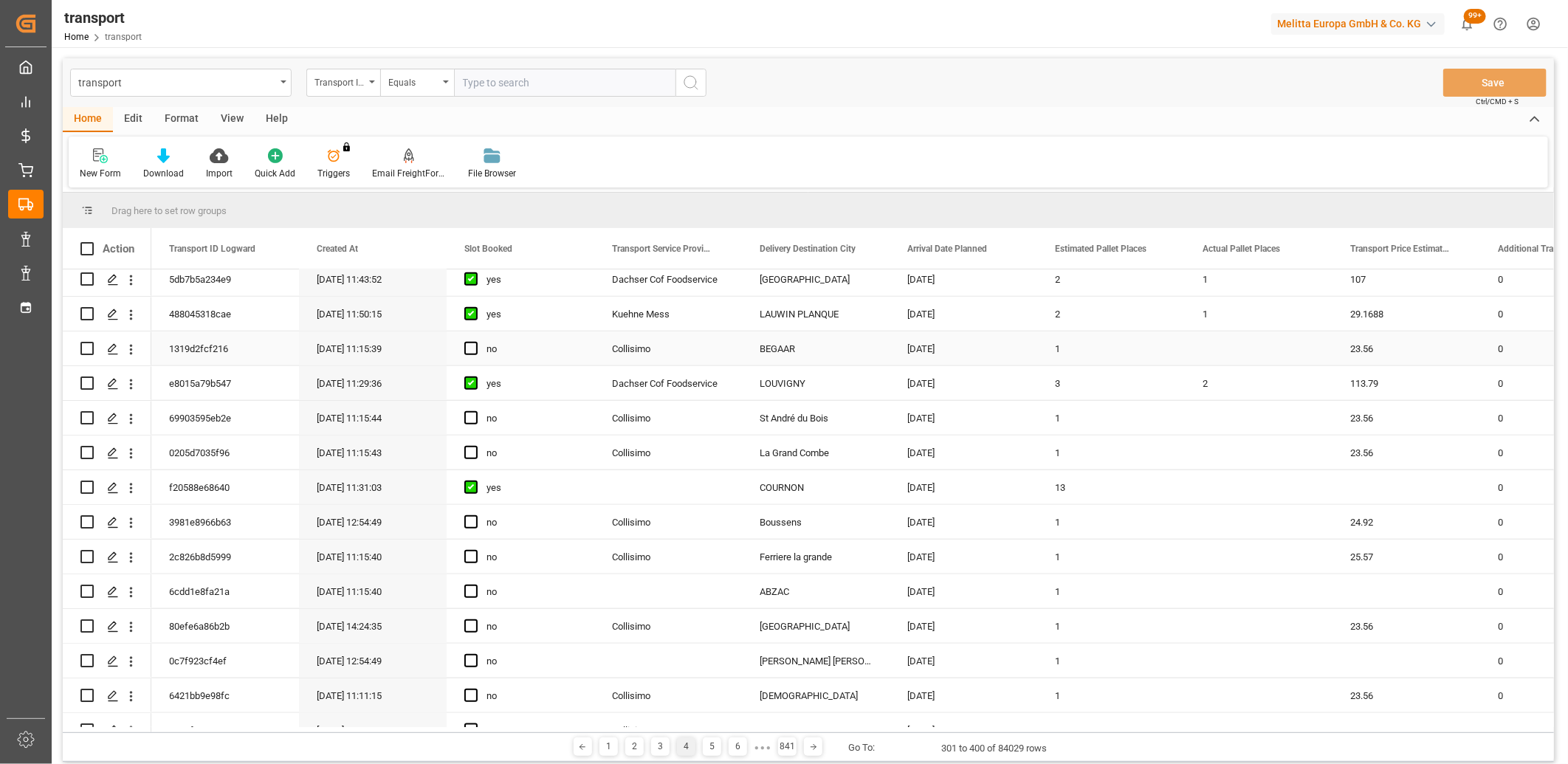
scroll to position [902, 0]
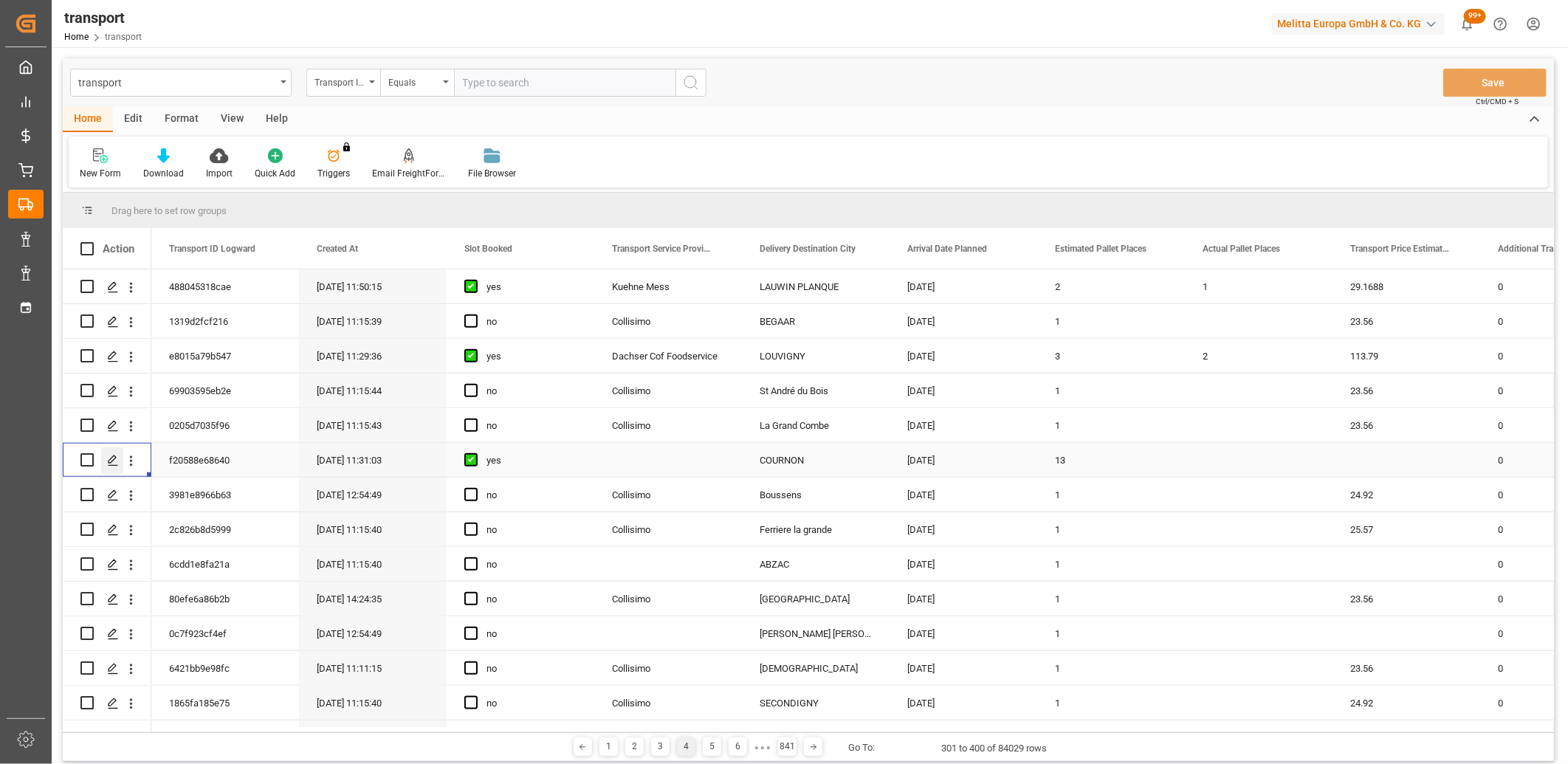
click at [112, 466] on icon "Press SPACE to select this row." at bounding box center [113, 460] width 12 height 12
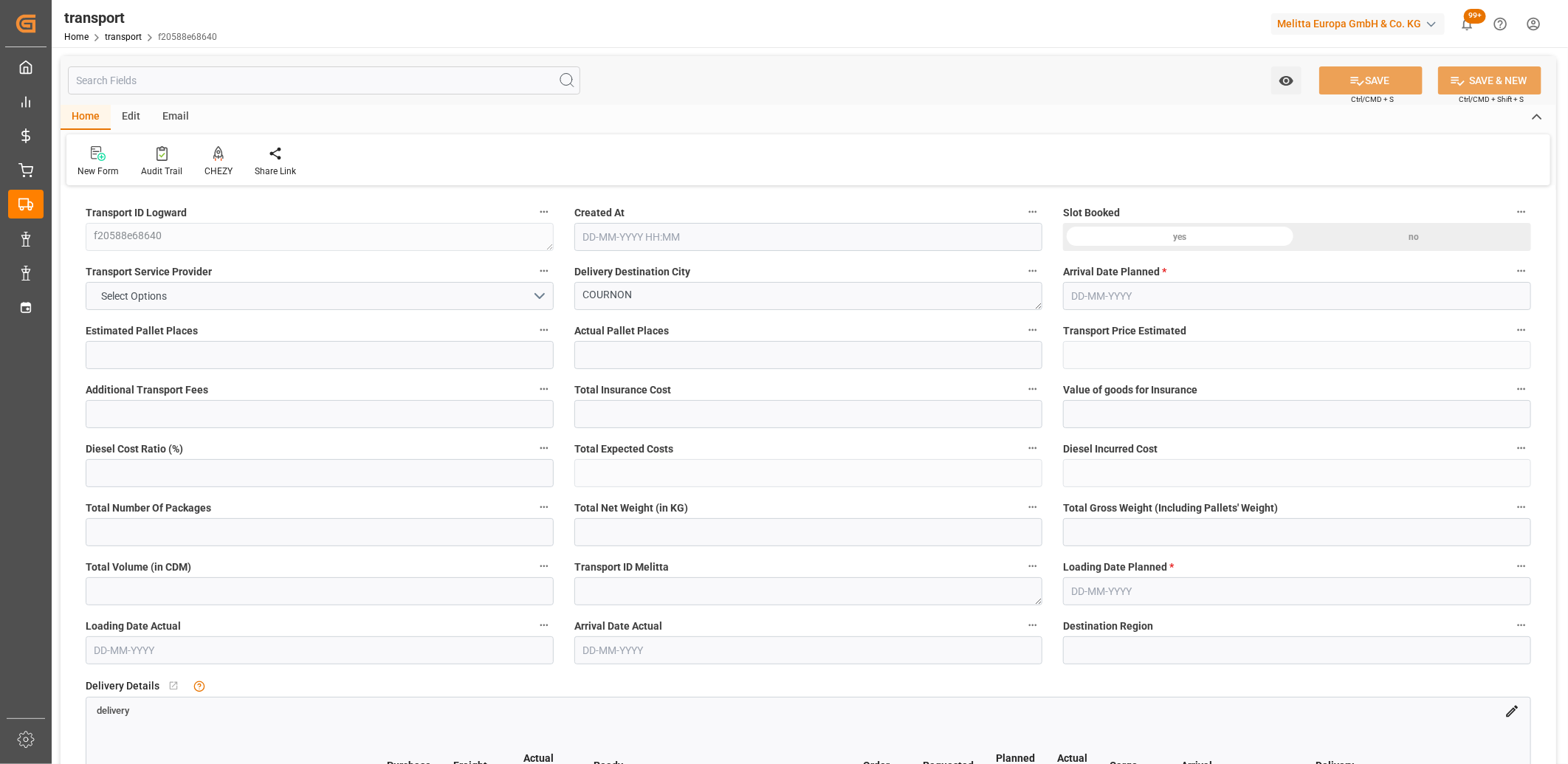
type input "13"
type input "0"
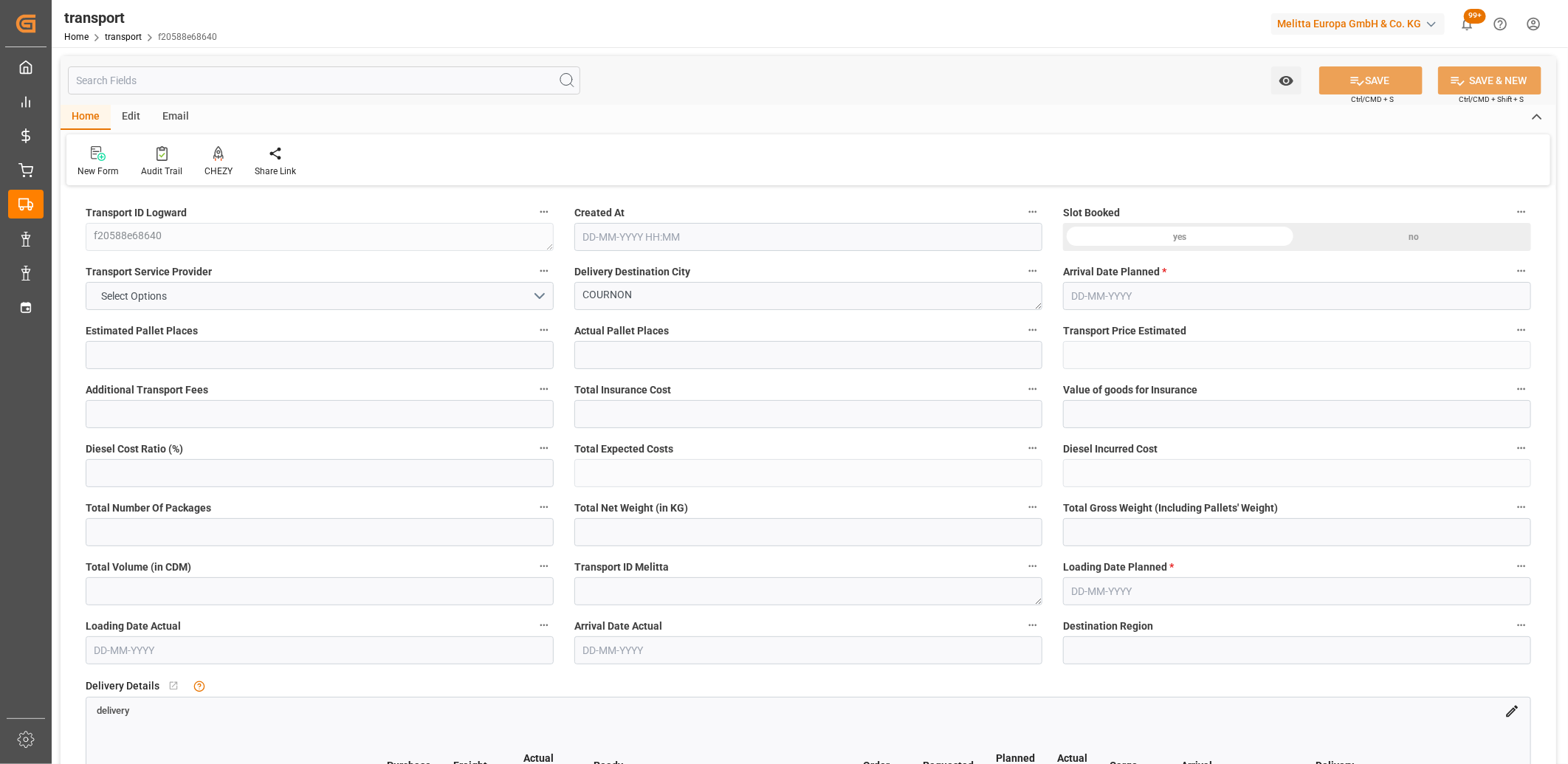
type input "0"
type input "2195.774"
type input "3544.148"
type input "9675.55"
type input "63"
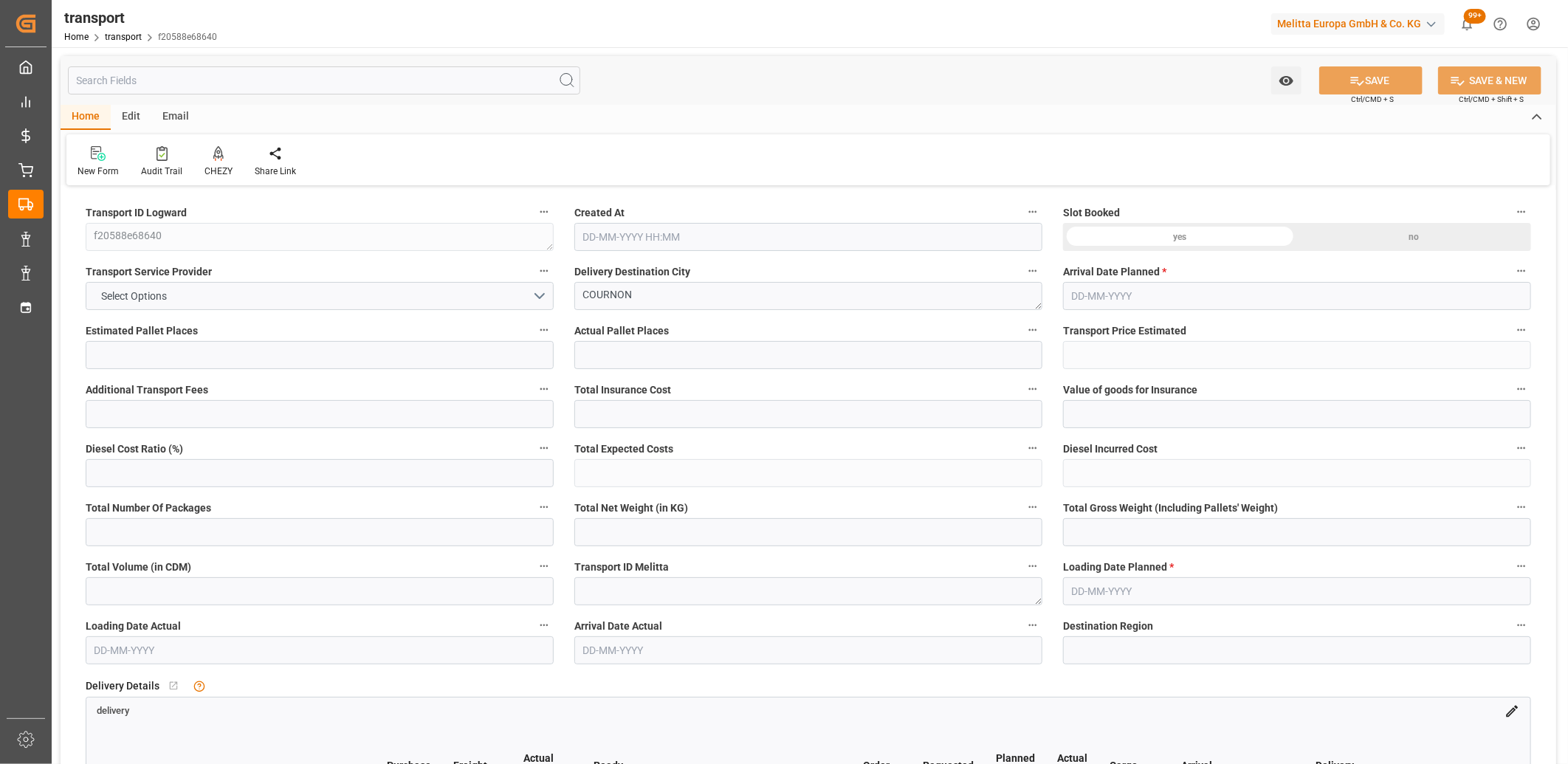
type input "5"
type input "583"
type input "42"
type input "101"
type input "2558.948"
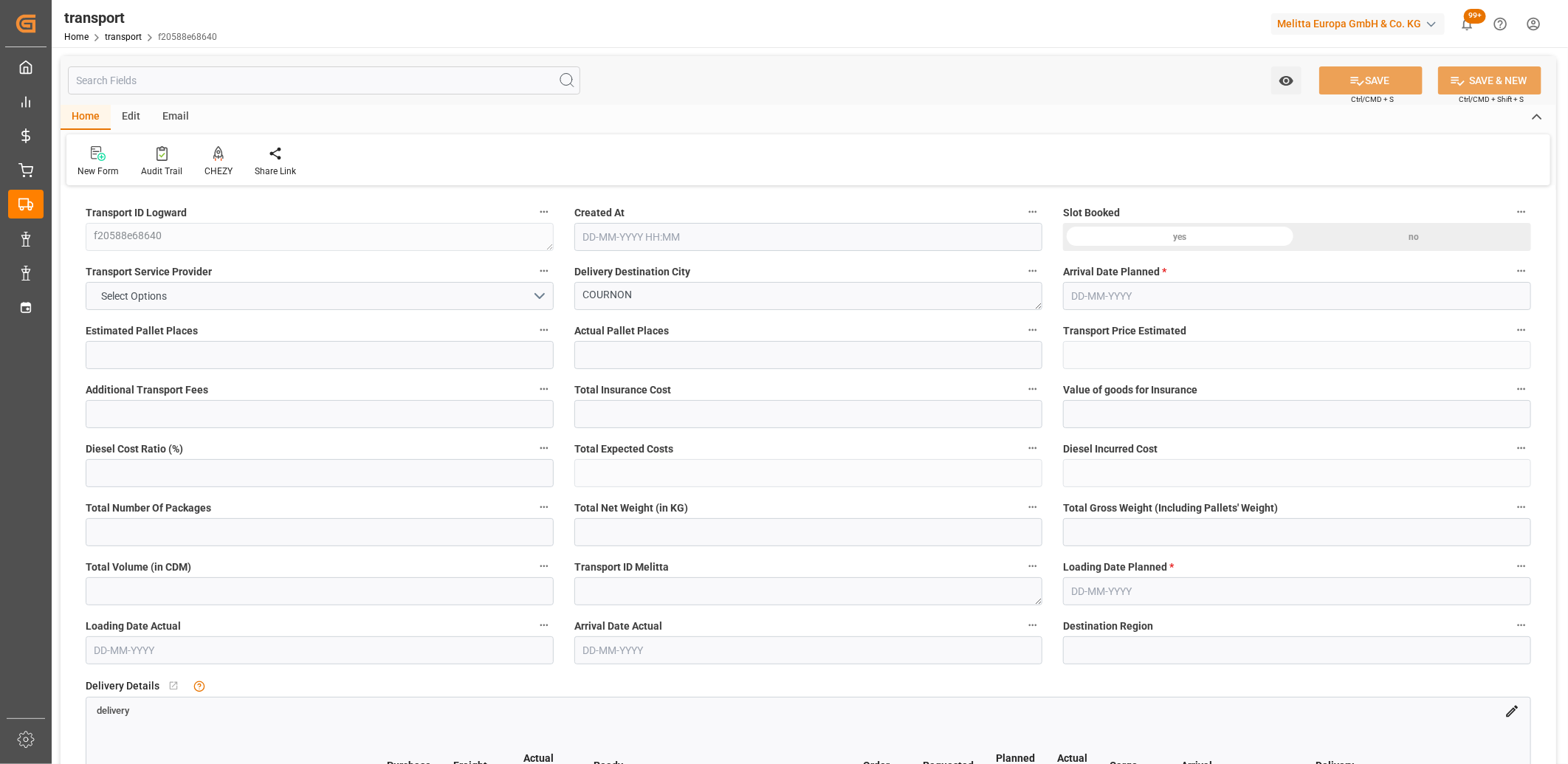
type input "0"
type input "4710.8598"
type input "0"
type input "21"
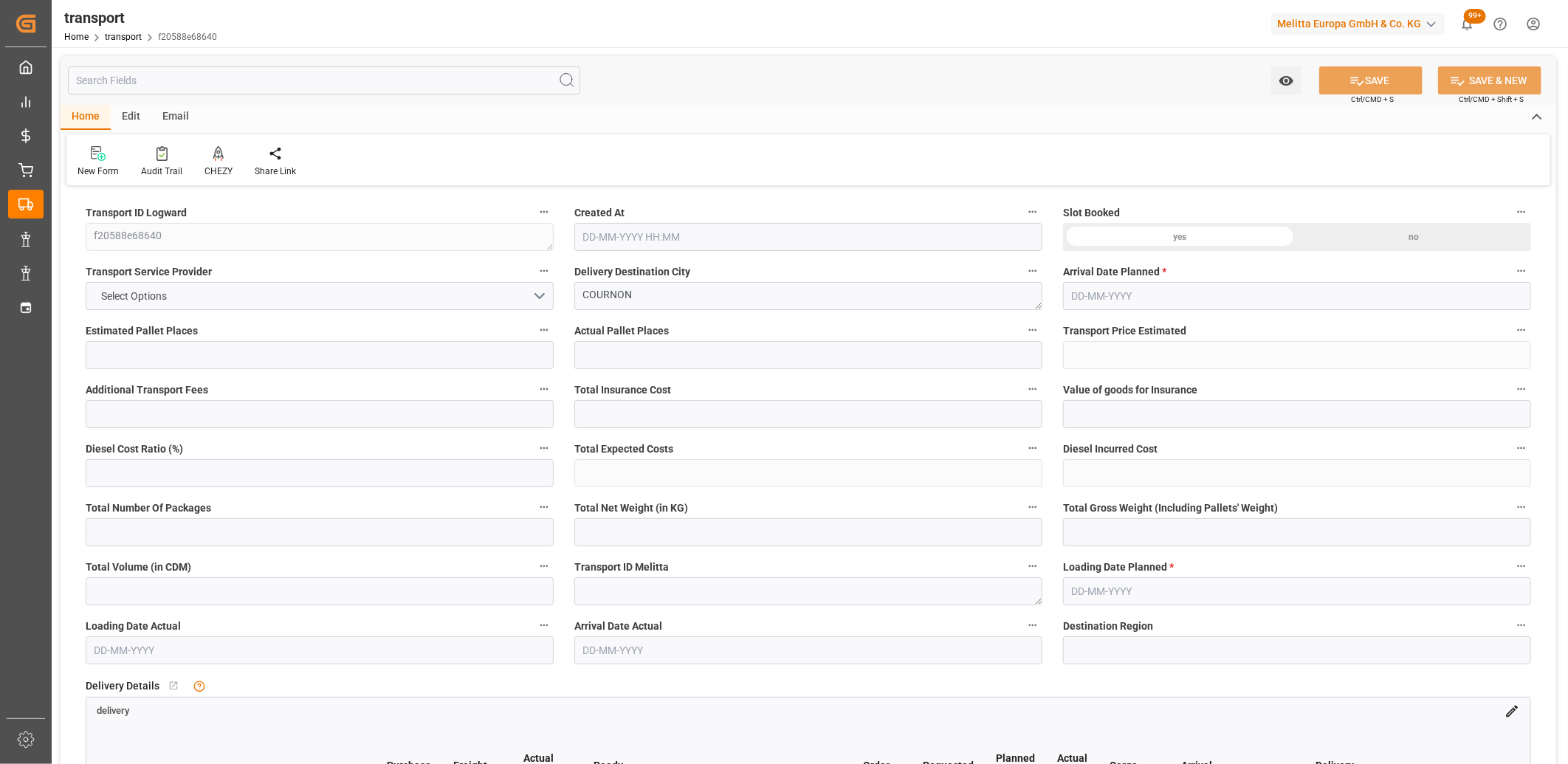
type input "35"
type input "[DATE] 11:31"
type input "[DATE]"
click at [267, 296] on button "Select Options" at bounding box center [319, 296] width 468 height 28
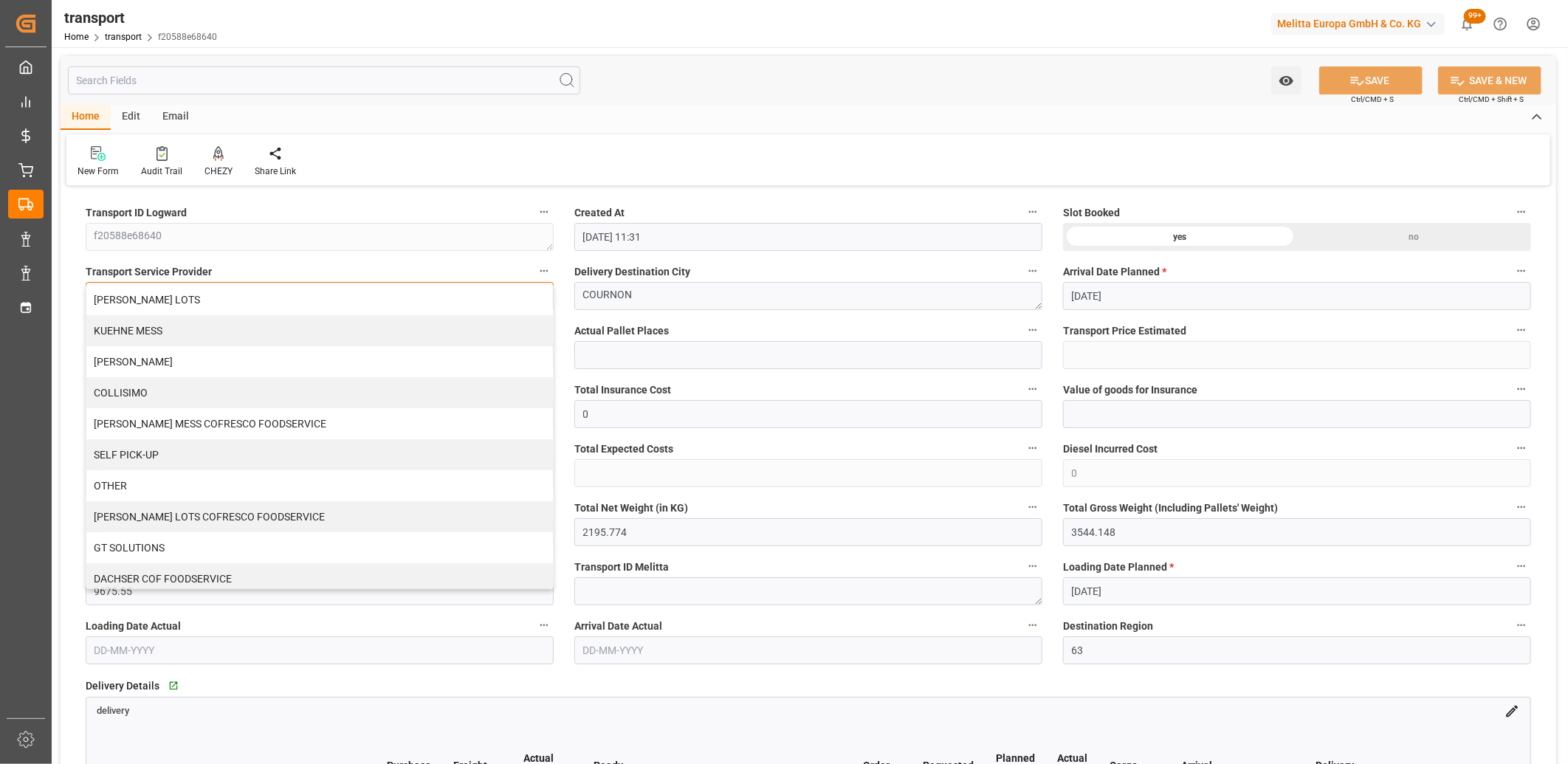
click at [267, 296] on div "[PERSON_NAME] LOTS" at bounding box center [320, 299] width 467 height 31
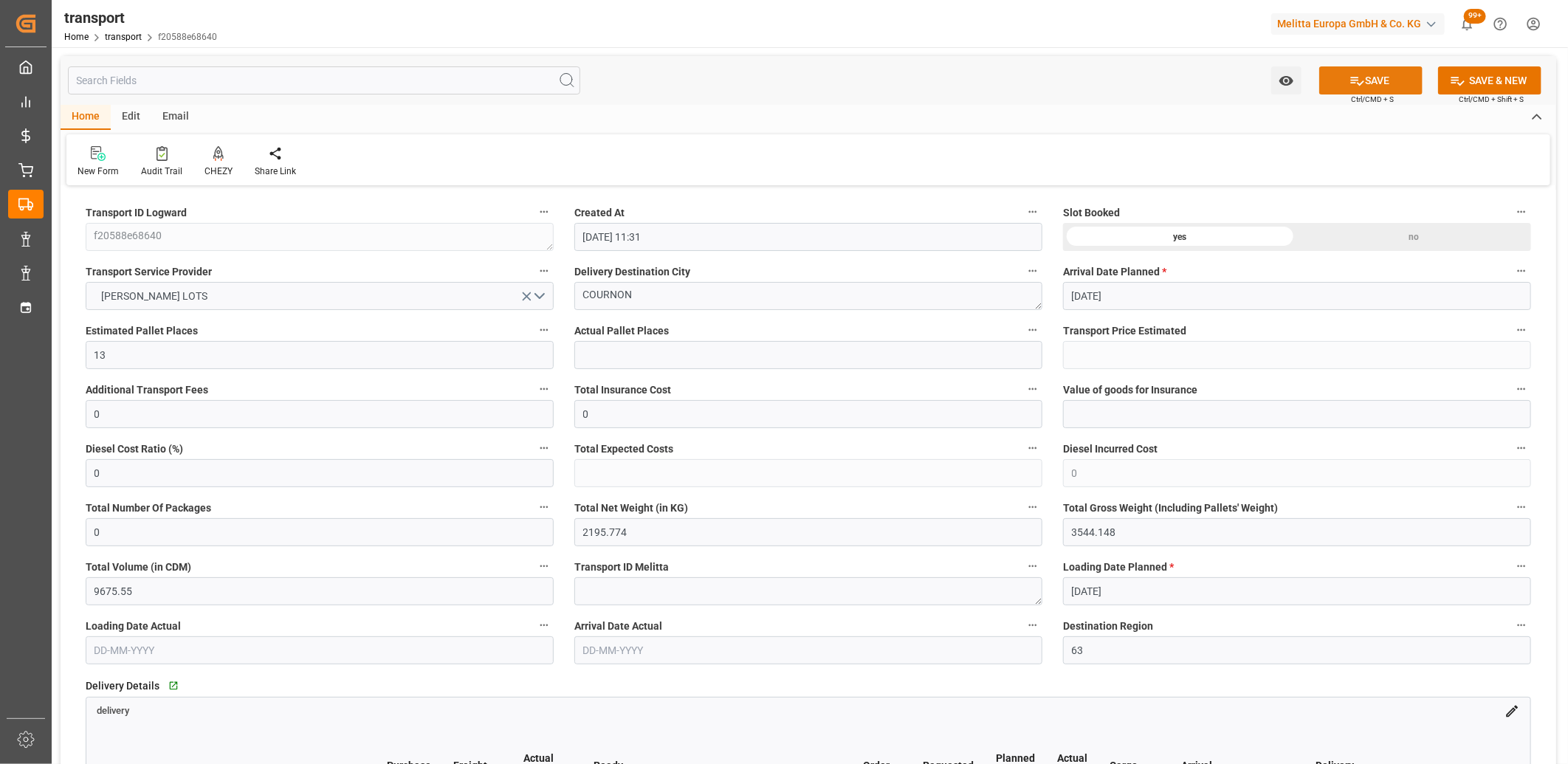
click at [1349, 84] on icon at bounding box center [1357, 81] width 16 height 16
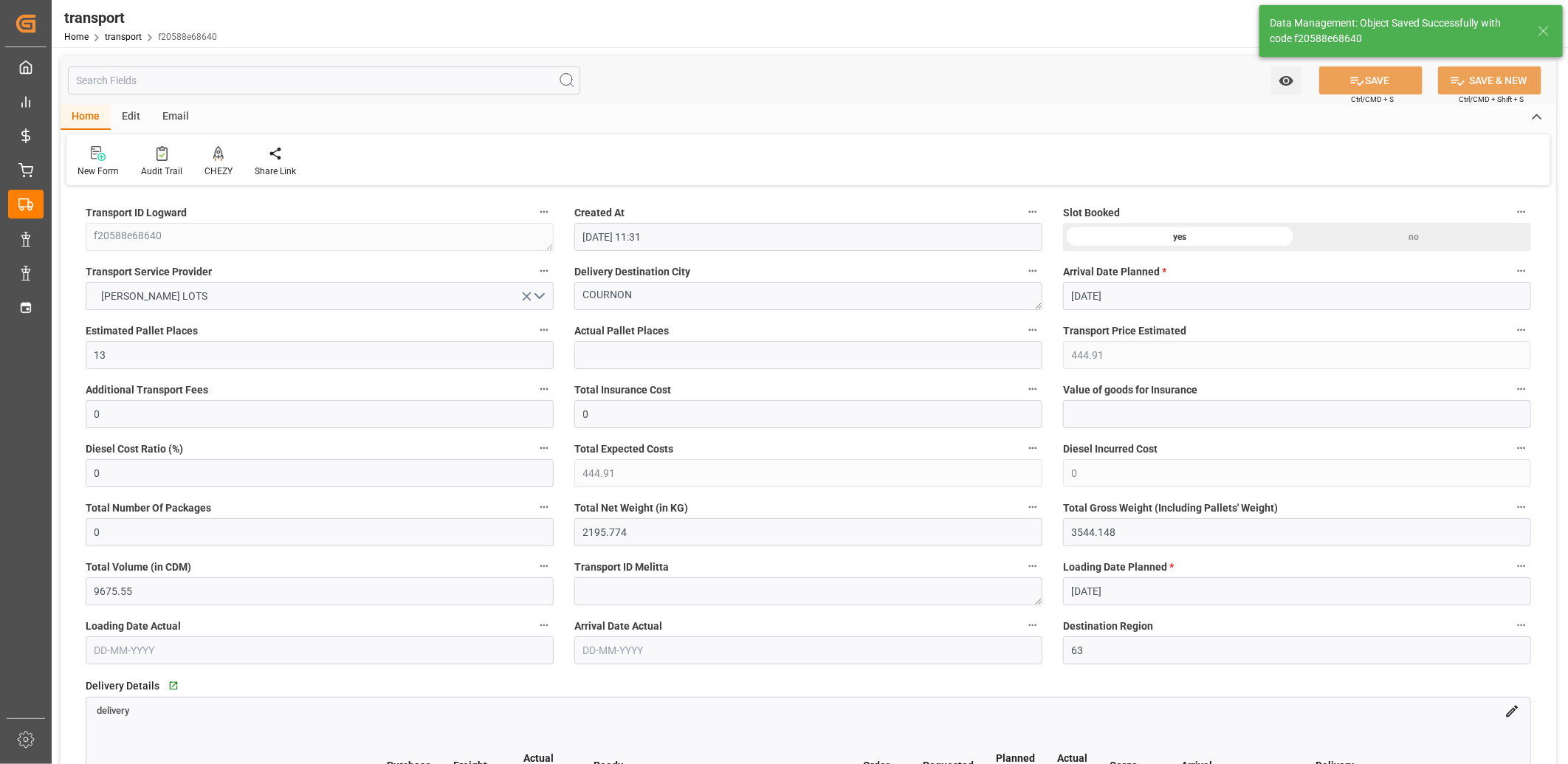
type input "444.91"
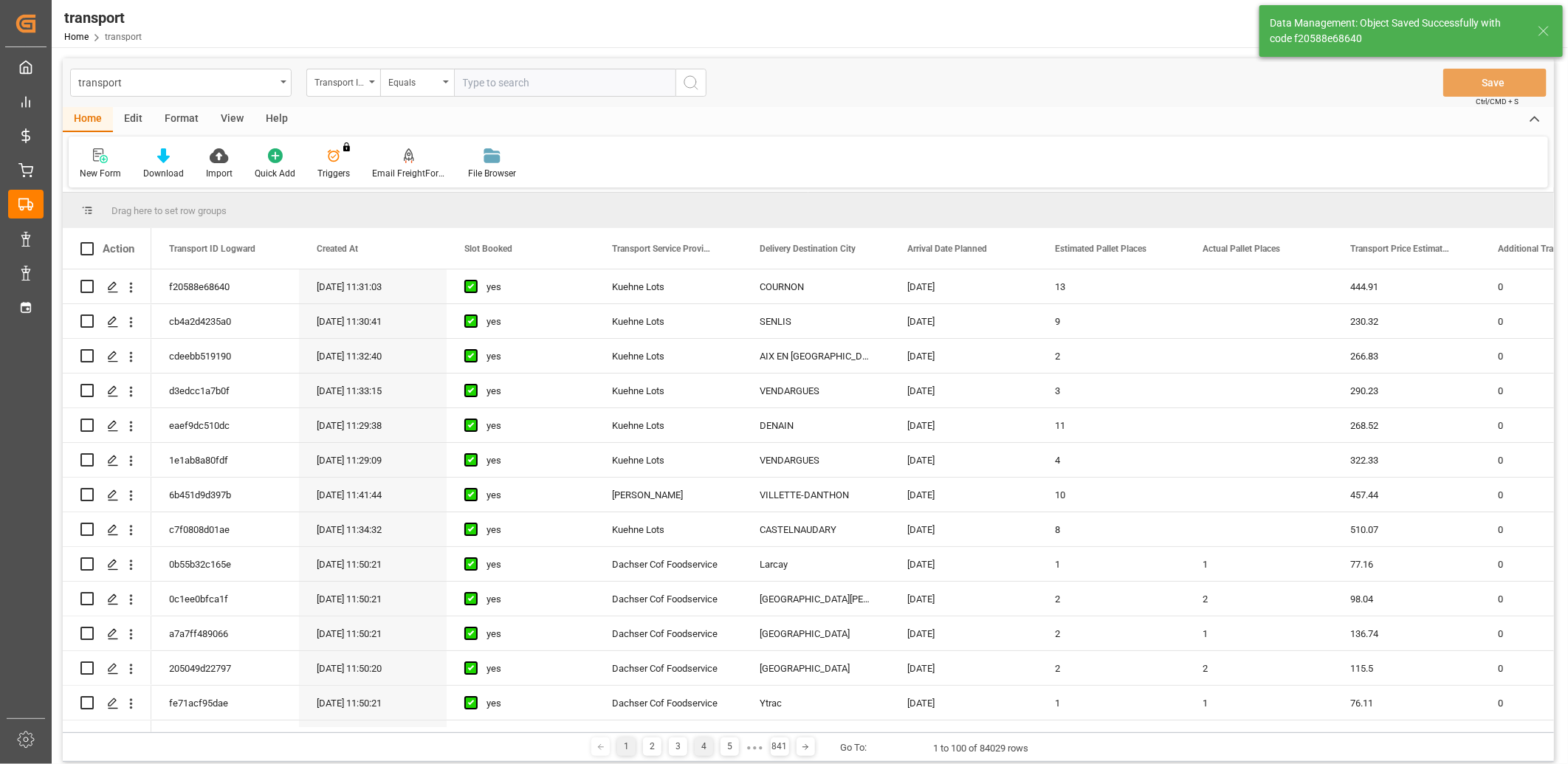
click at [698, 743] on div "4" at bounding box center [704, 746] width 19 height 19
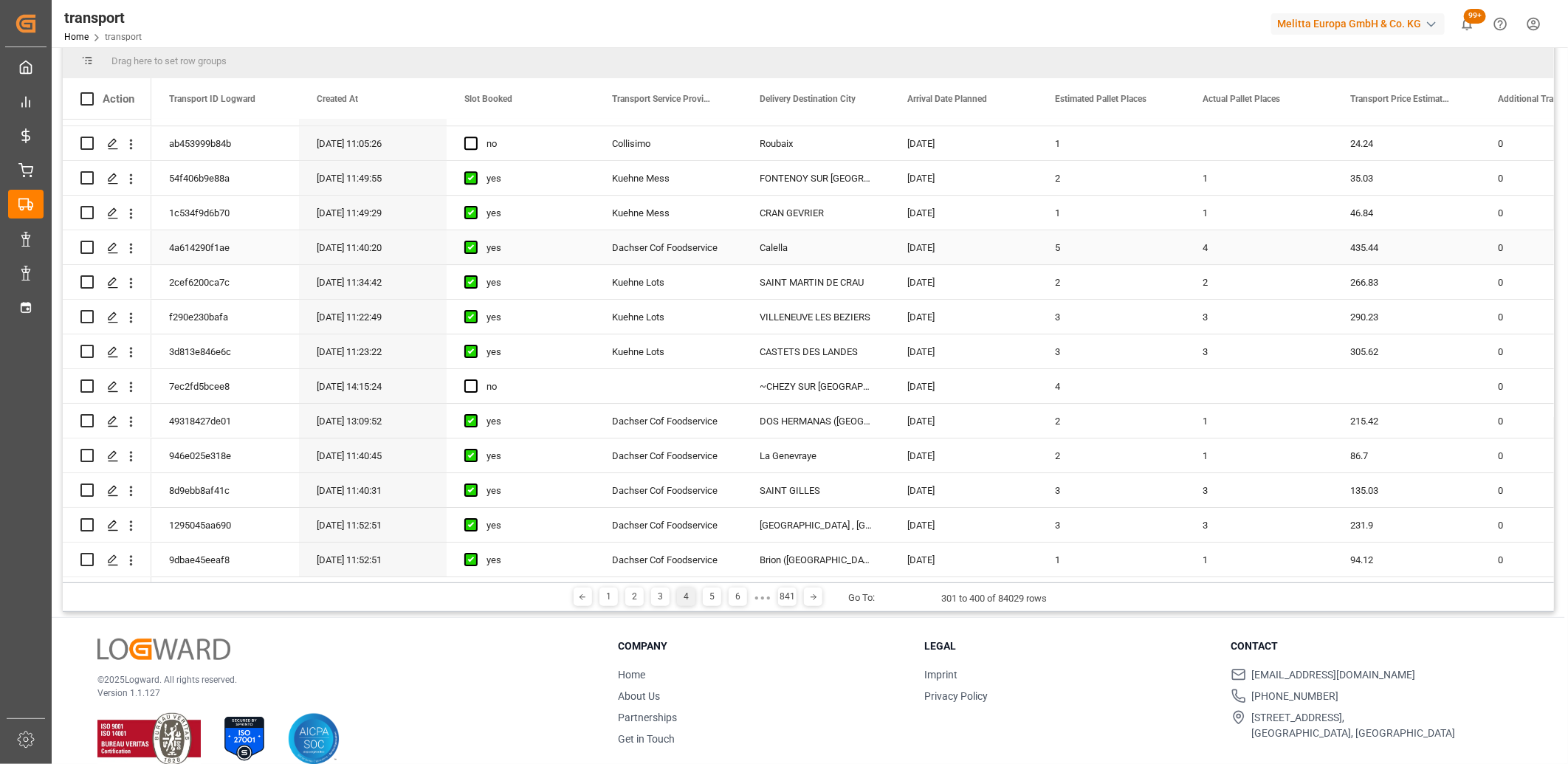
scroll to position [170, 0]
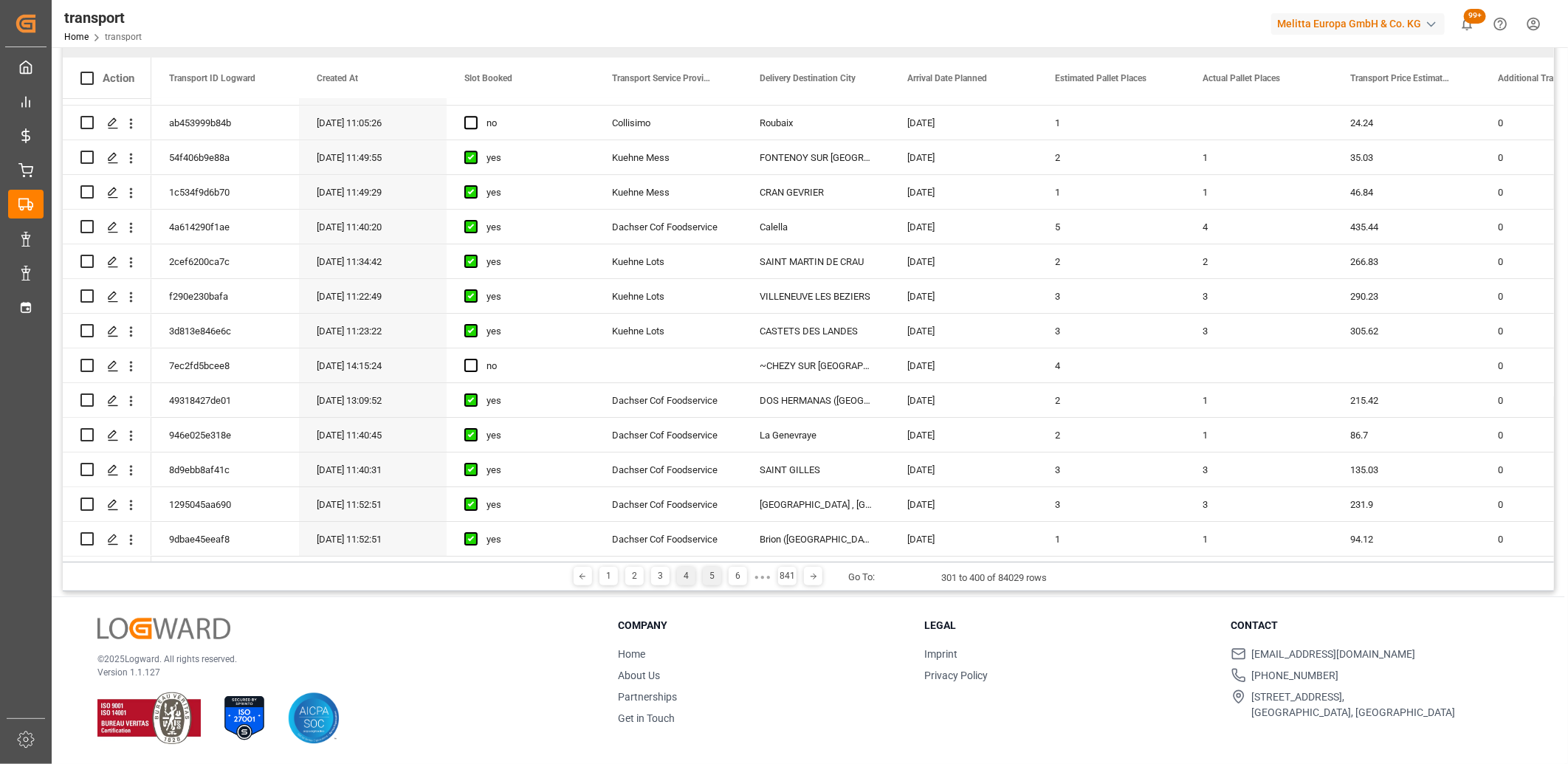
click at [711, 571] on div "5" at bounding box center [712, 576] width 19 height 19
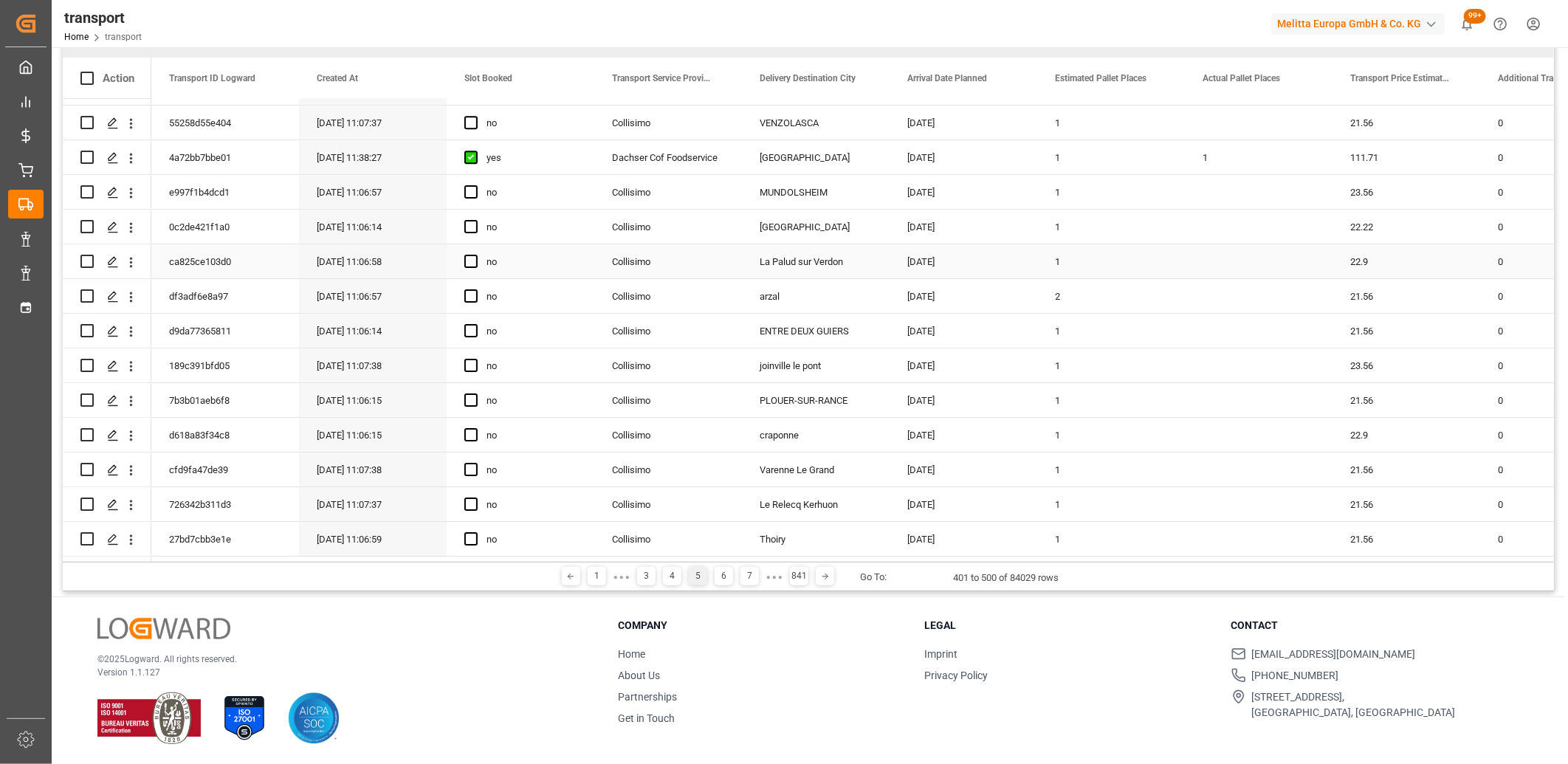
scroll to position [3014, 0]
click at [718, 581] on div "6" at bounding box center [724, 576] width 19 height 19
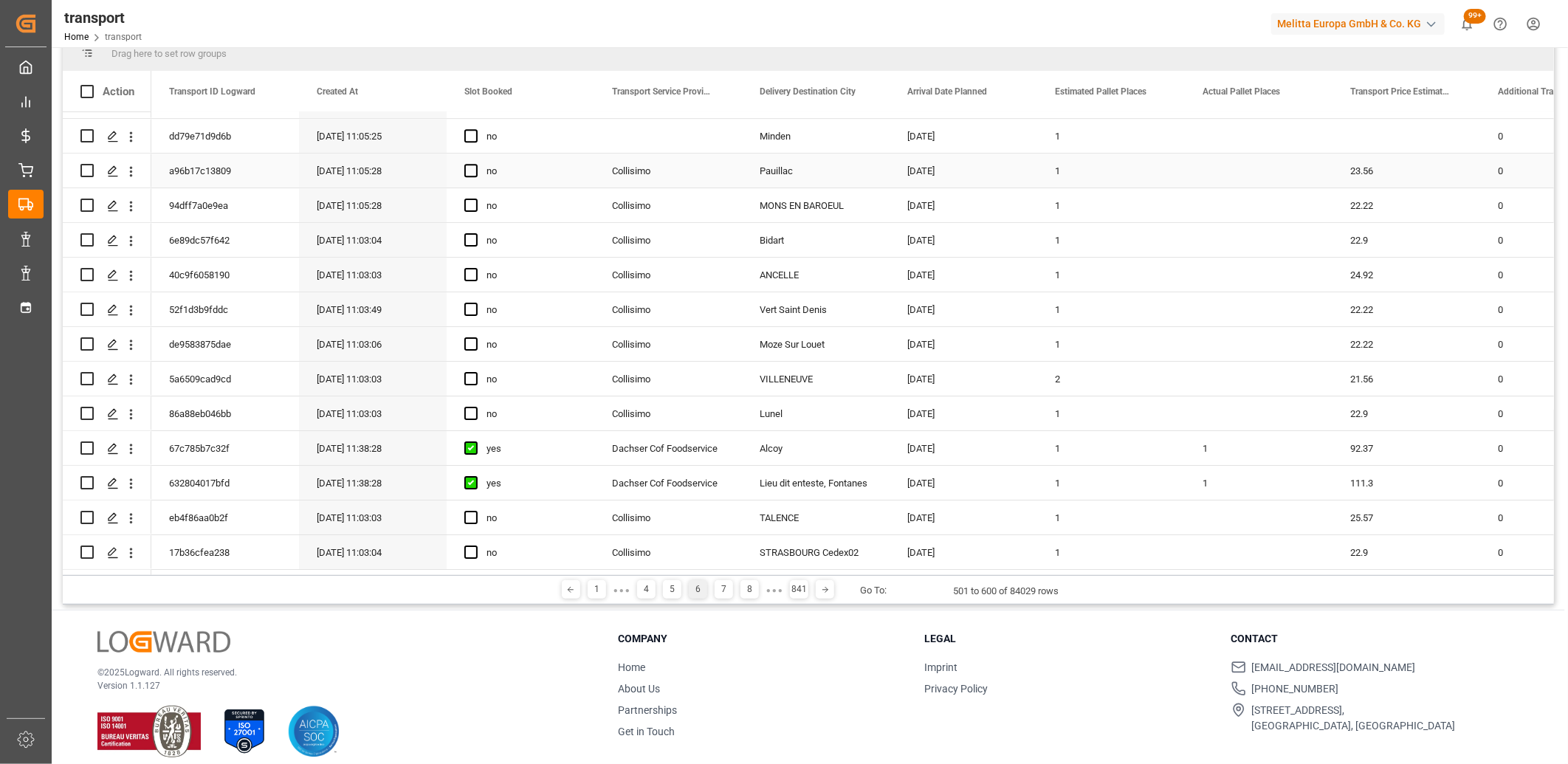
scroll to position [170, 0]
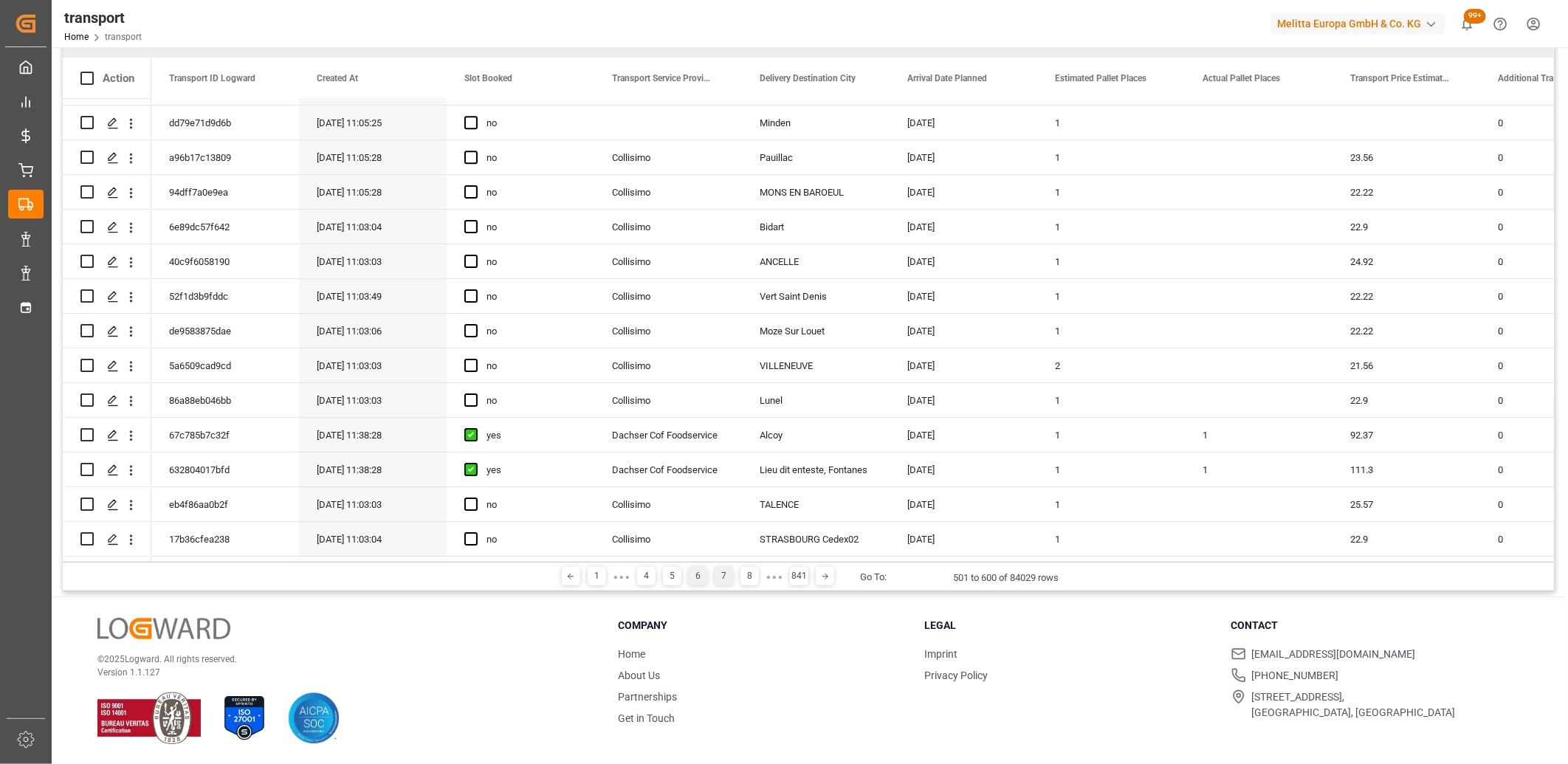
click at [722, 575] on div "7" at bounding box center [724, 576] width 19 height 19
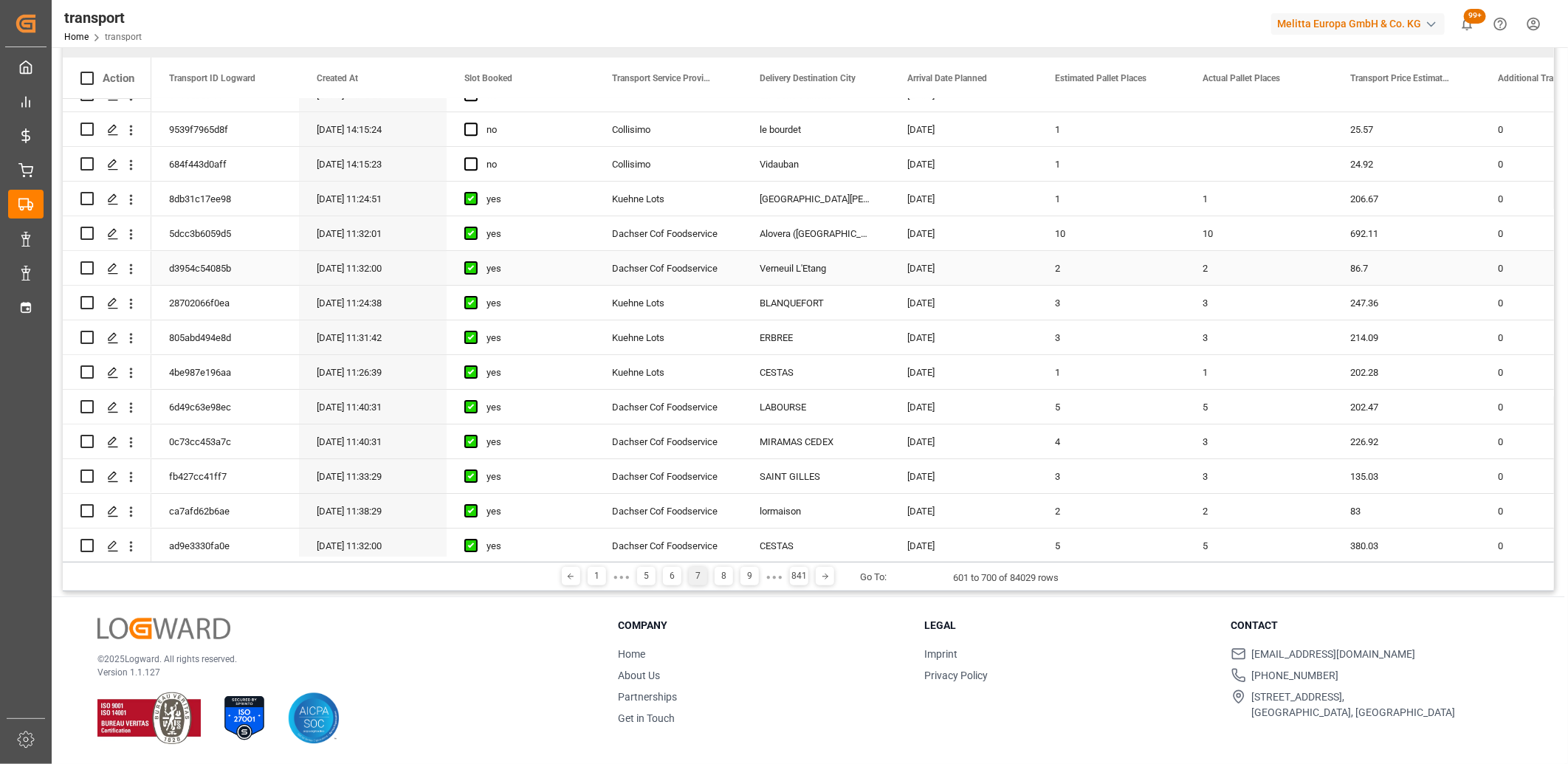
scroll to position [3014, 0]
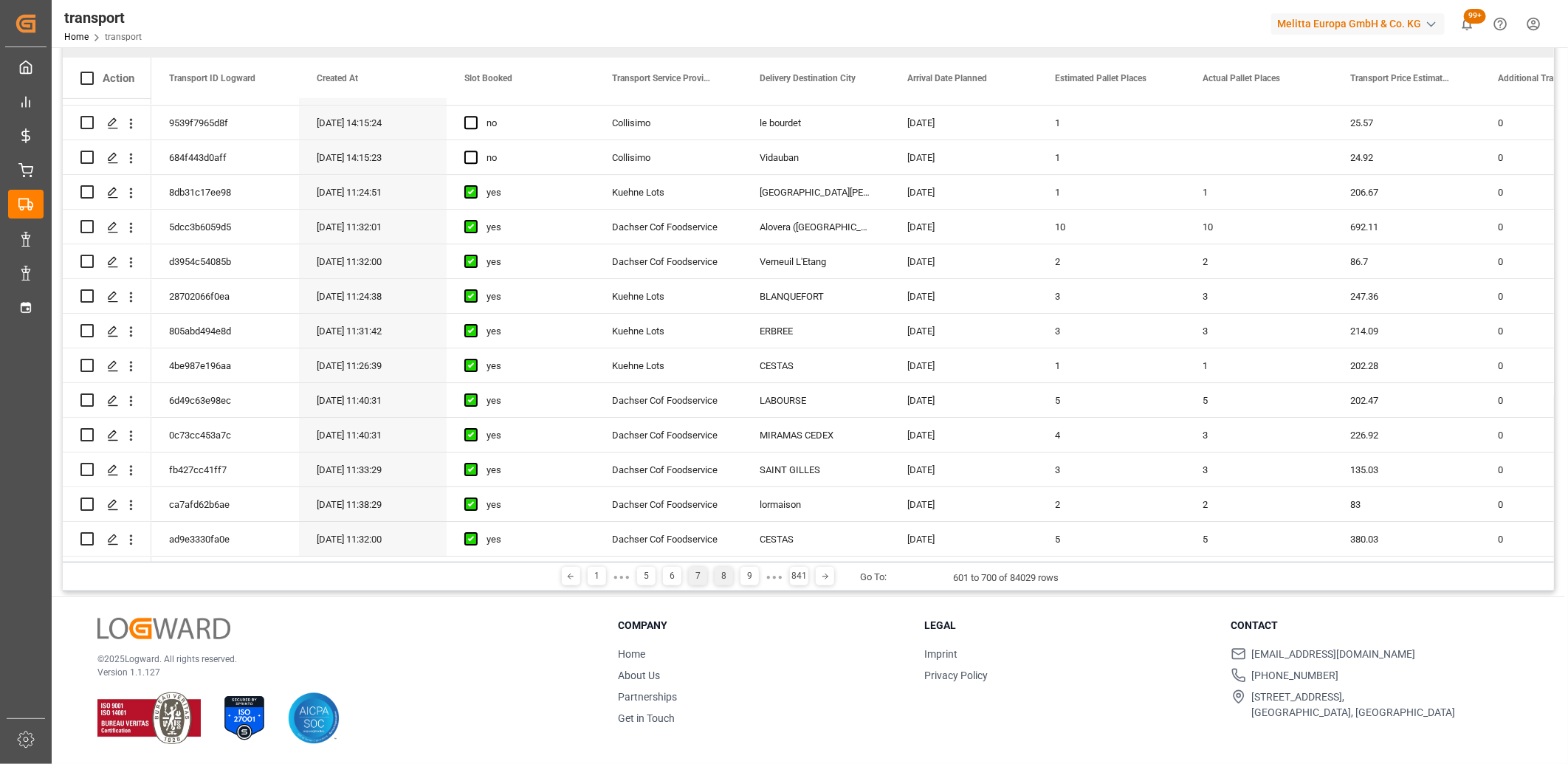
click at [725, 579] on div "8" at bounding box center [724, 576] width 19 height 19
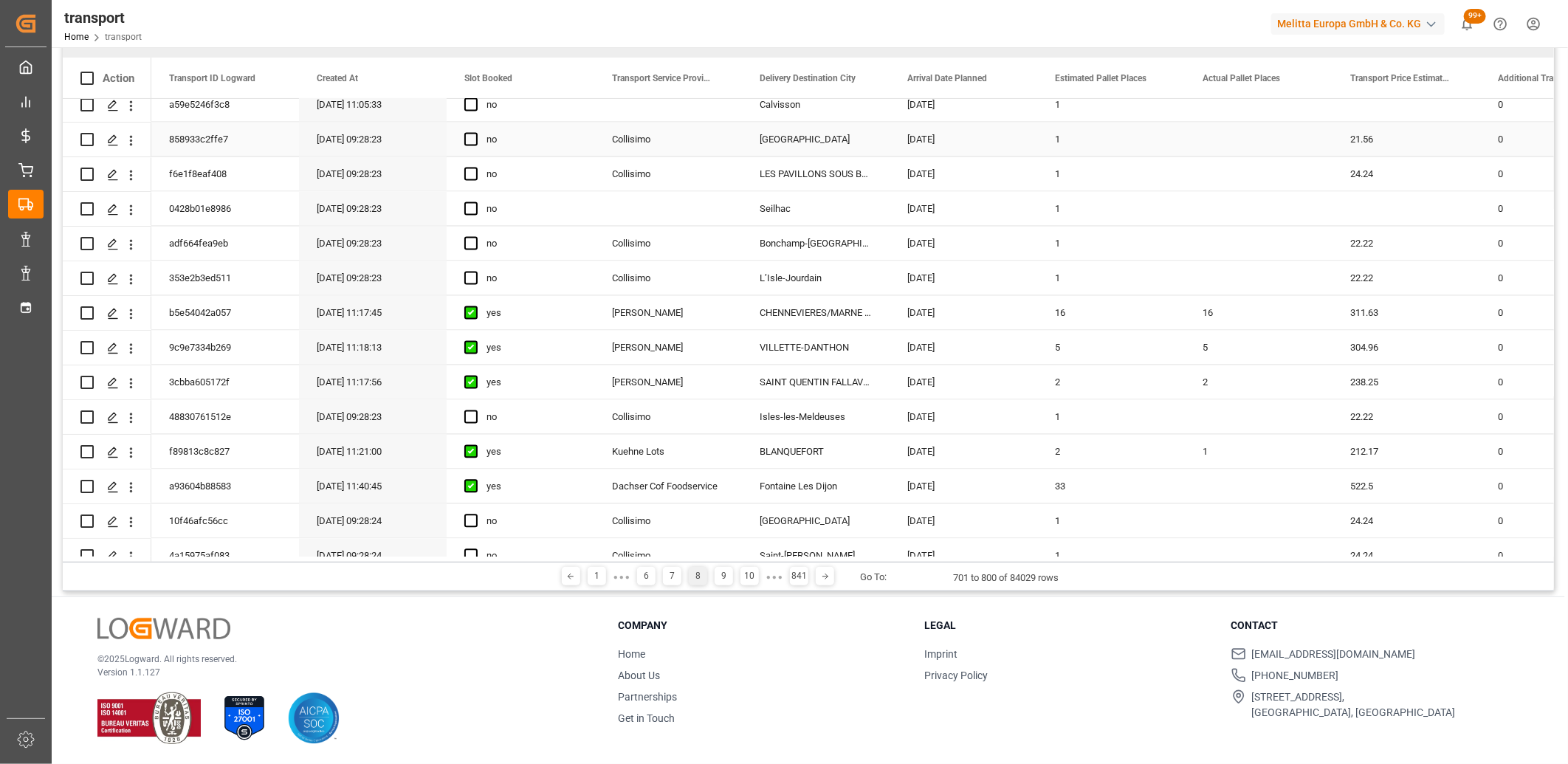
scroll to position [1885, 0]
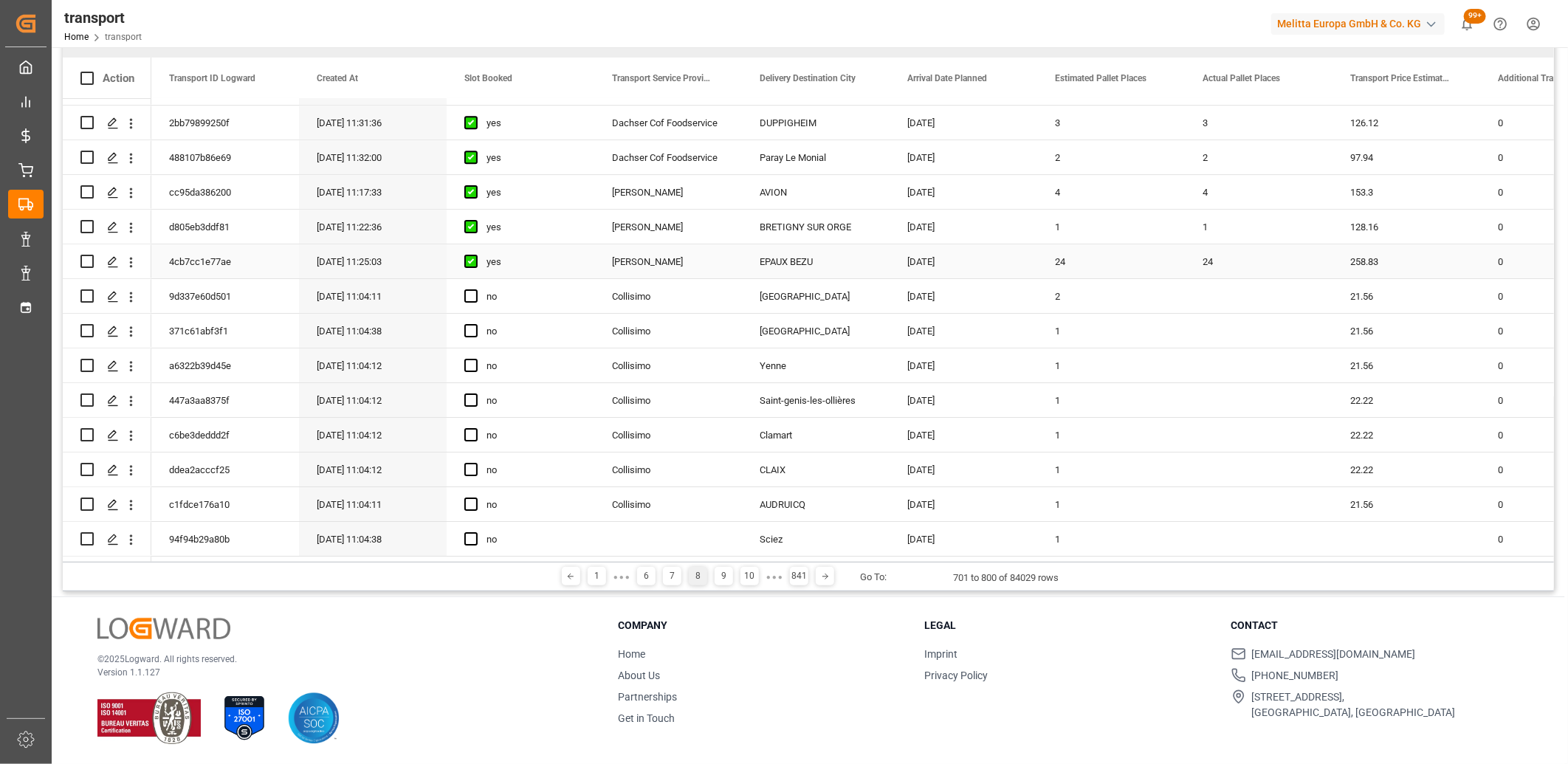
scroll to position [3014, 0]
click at [724, 570] on div "9" at bounding box center [724, 576] width 19 height 19
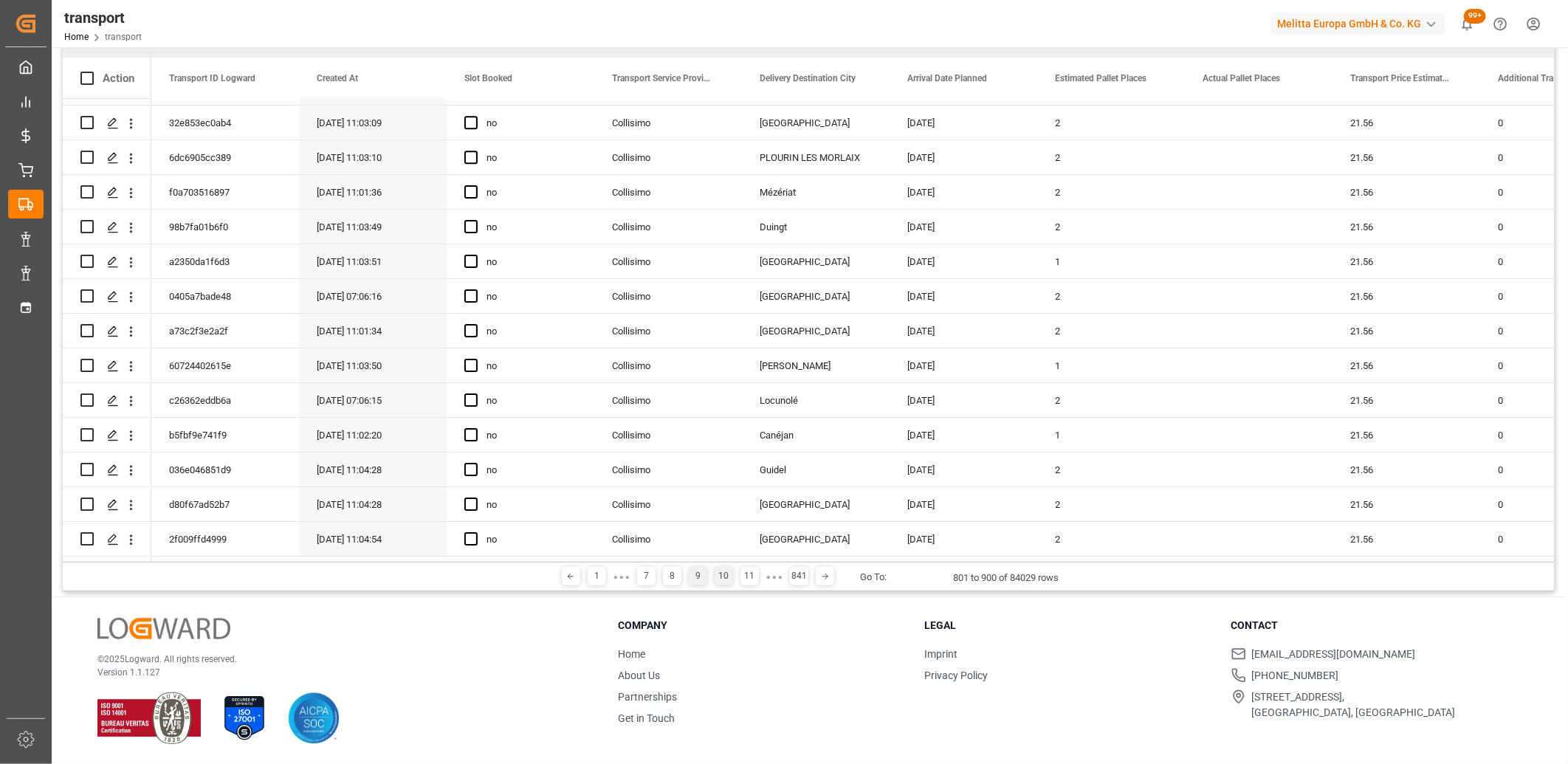
click at [721, 576] on div "10" at bounding box center [724, 576] width 19 height 19
click at [720, 573] on div "11" at bounding box center [722, 576] width 19 height 19
click at [714, 573] on div "12" at bounding box center [712, 576] width 19 height 19
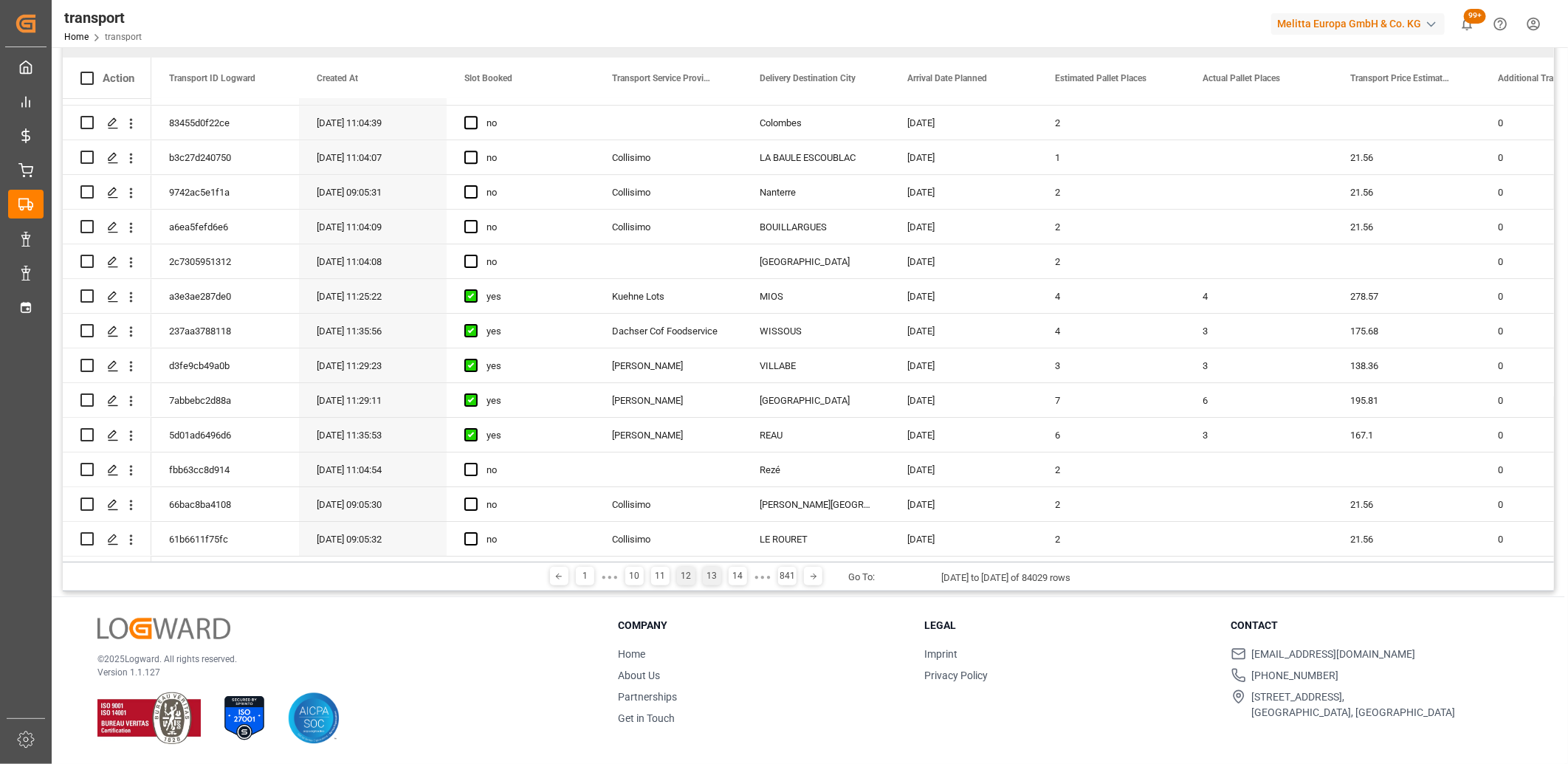
click at [720, 572] on div "13" at bounding box center [712, 576] width 19 height 19
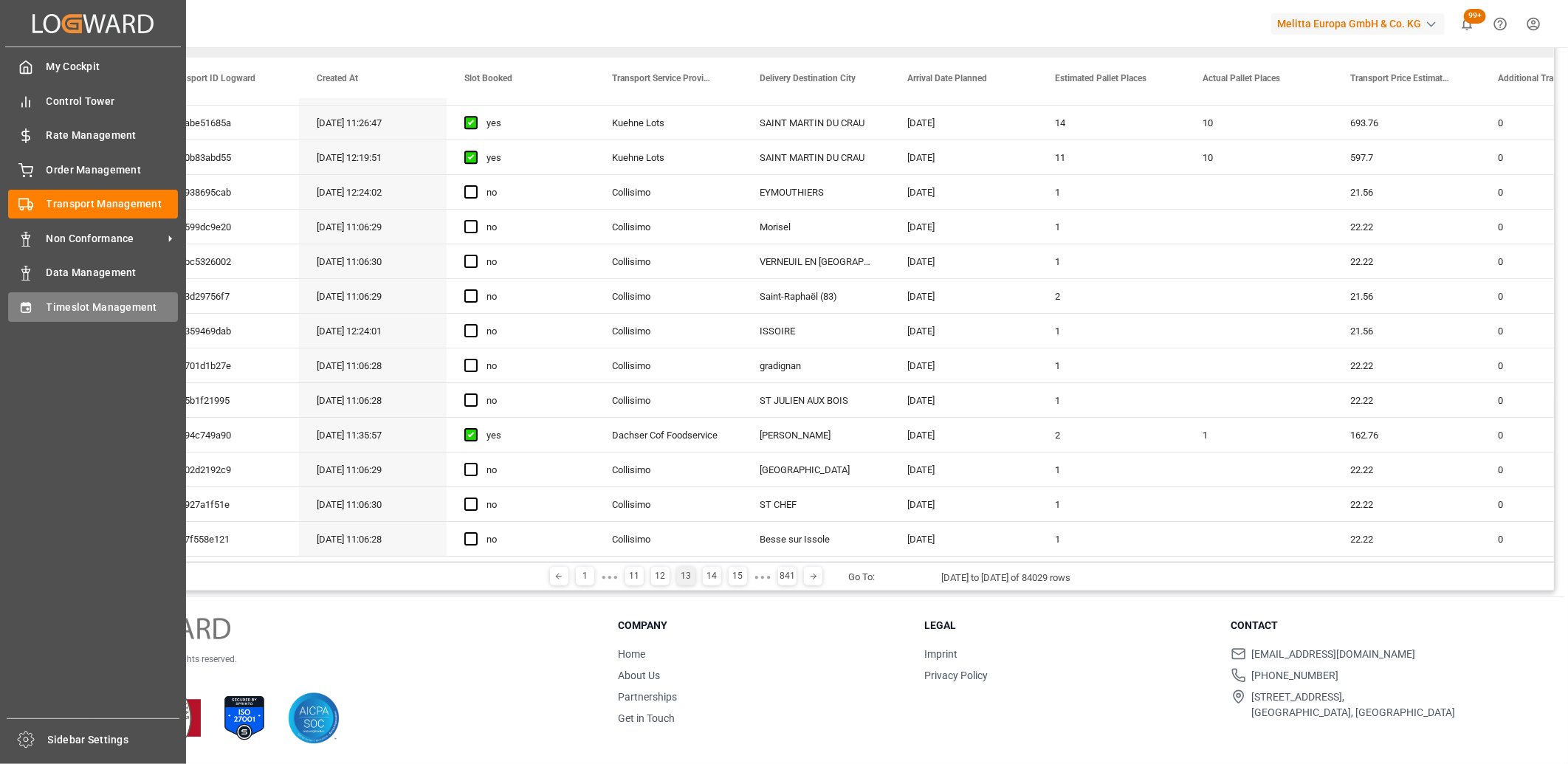
click at [48, 309] on span "Timeslot Management" at bounding box center [113, 307] width 132 height 16
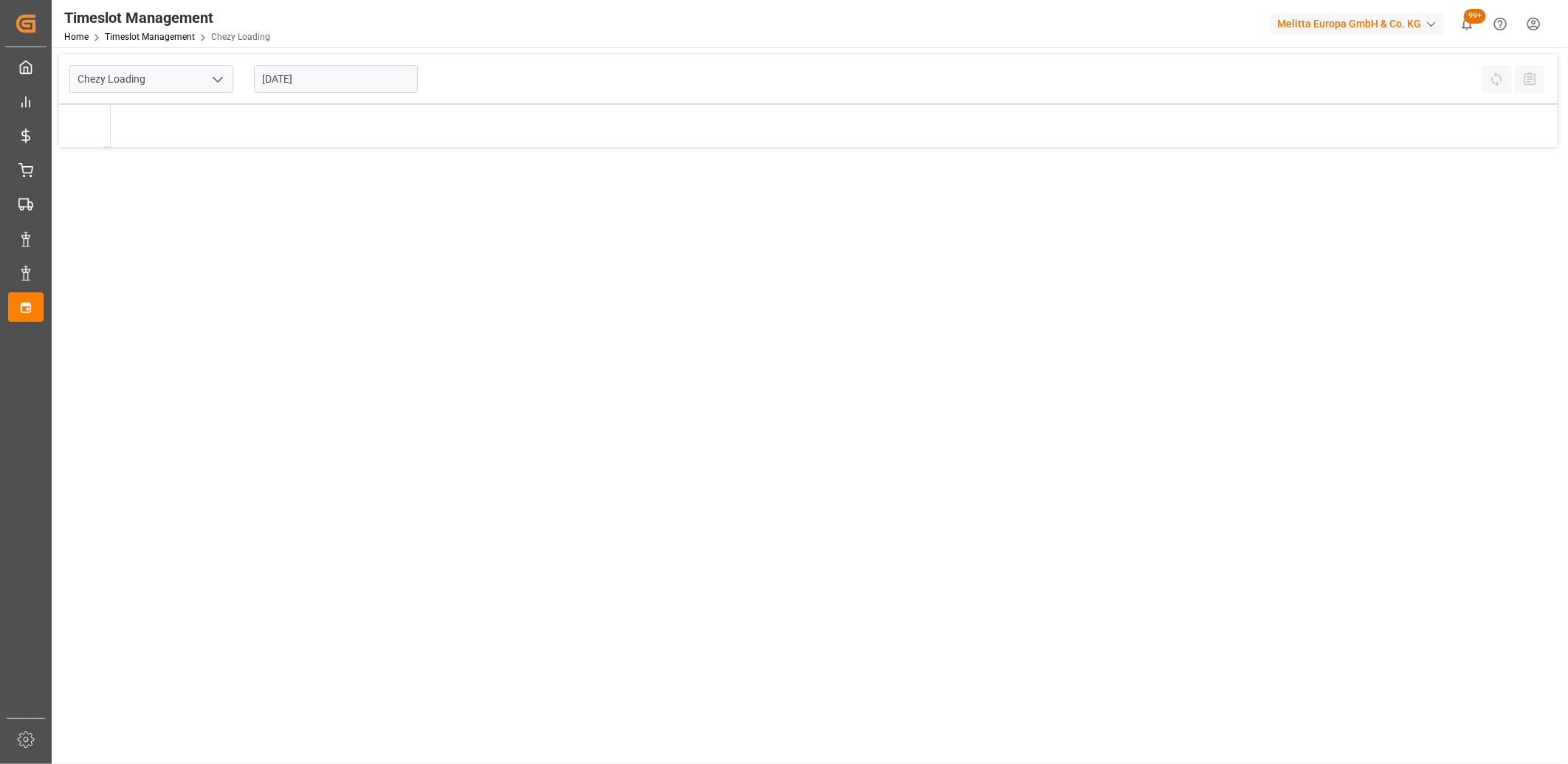
type input "Chezy Loading"
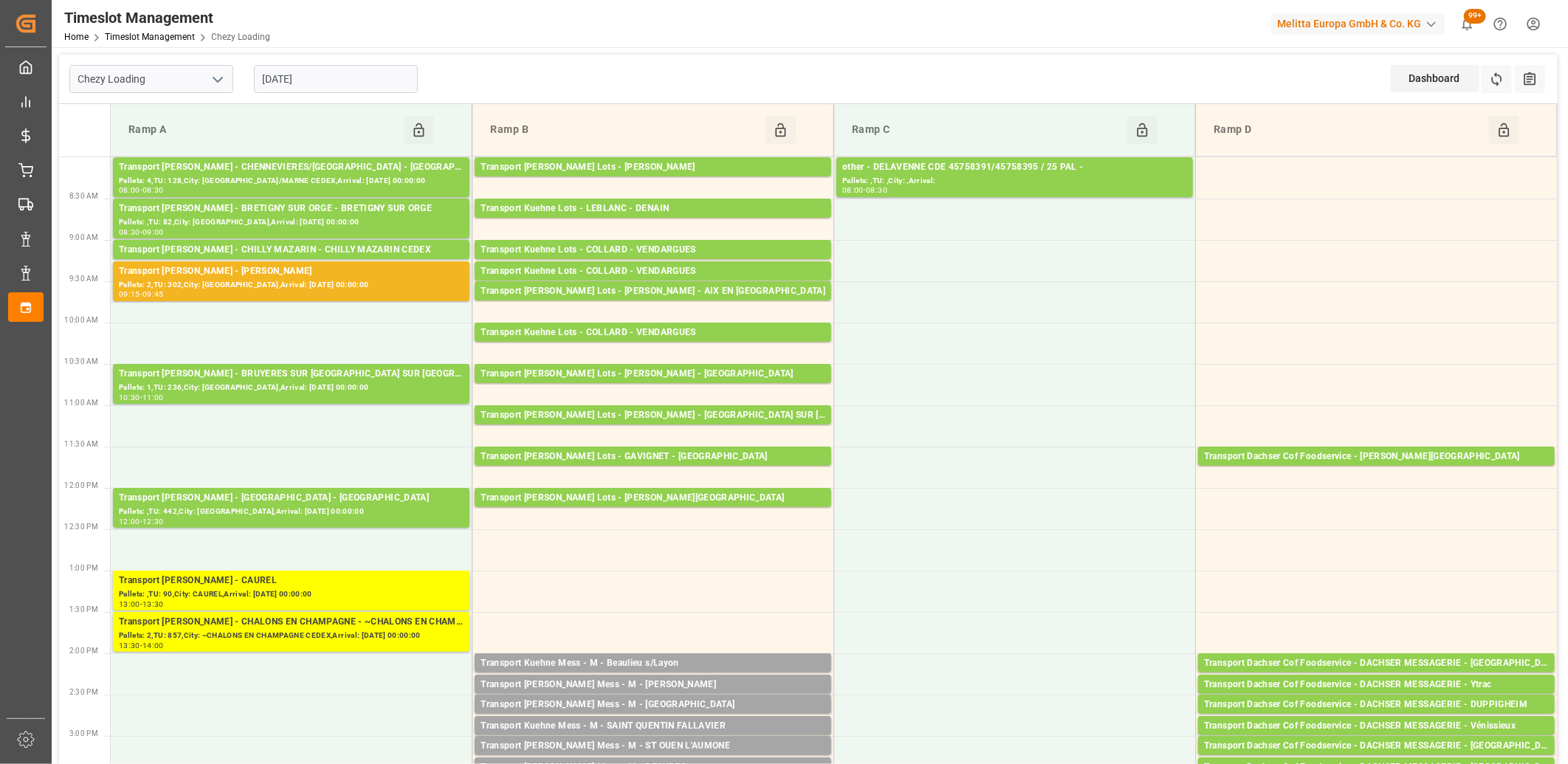
click at [345, 82] on input "[DATE]" at bounding box center [336, 79] width 164 height 28
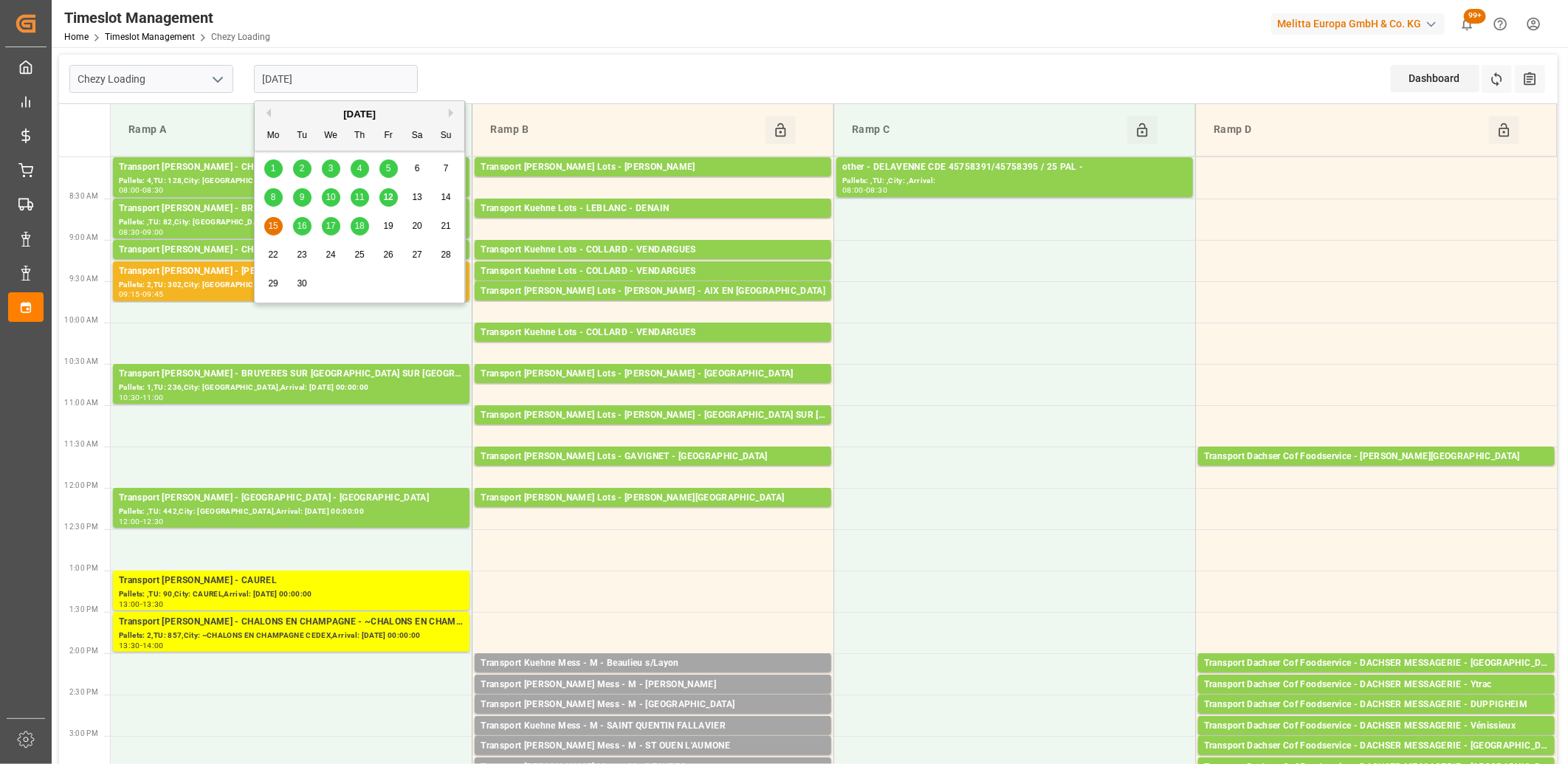
click at [300, 225] on span "16" at bounding box center [301, 225] width 9 height 10
type input "[DATE]"
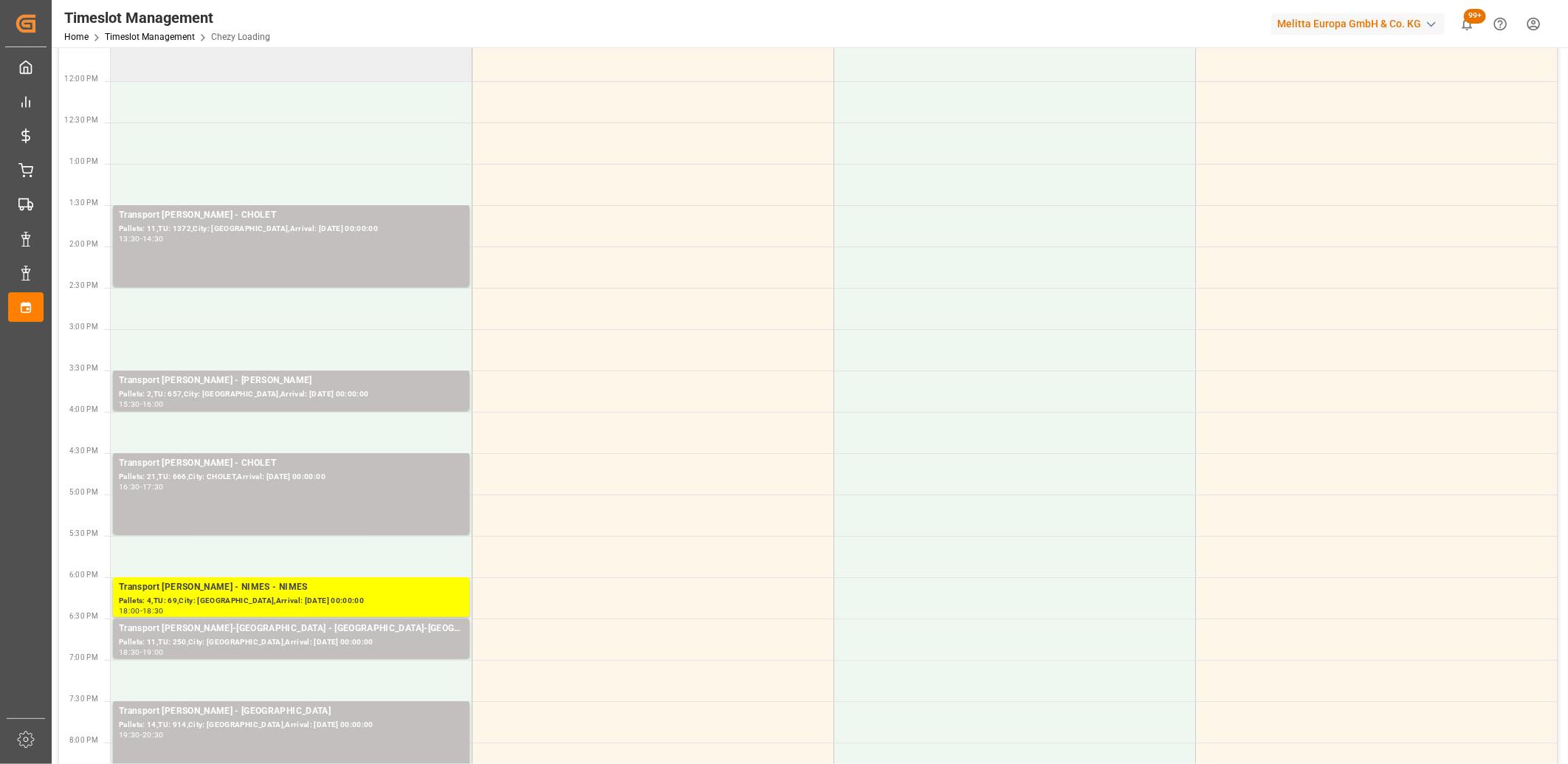
scroll to position [410, 0]
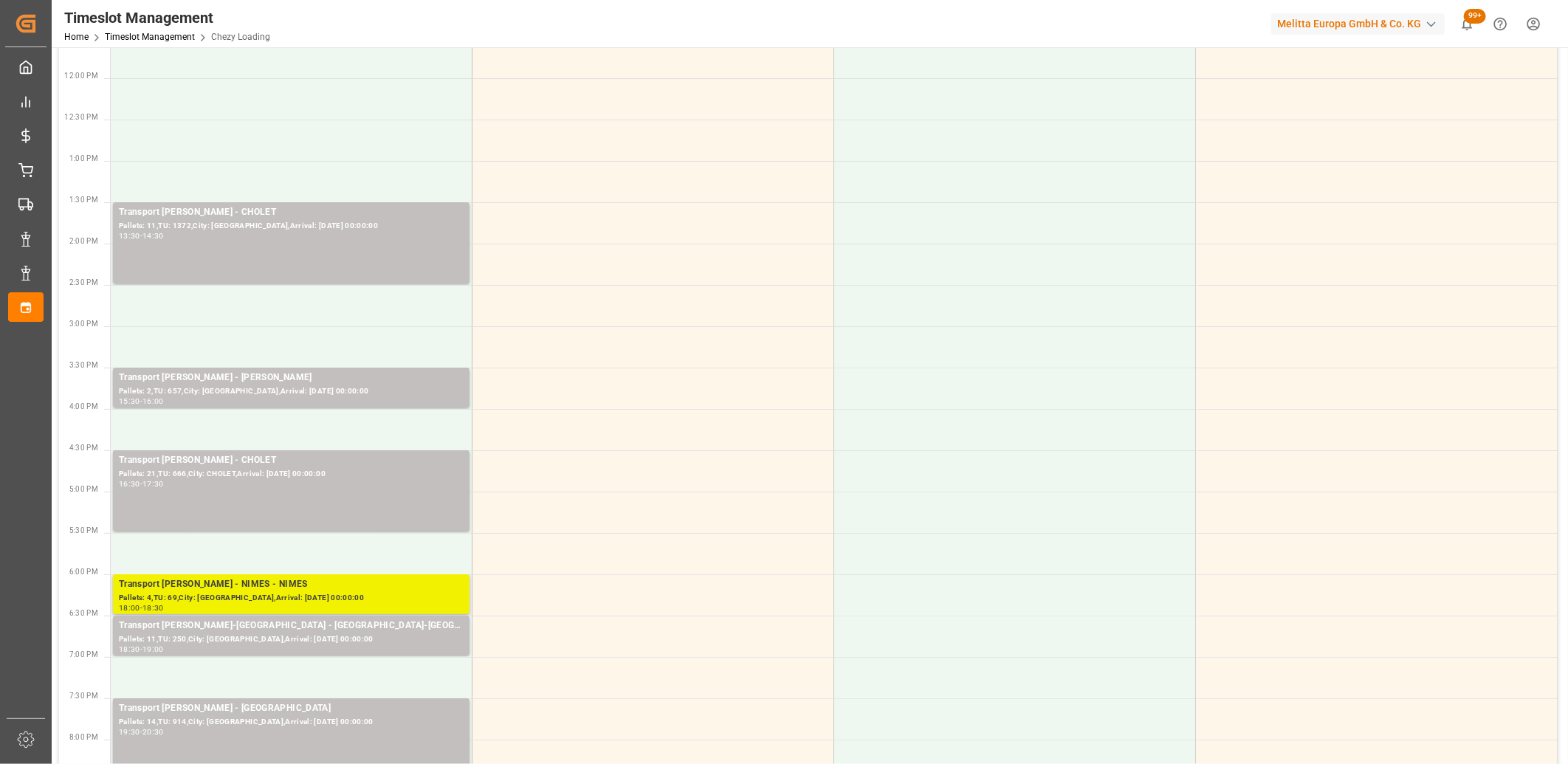
click at [301, 584] on div "Transport Delisle - NIMES - NIMES" at bounding box center [291, 585] width 345 height 15
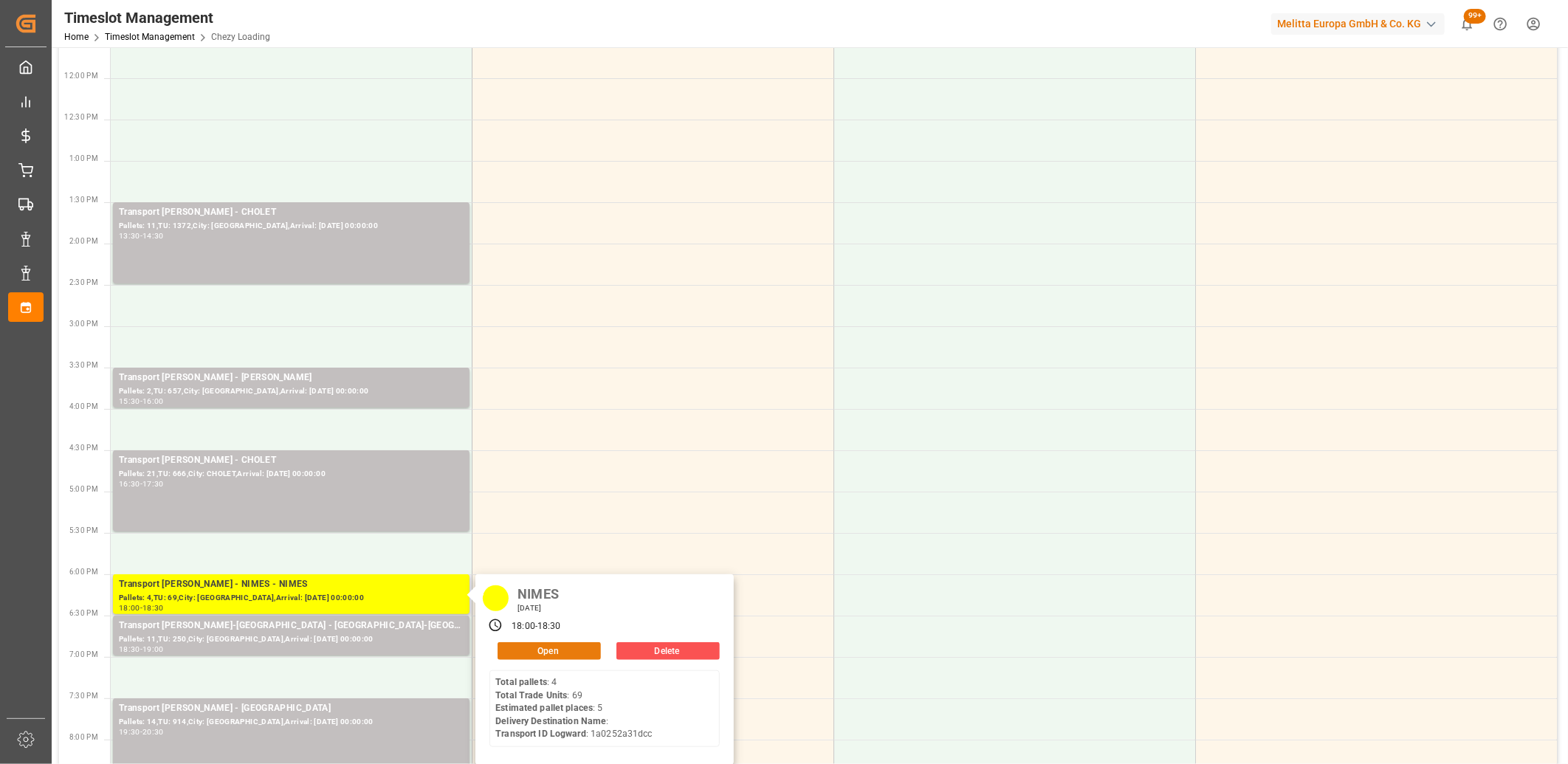
click at [525, 645] on button "Open" at bounding box center [549, 651] width 103 height 18
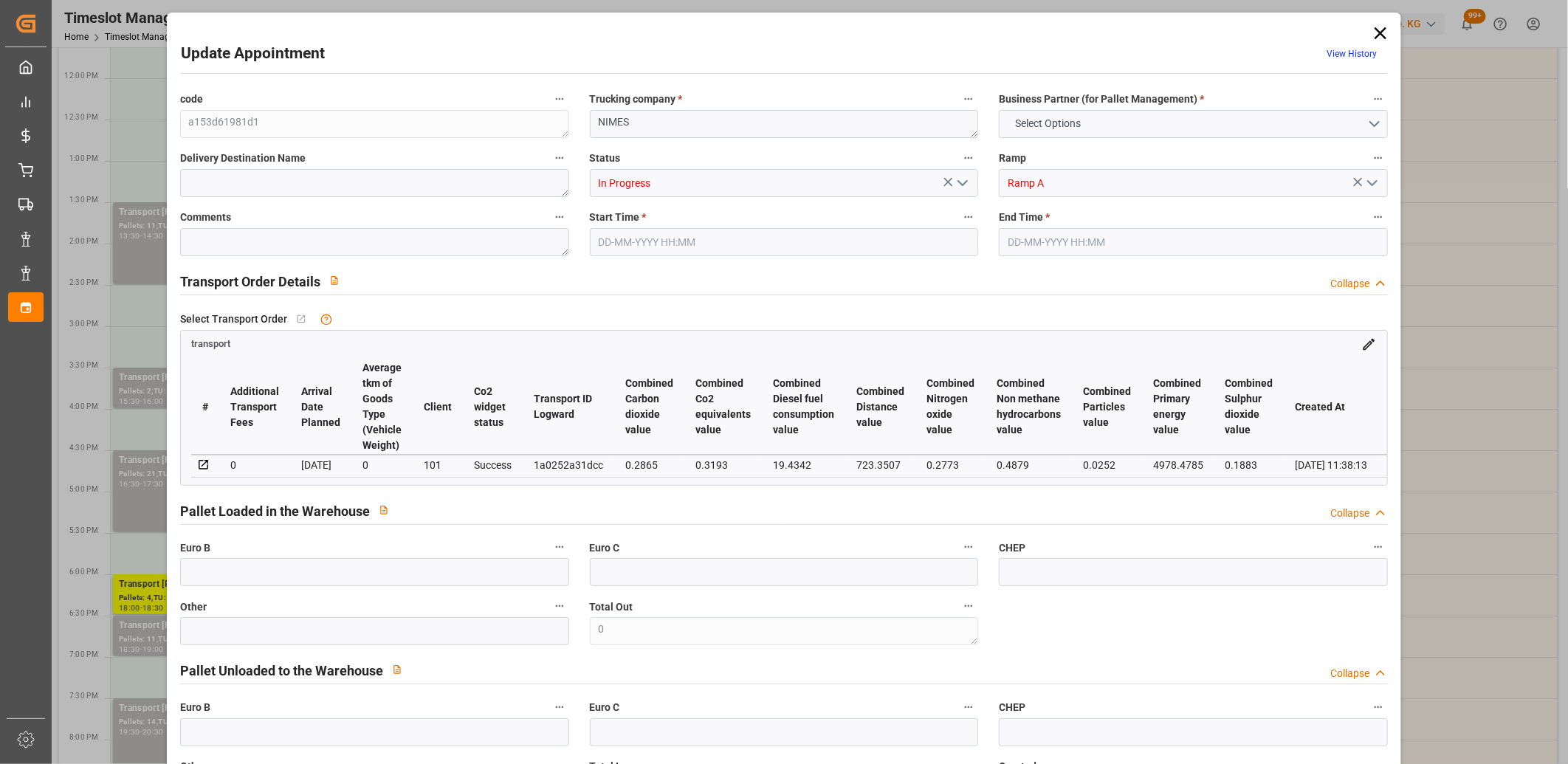
type input "5"
type input "364.9"
type input "0"
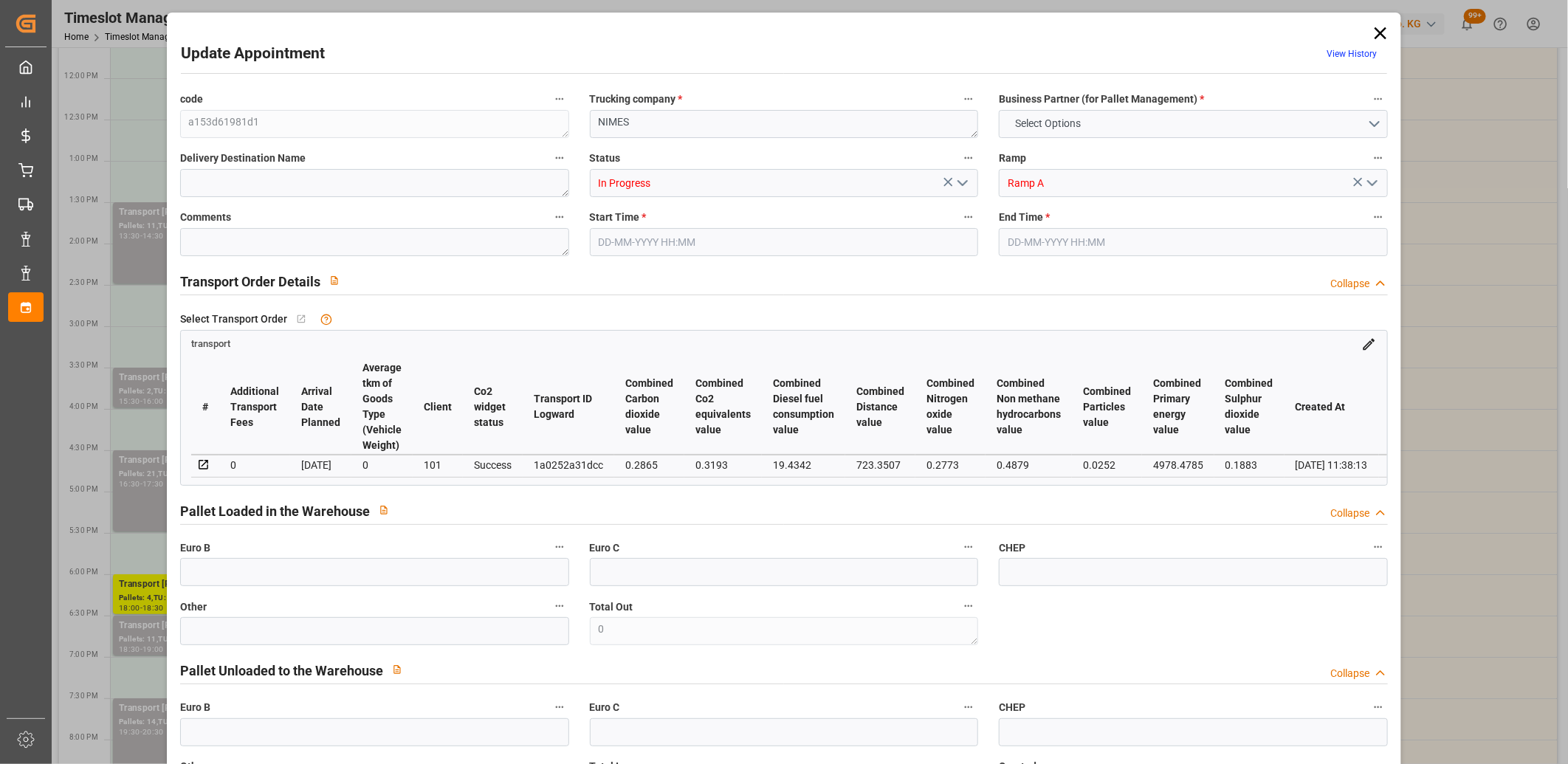
type input "352.5664"
type input "-12.3336"
type input "5"
type input "610.337"
type input "940.432"
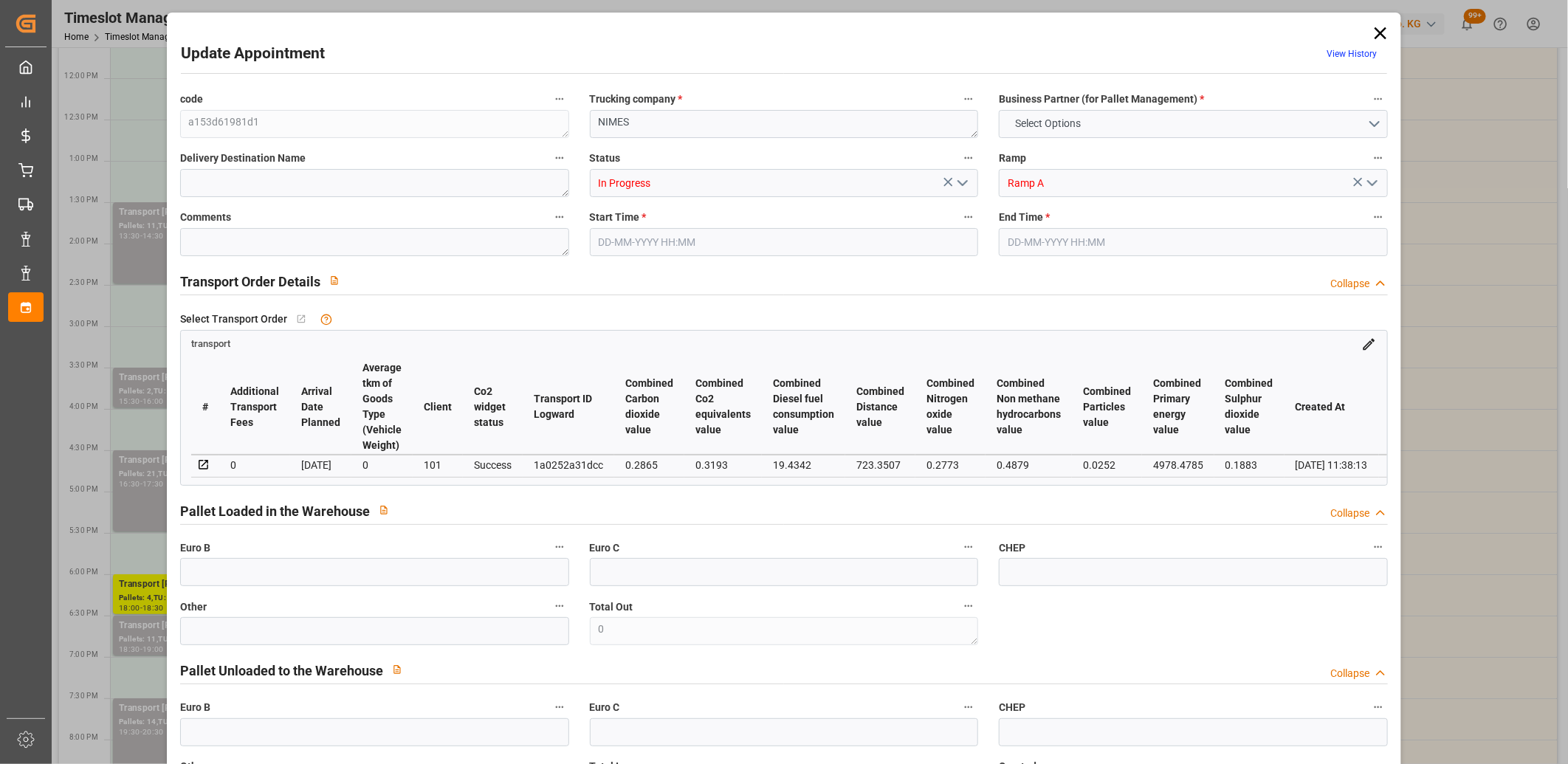
type input "6367.66"
type input "30"
type input "4"
type input "69"
type input "5"
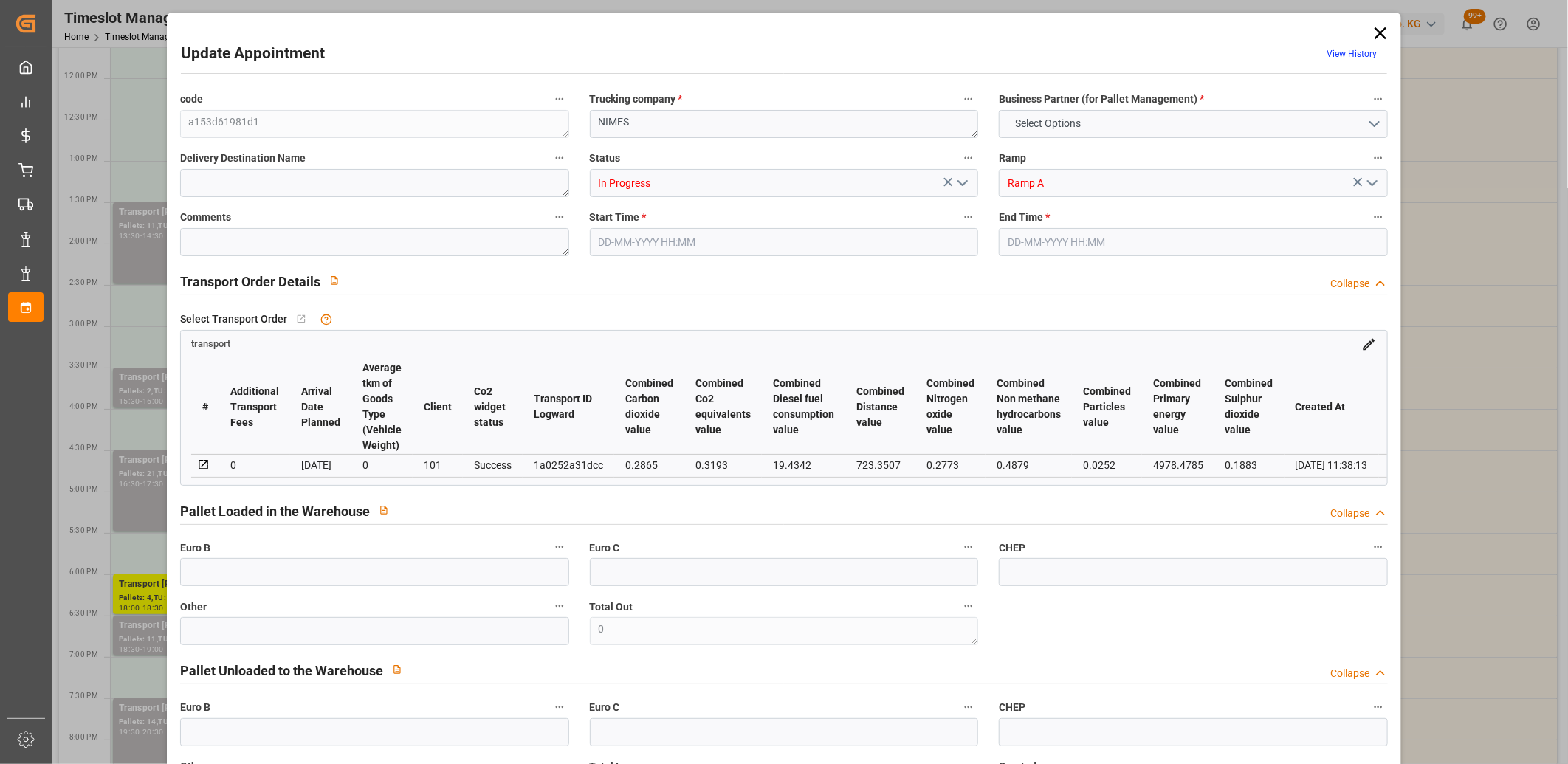
type input "101"
type input "765.912"
type input "0"
type input "4710.8598"
type input "0"
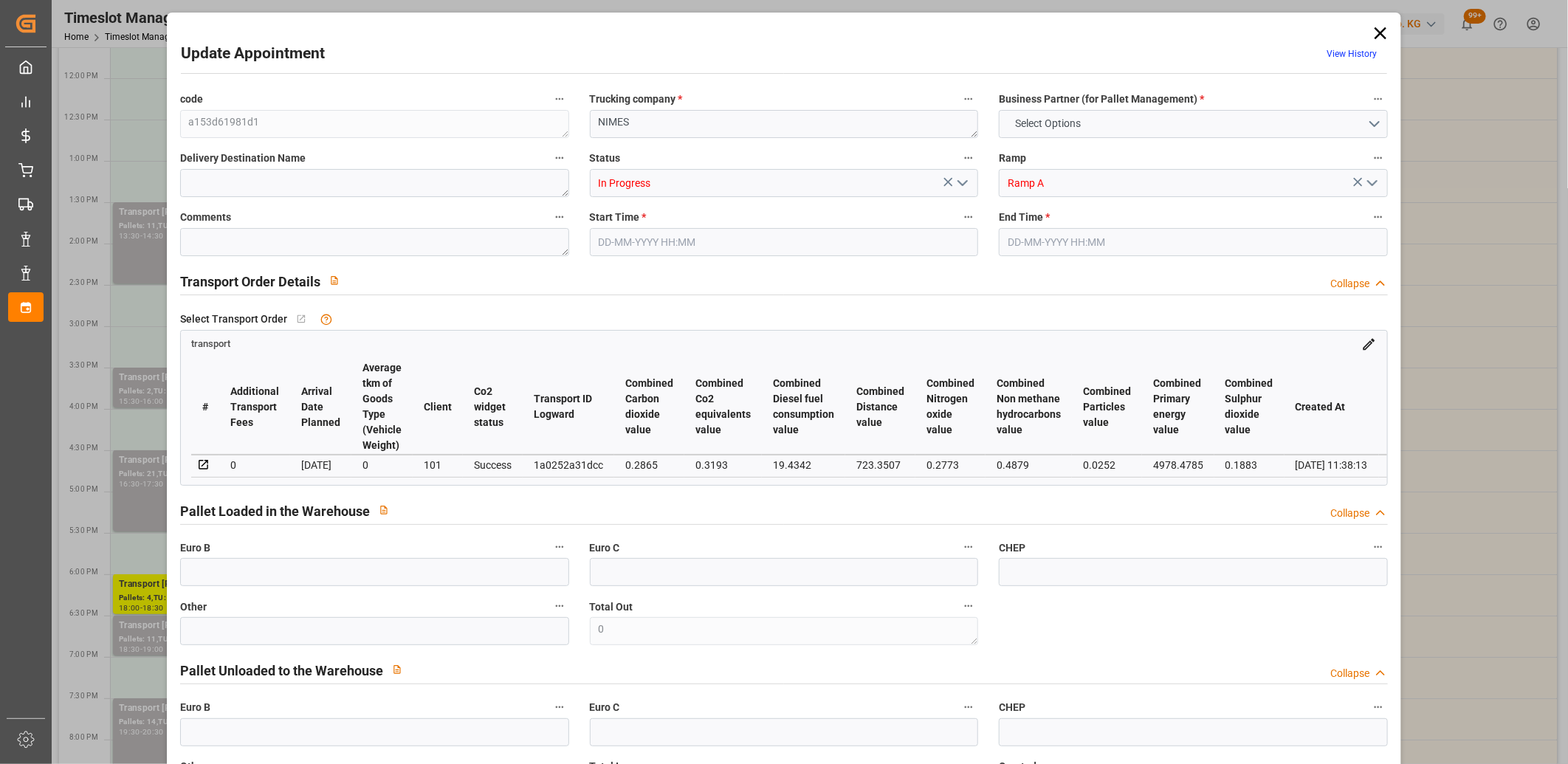
type input "0"
type input "21"
type input "35"
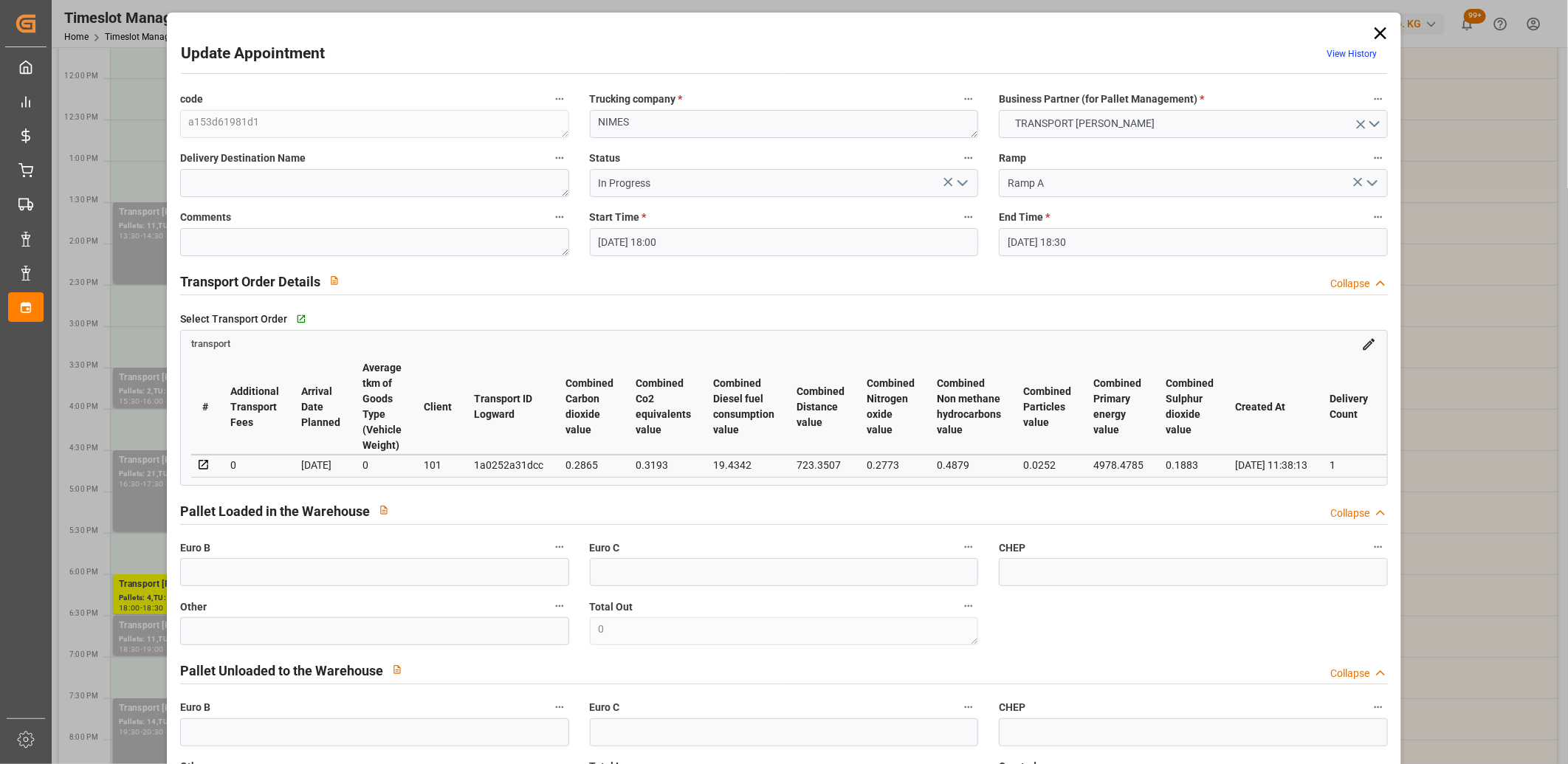
type input "16-09-2025 18:00"
type input "16-09-2025 18:30"
type input "11-09-2025 13:52"
type input "11-09-2025 11:38"
type input "[DATE]"
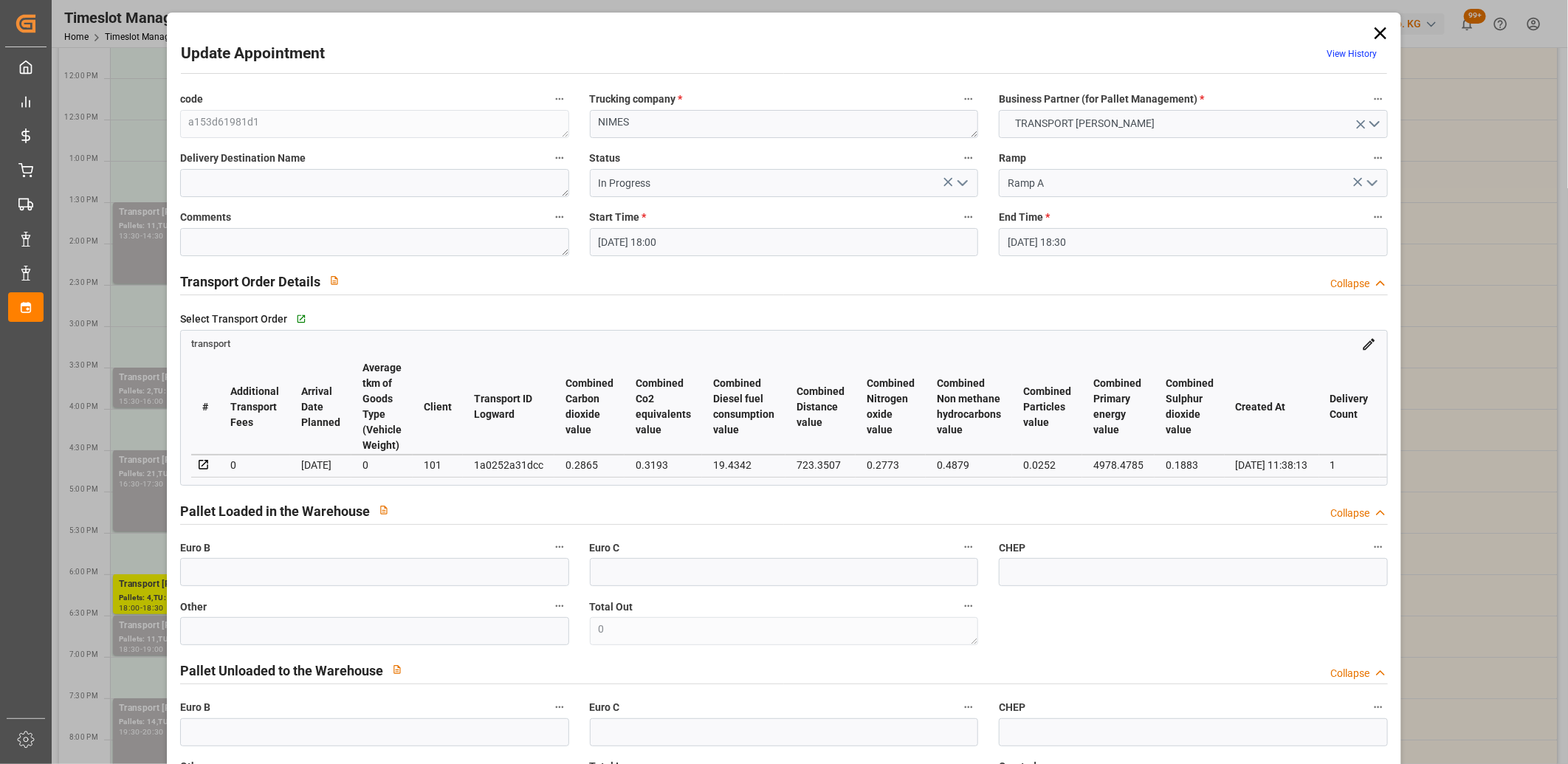
type input "[DATE]"
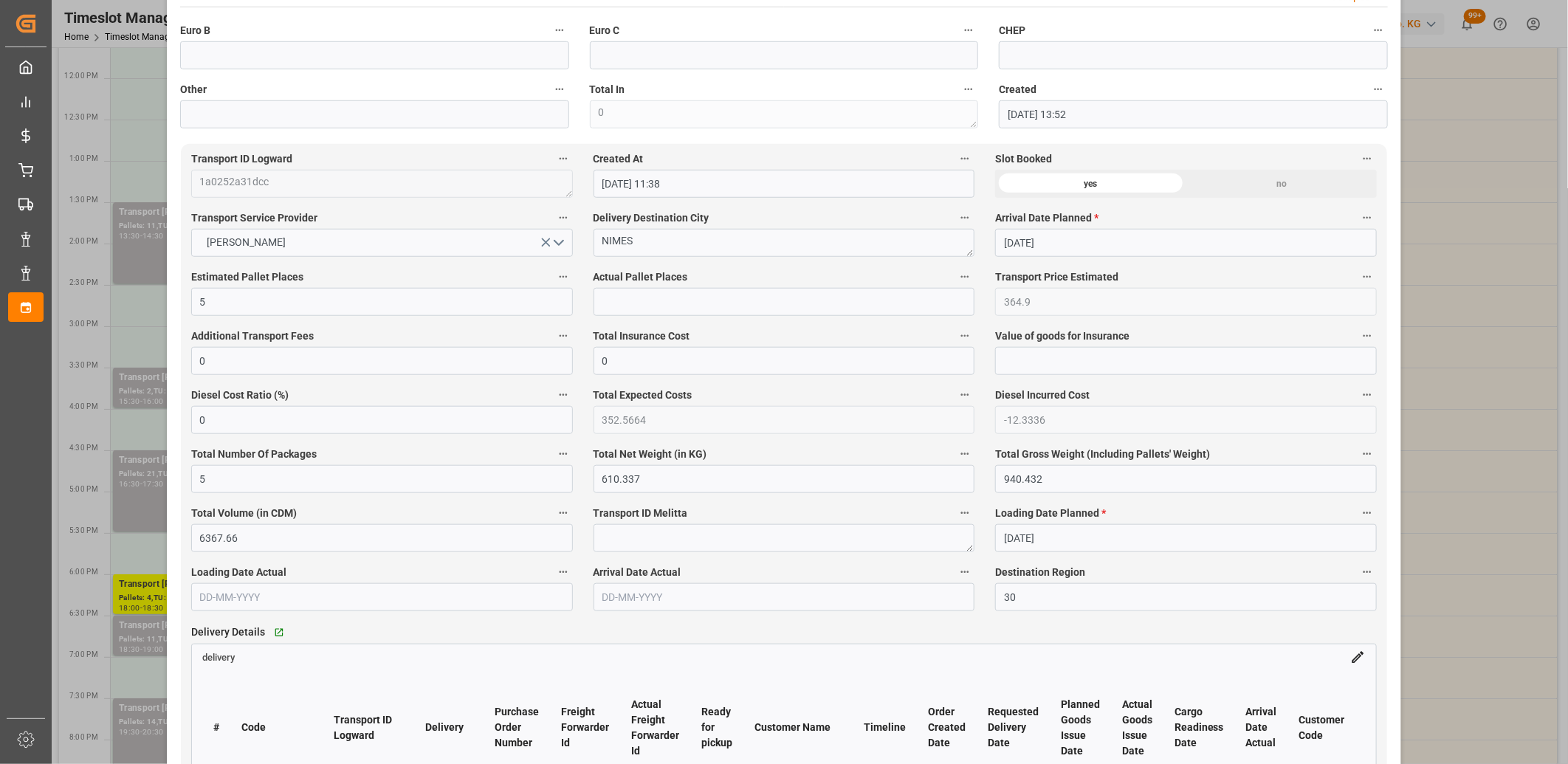
scroll to position [738, 0]
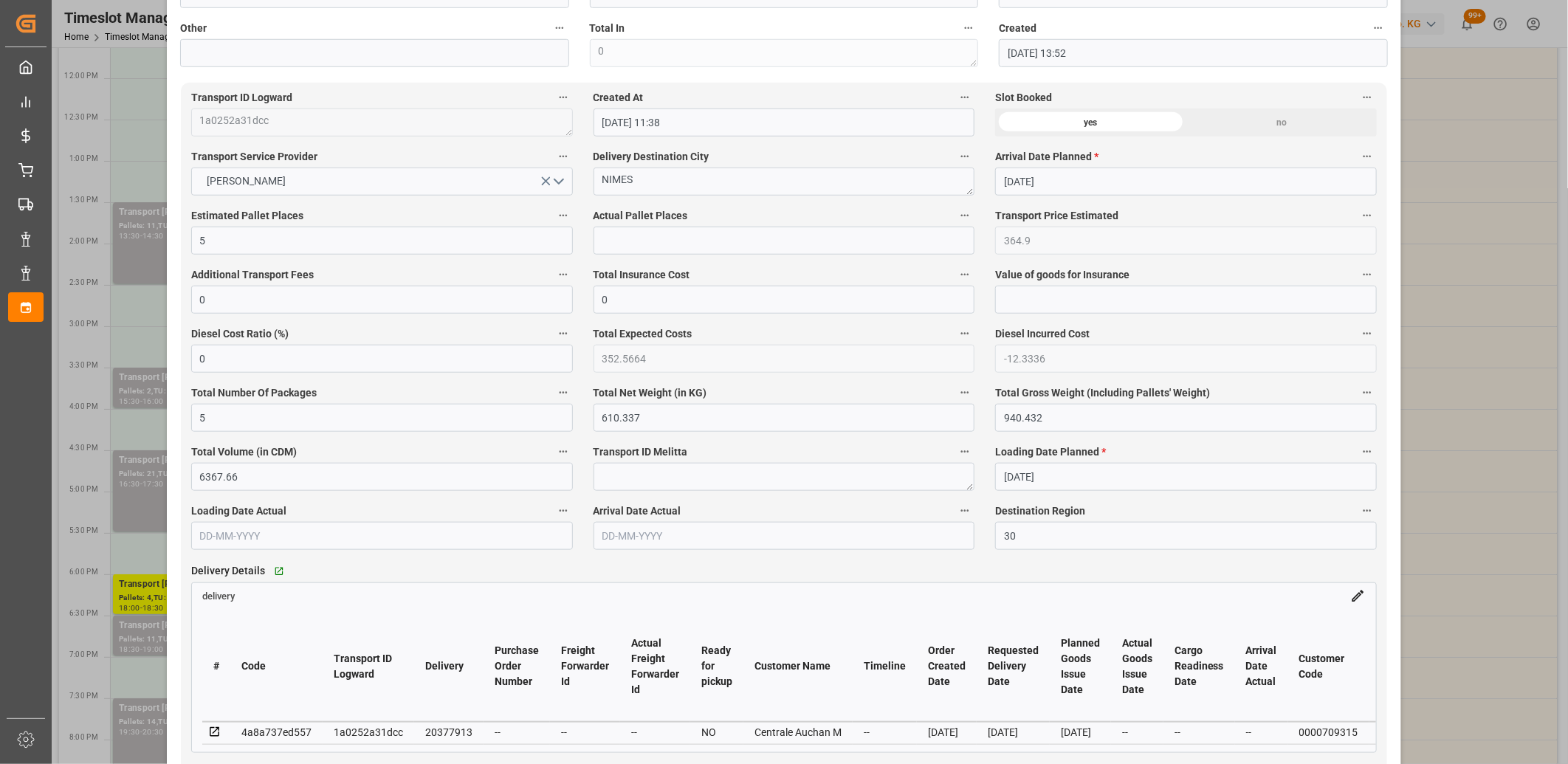
click at [217, 732] on icon at bounding box center [215, 731] width 13 height 13
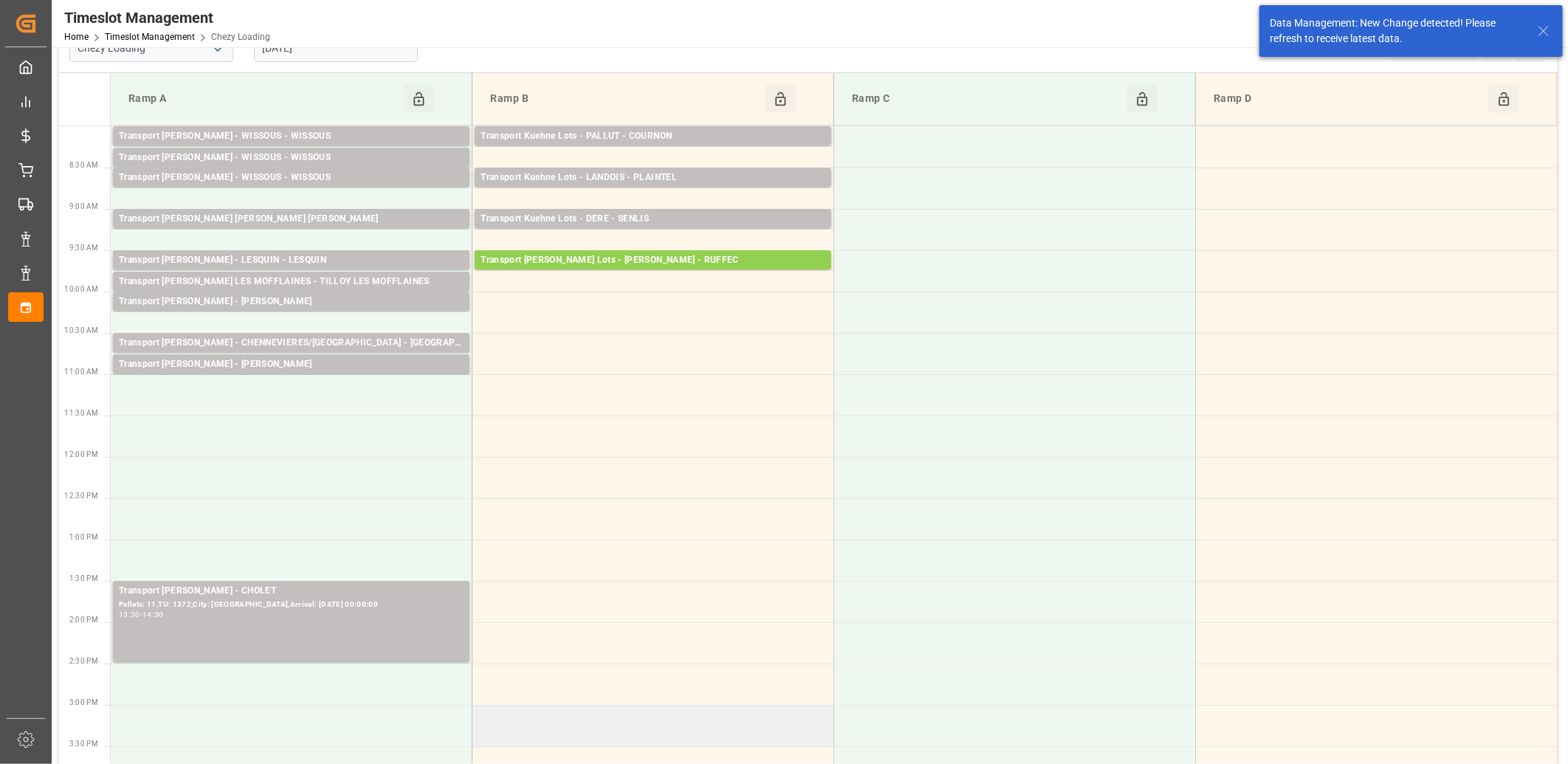
scroll to position [0, 0]
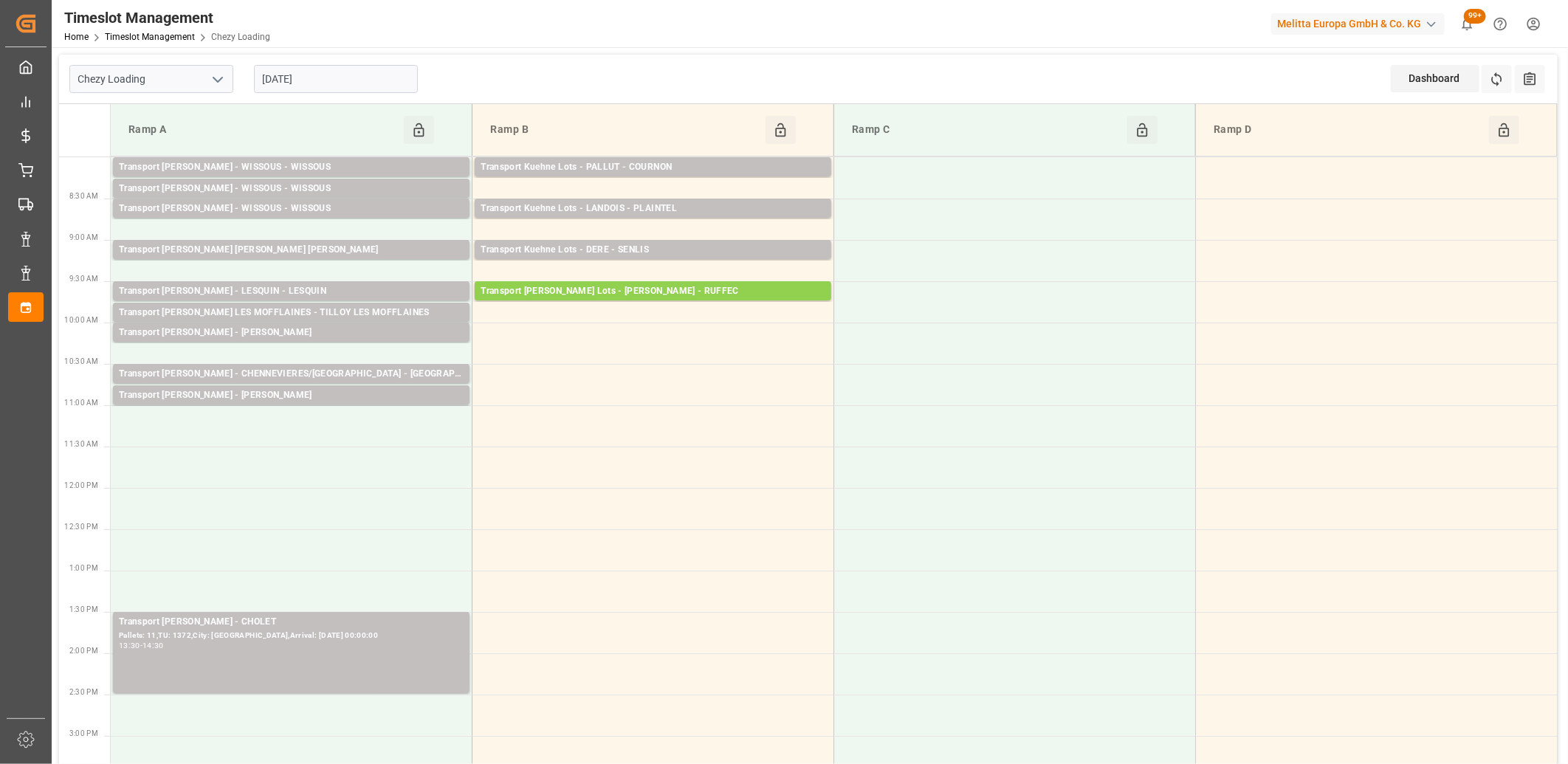
click at [403, 87] on input "[DATE]" at bounding box center [336, 79] width 164 height 28
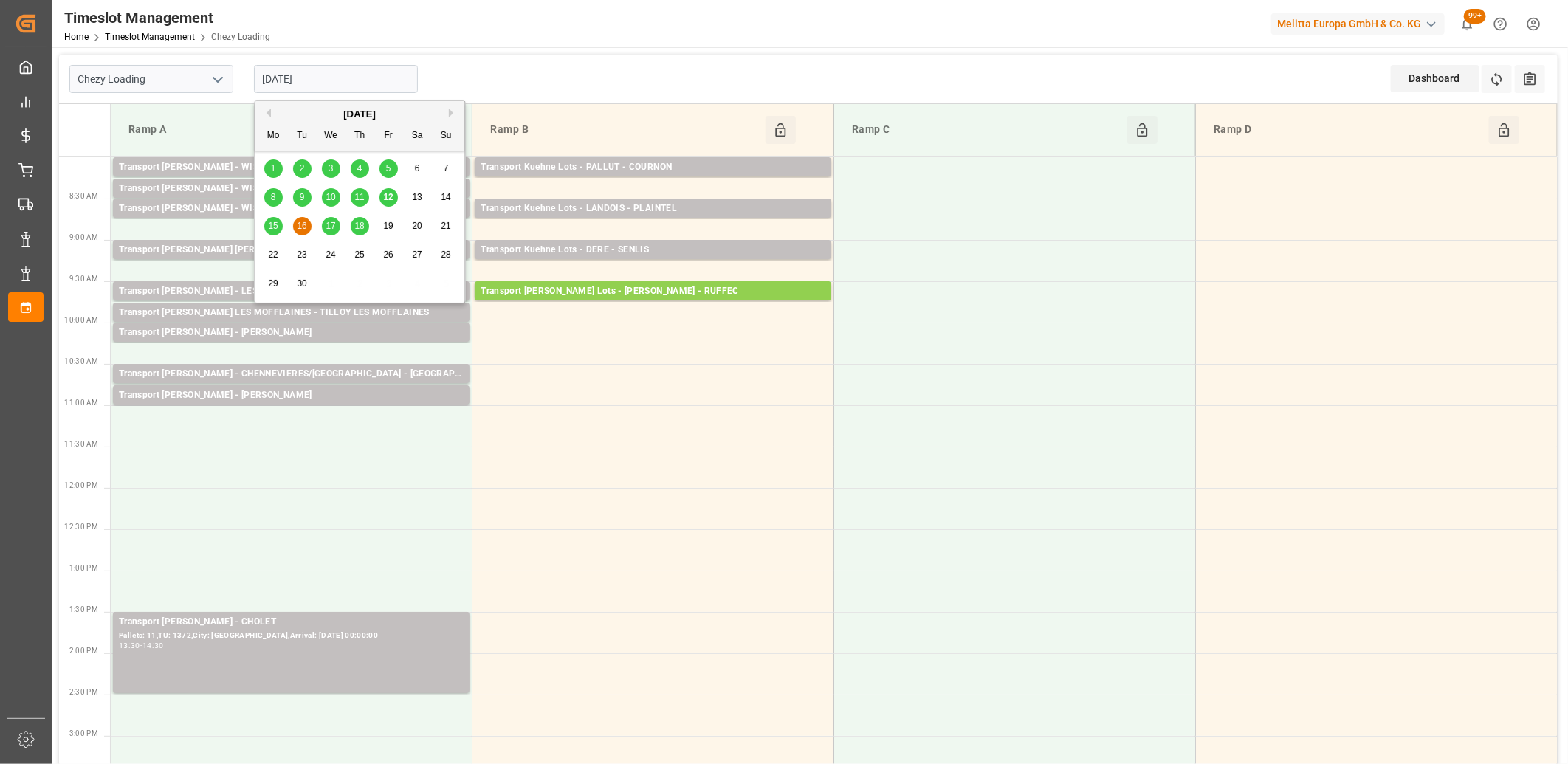
click at [331, 230] on span "17" at bounding box center [330, 225] width 9 height 10
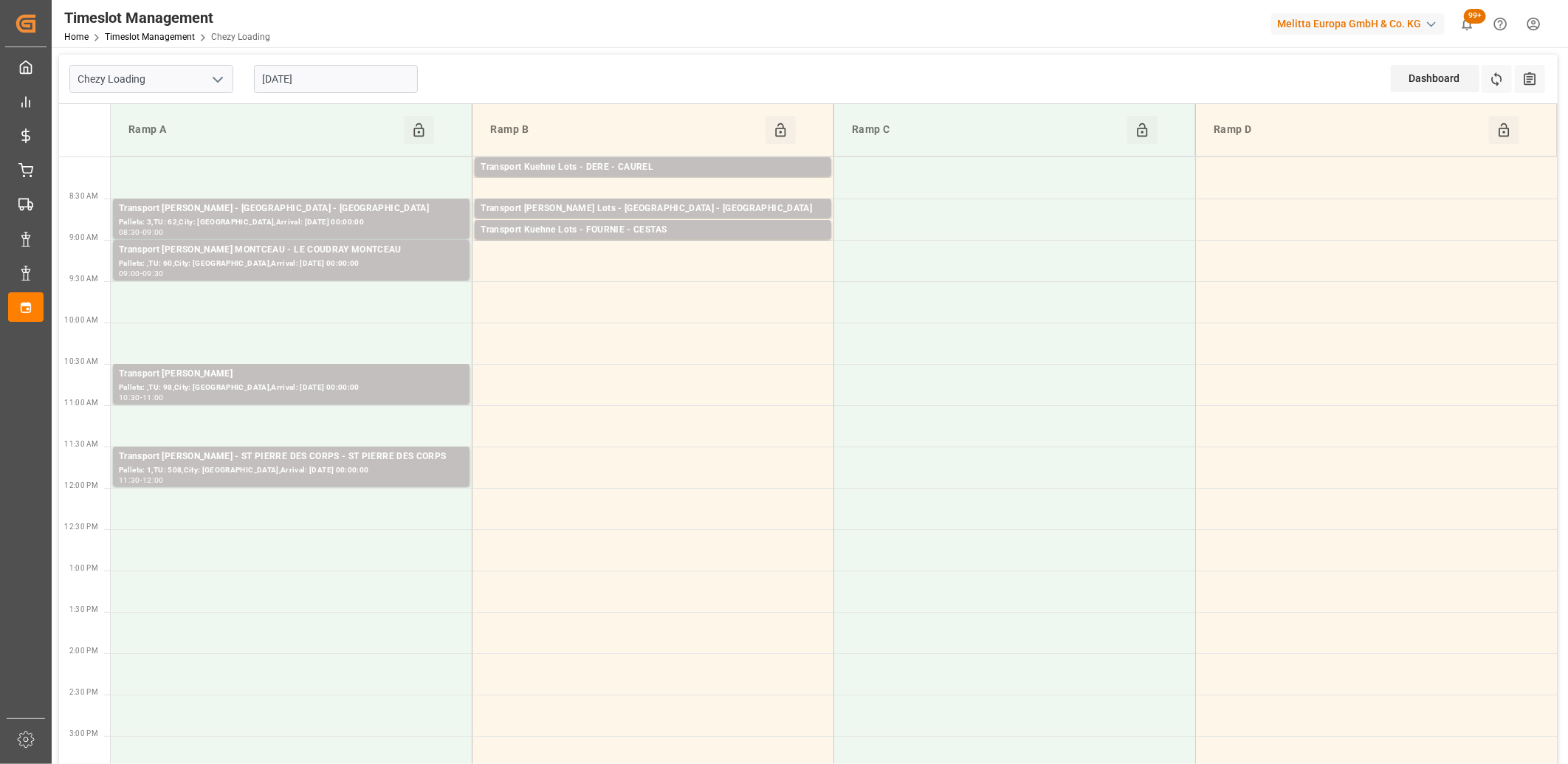
click at [351, 81] on input "[DATE]" at bounding box center [336, 79] width 164 height 28
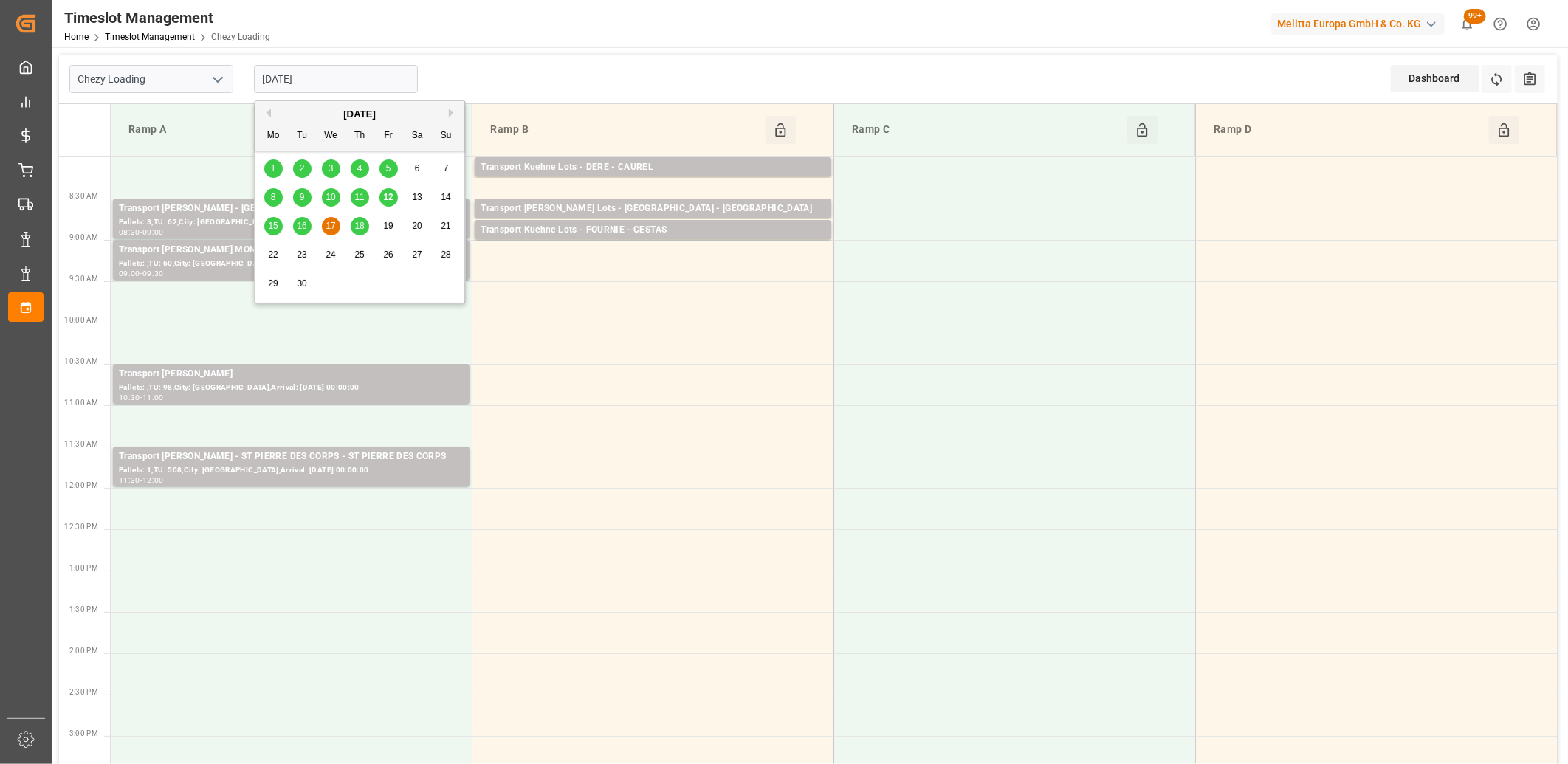
click at [268, 232] on div "15" at bounding box center [273, 226] width 19 height 18
type input "[DATE]"
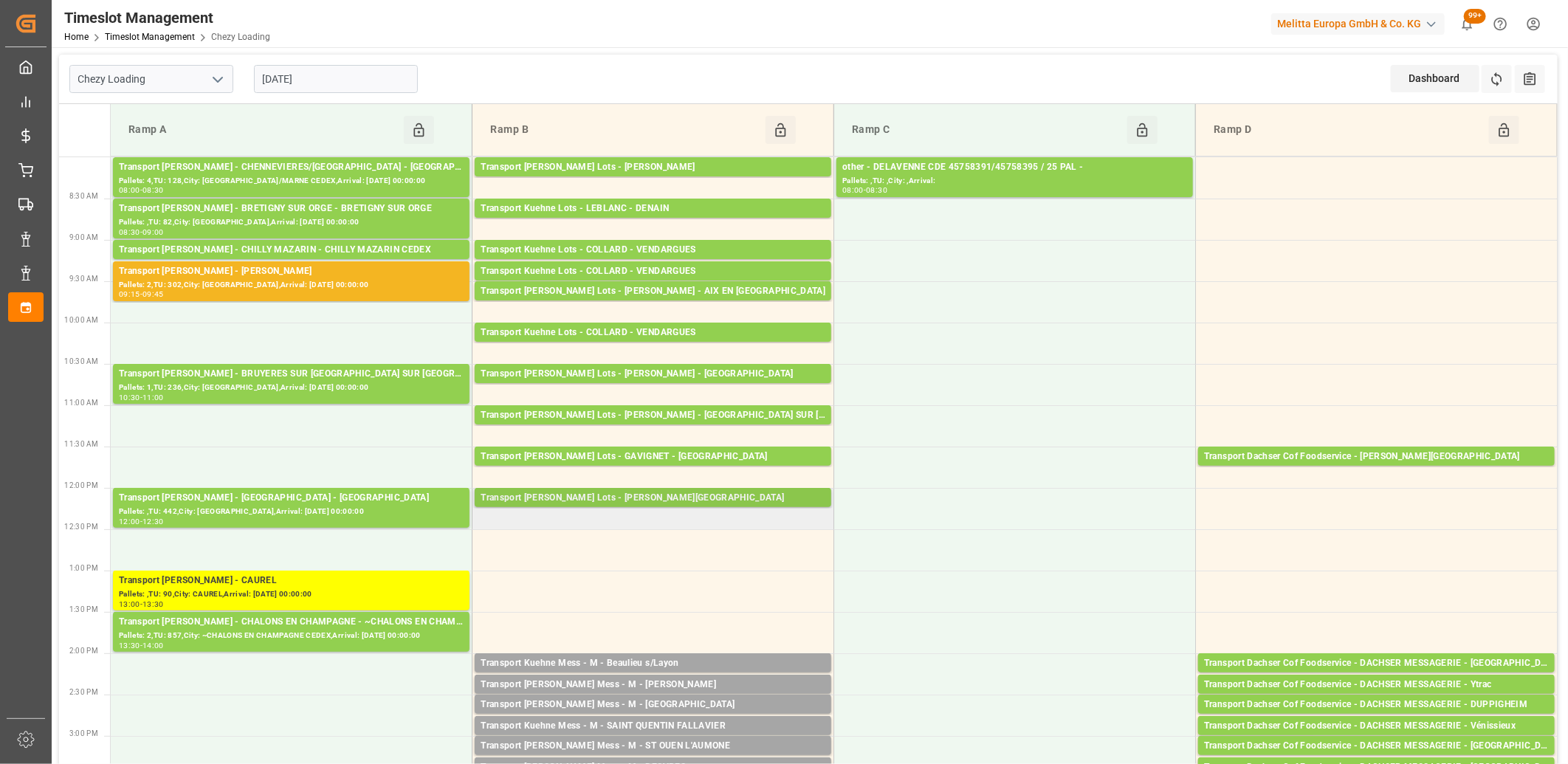
click at [645, 503] on div "Transport [PERSON_NAME] Lots - [PERSON_NAME][GEOGRAPHIC_DATA]" at bounding box center [653, 498] width 345 height 15
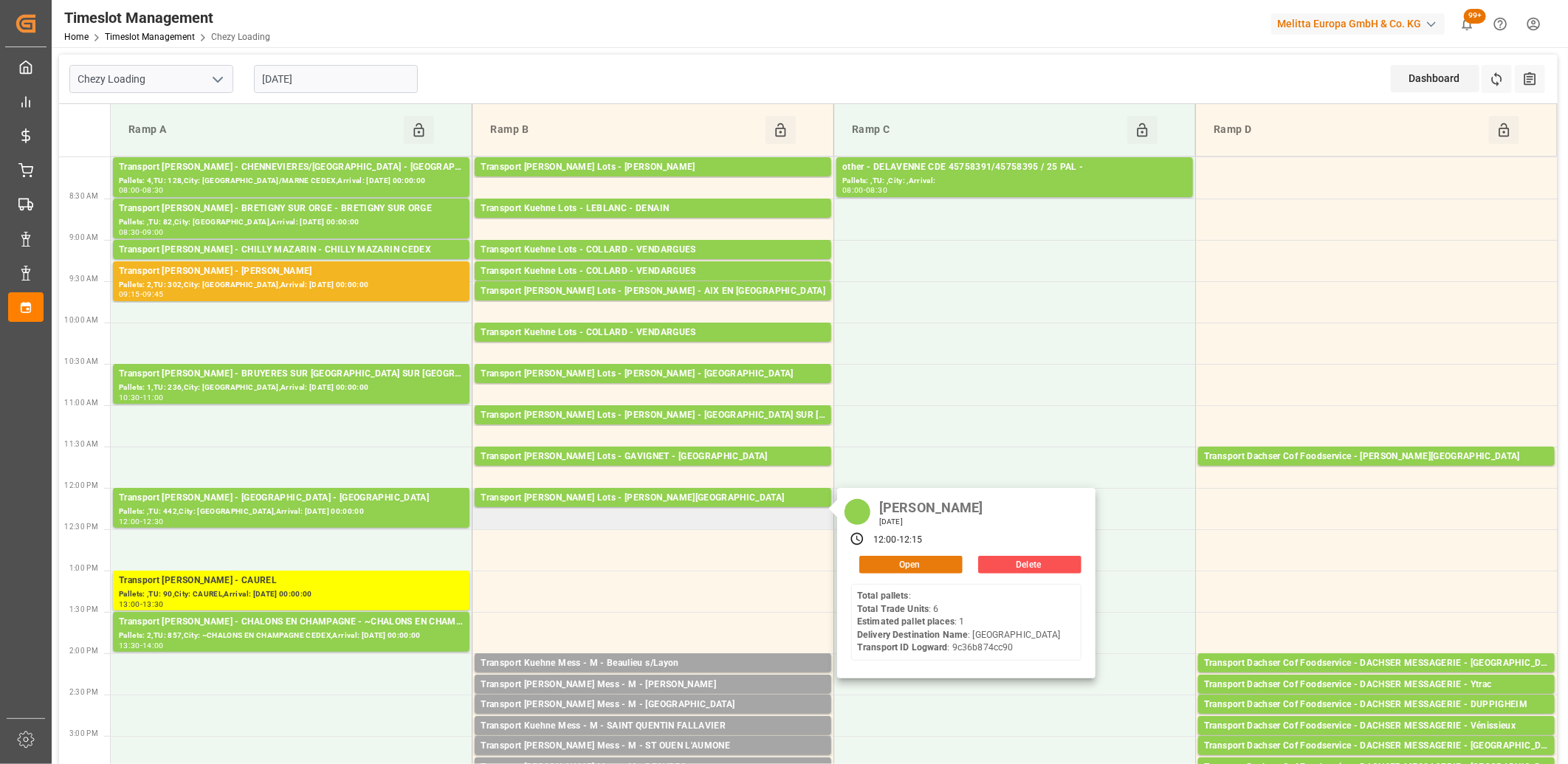
click at [902, 563] on button "Open" at bounding box center [910, 564] width 103 height 18
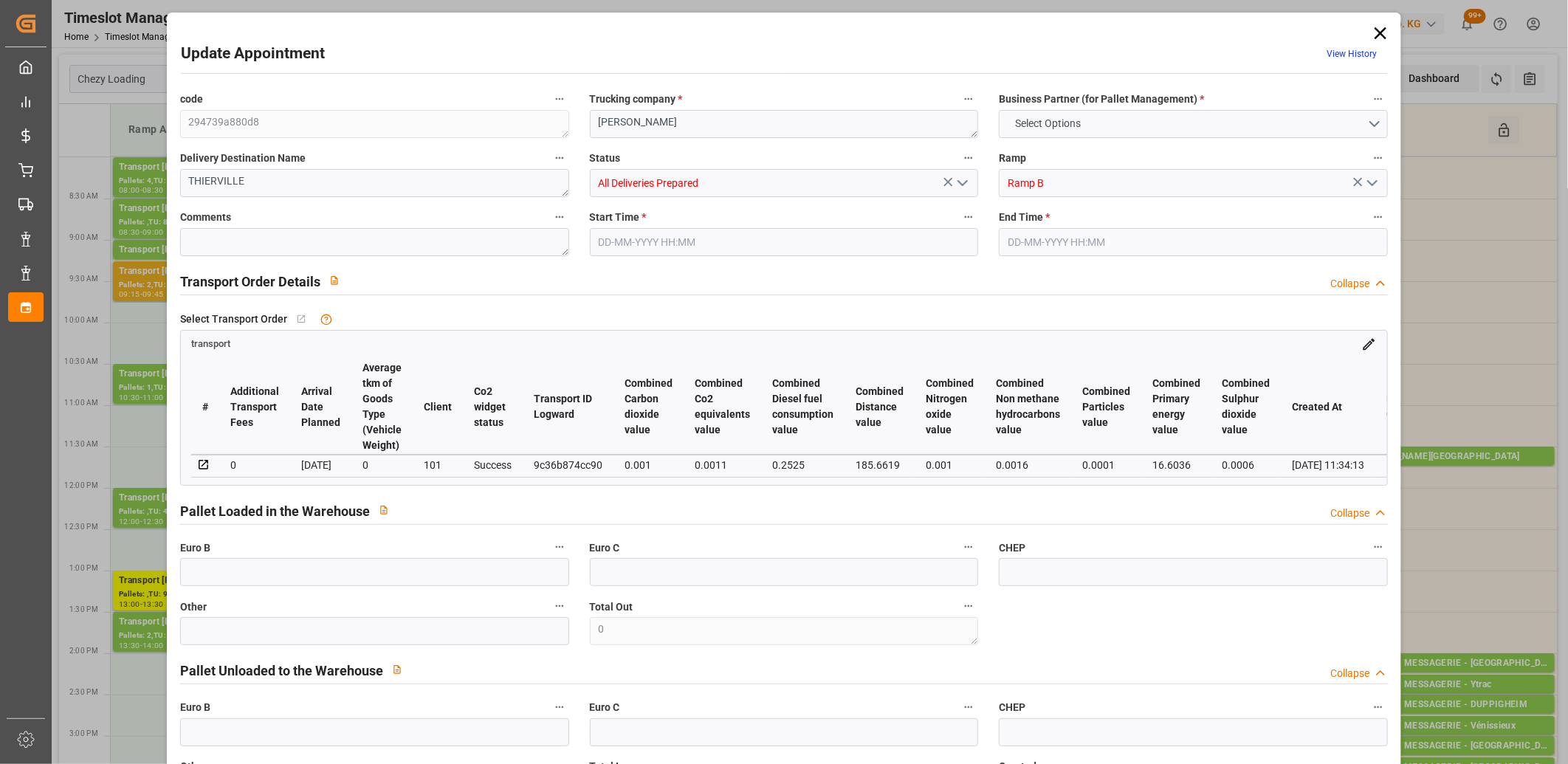
type input "1"
type input "119.19"
type input "0"
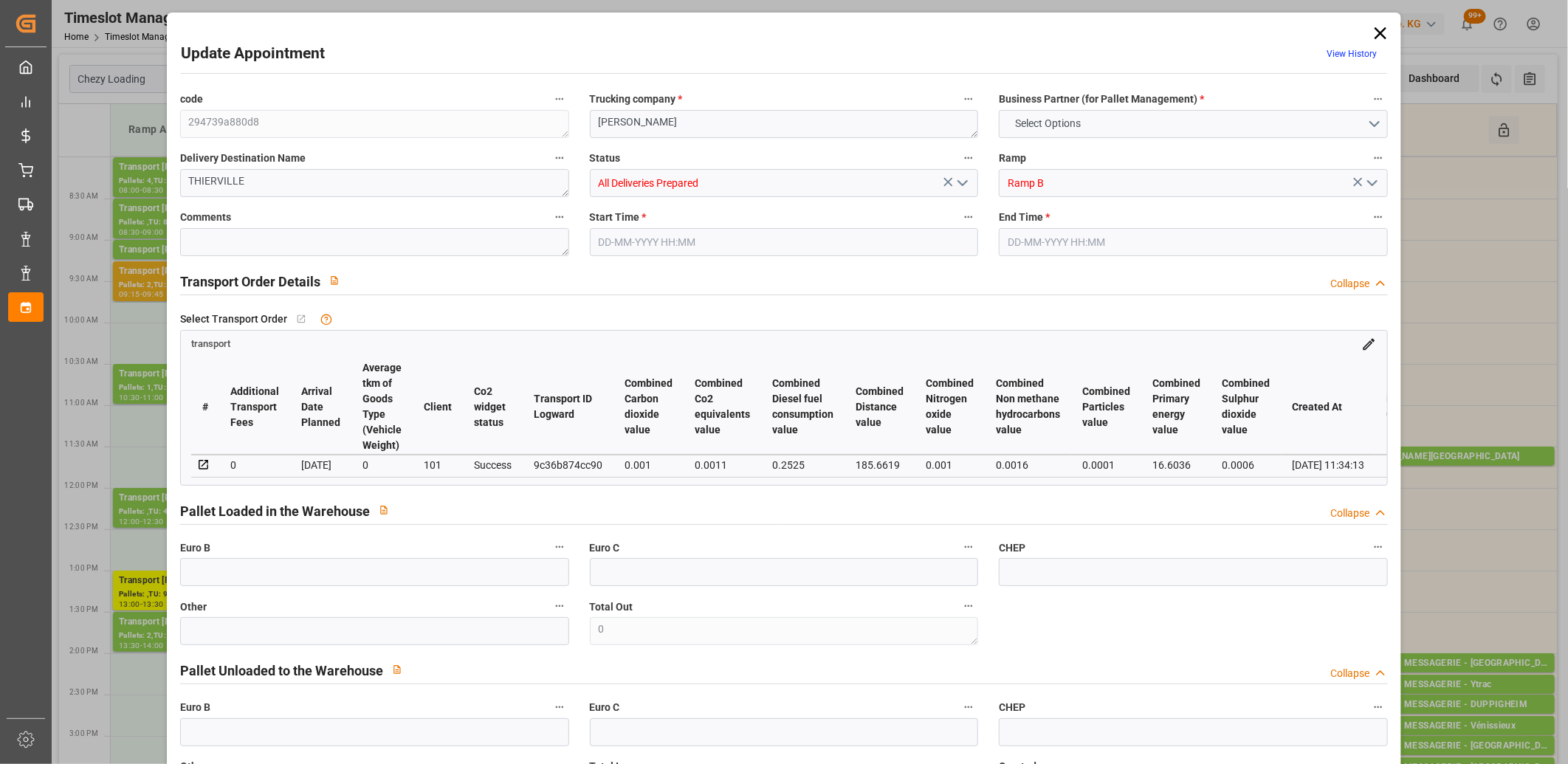
type input "119.19"
type input "0"
type input "1"
type input "8.352"
type input "32.984"
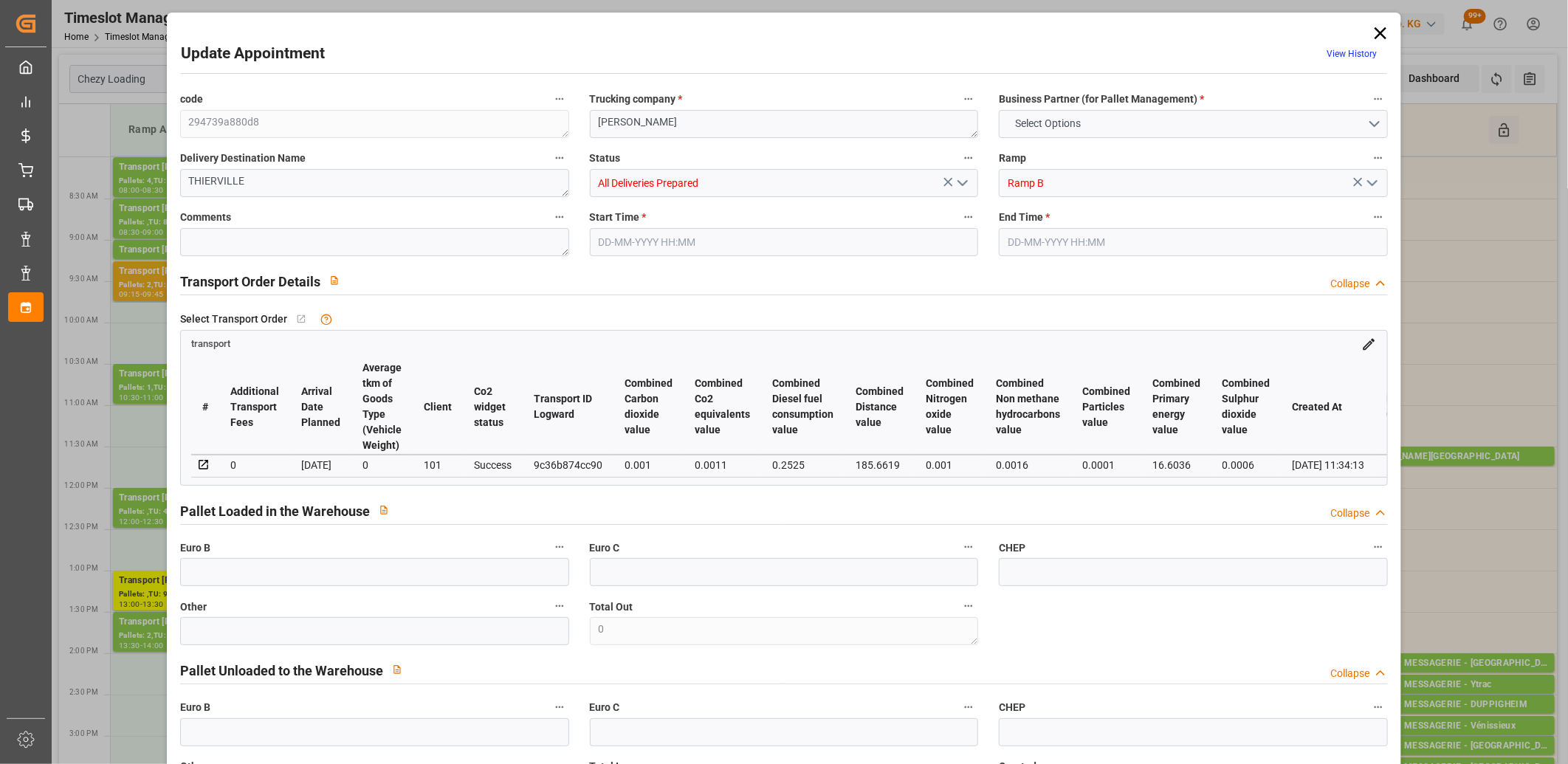
type input "28.992"
type input "55"
type input "0"
type input "6"
type input "1"
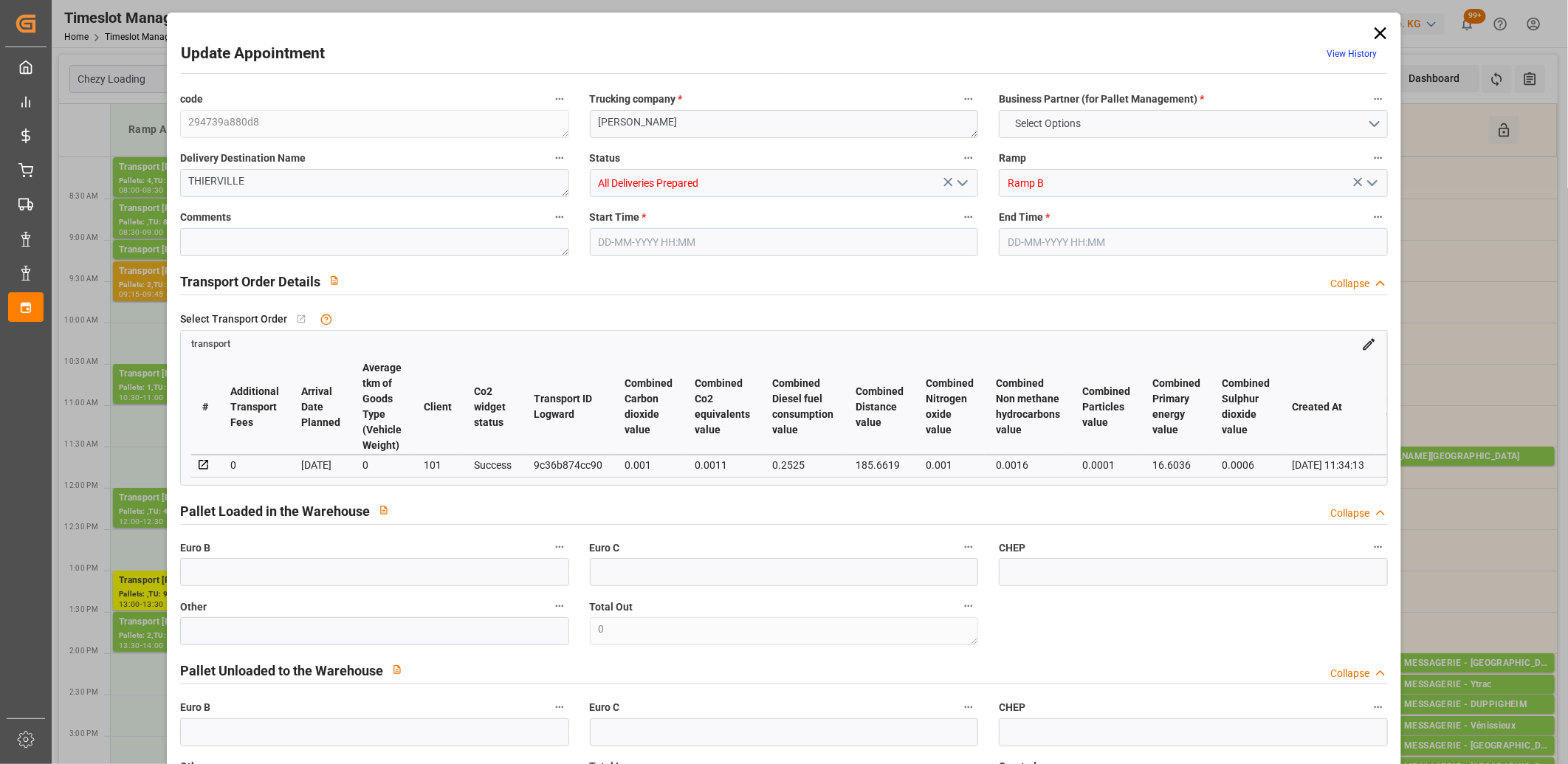
type input "101"
type input "9.984"
type input "0"
type input "4710.8598"
type input "0"
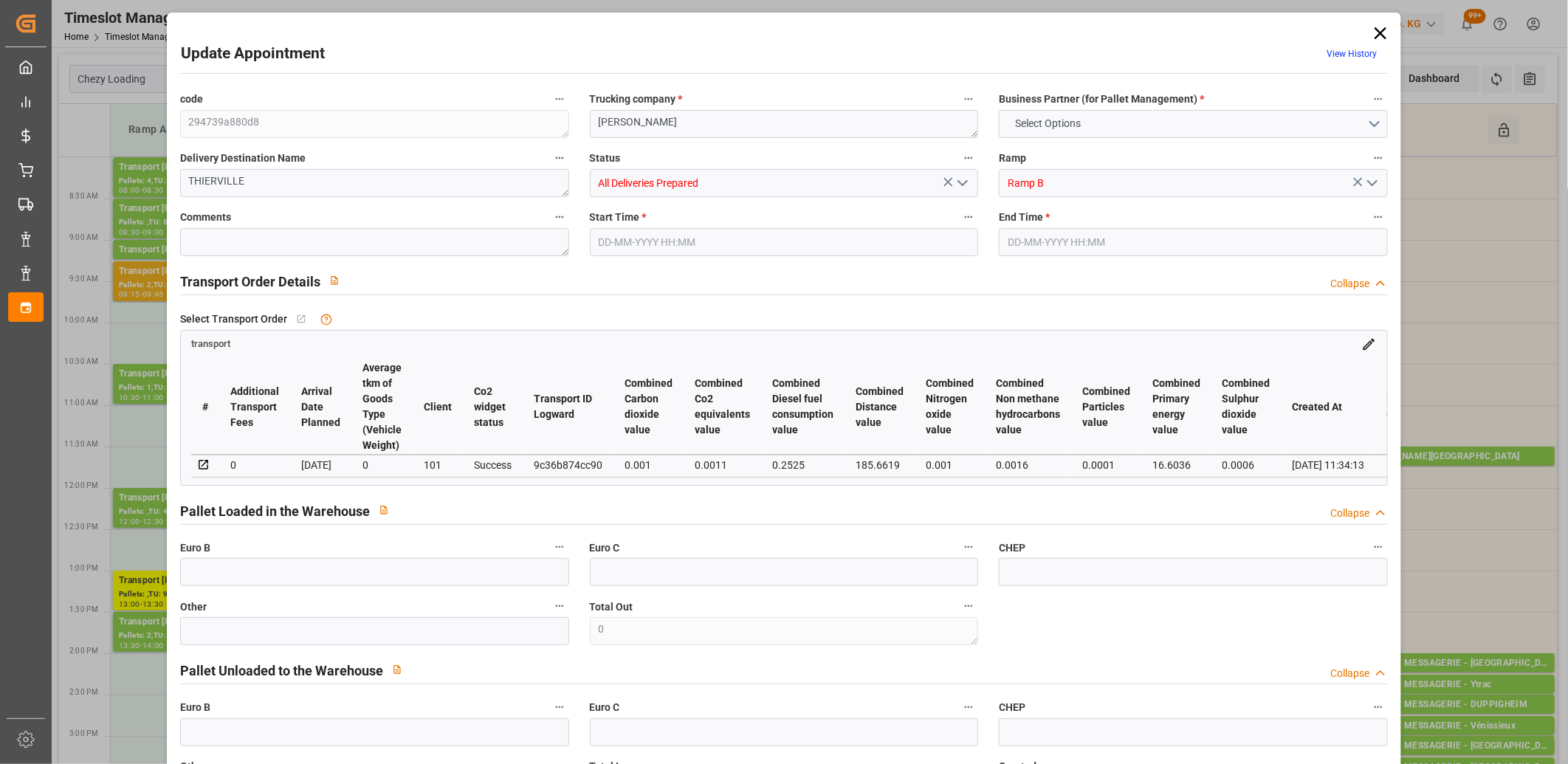
type input "0"
type input "21"
type input "35"
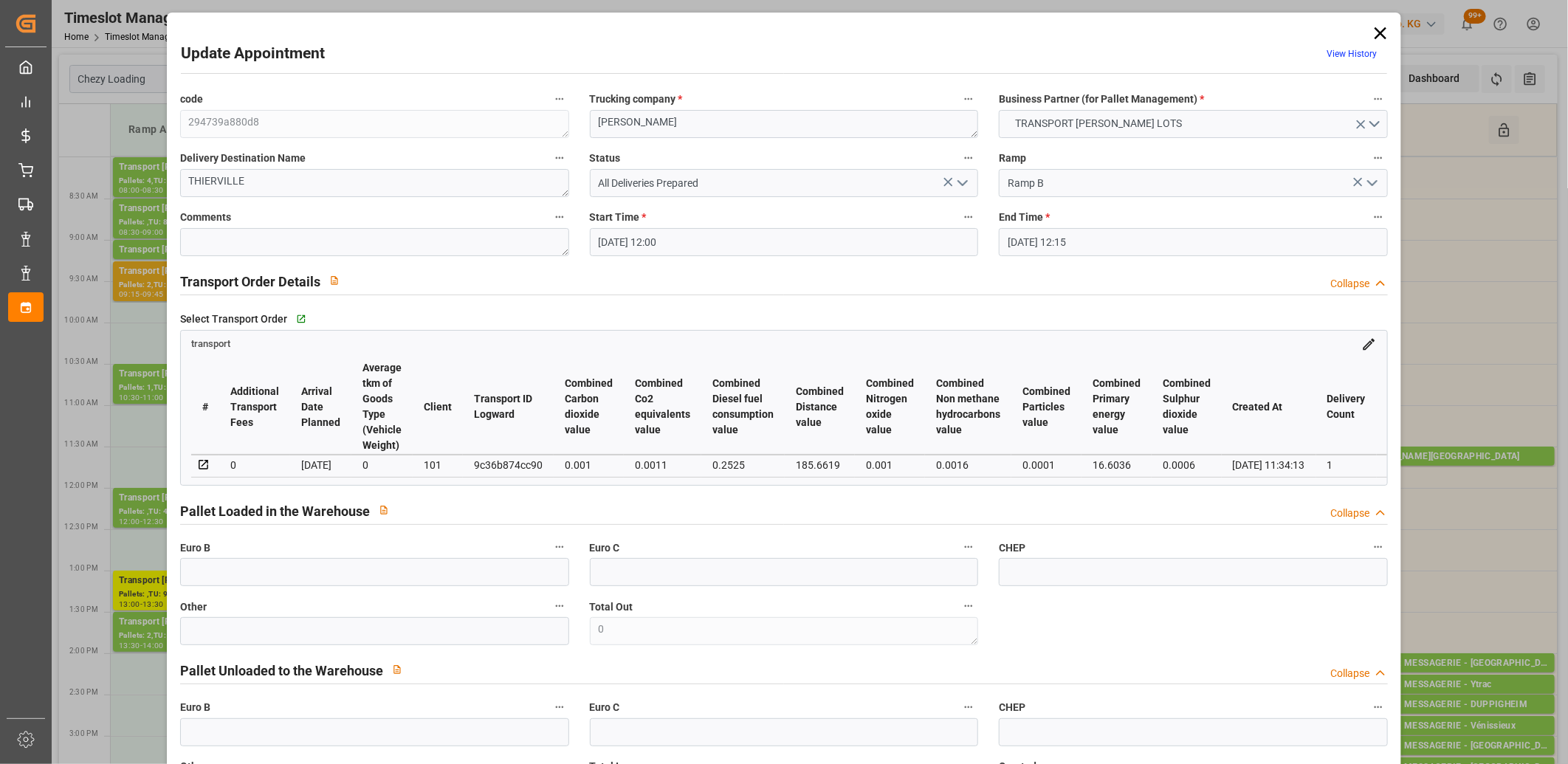
type input "15-09-2025 12:00"
type input "15-09-2025 12:15"
type input "12-09-2025 12:42"
type input "[DATE] 11:34"
type input "[DATE]"
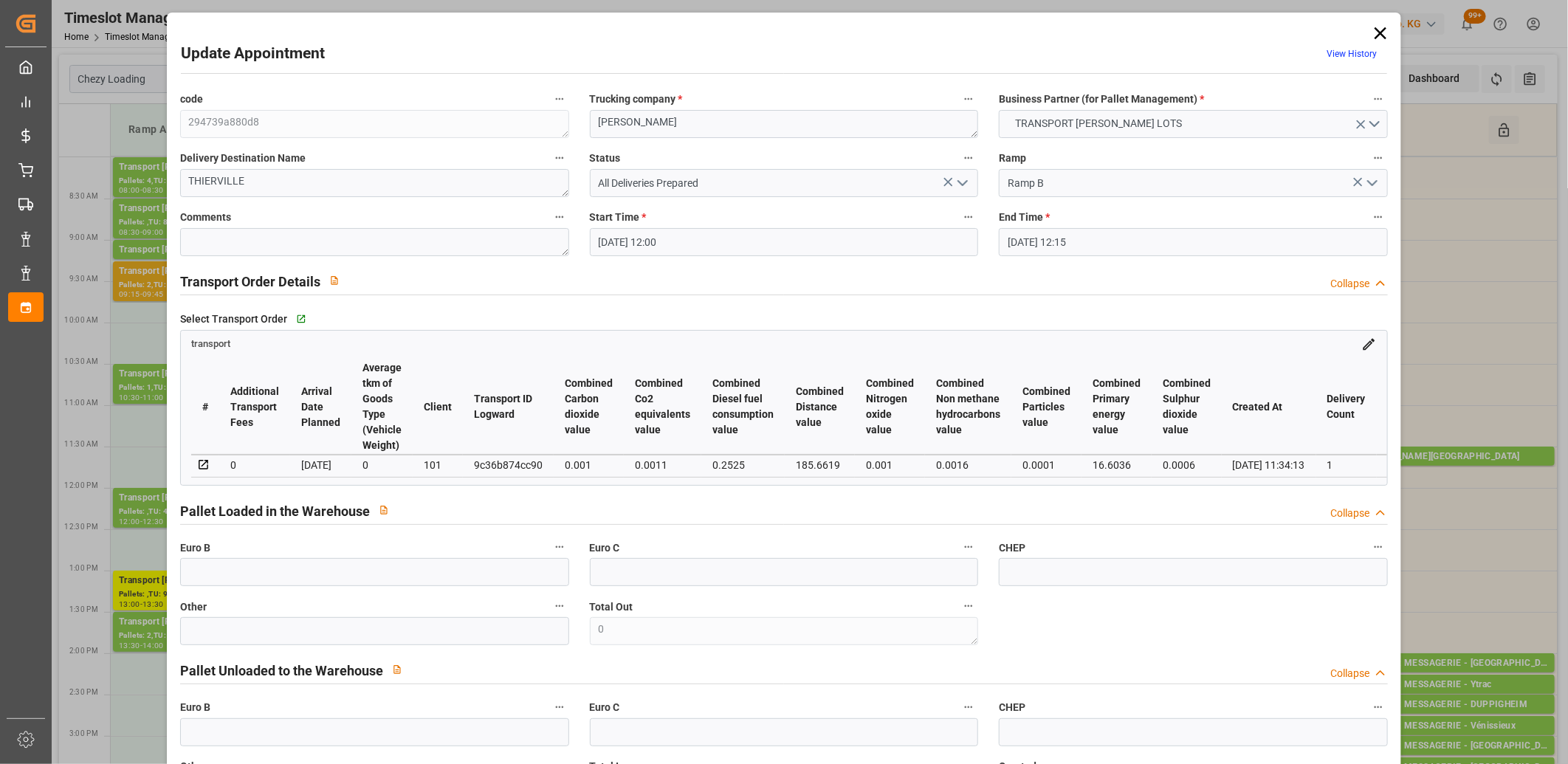
type input "[DATE]"
click at [1375, 34] on icon at bounding box center [1380, 33] width 12 height 12
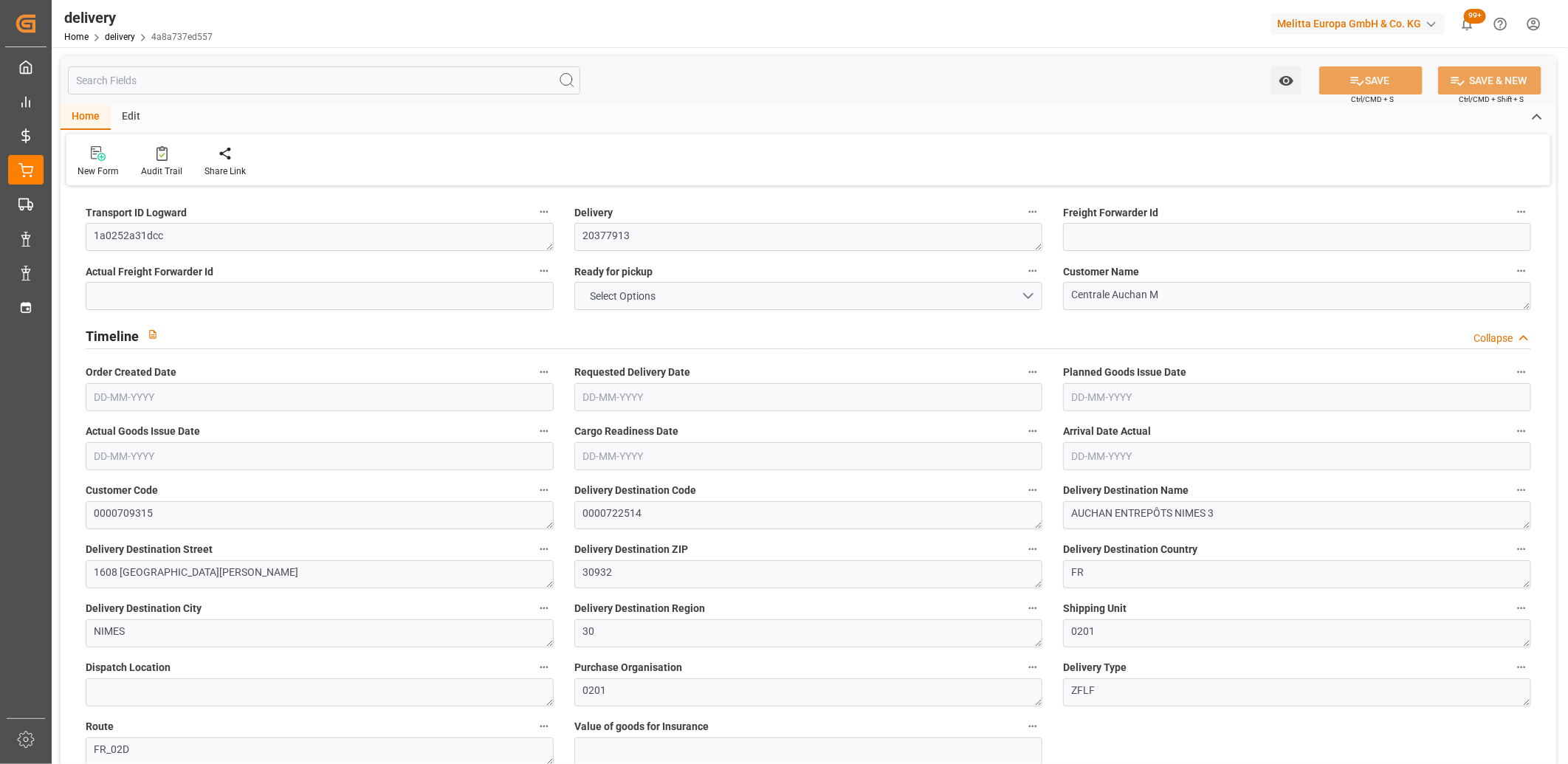
type input "5"
type input "610.337"
type input "940.432"
type input "6367.66"
type input "69"
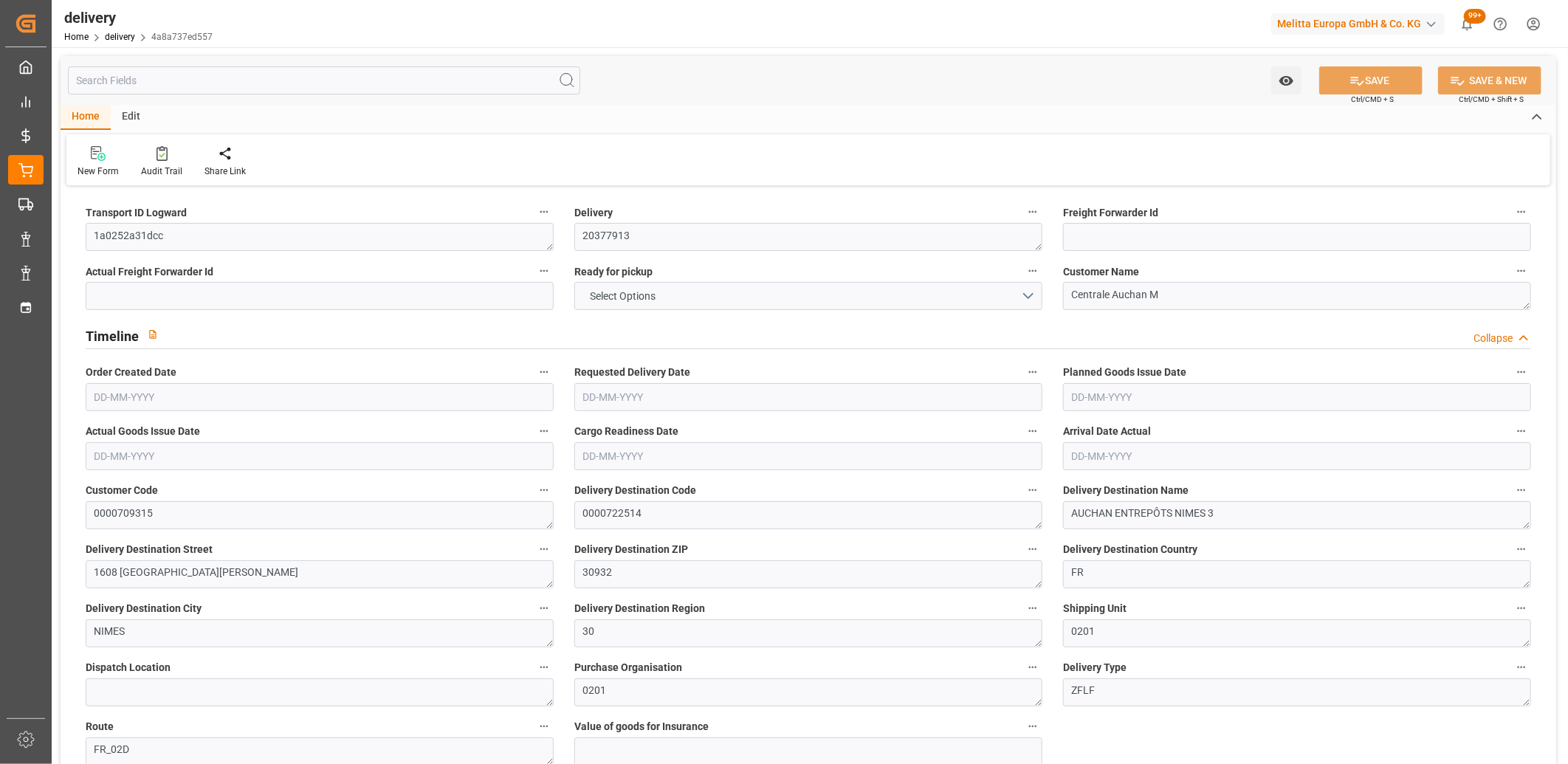
type input "5"
type input "4"
type input "5"
type input "0"
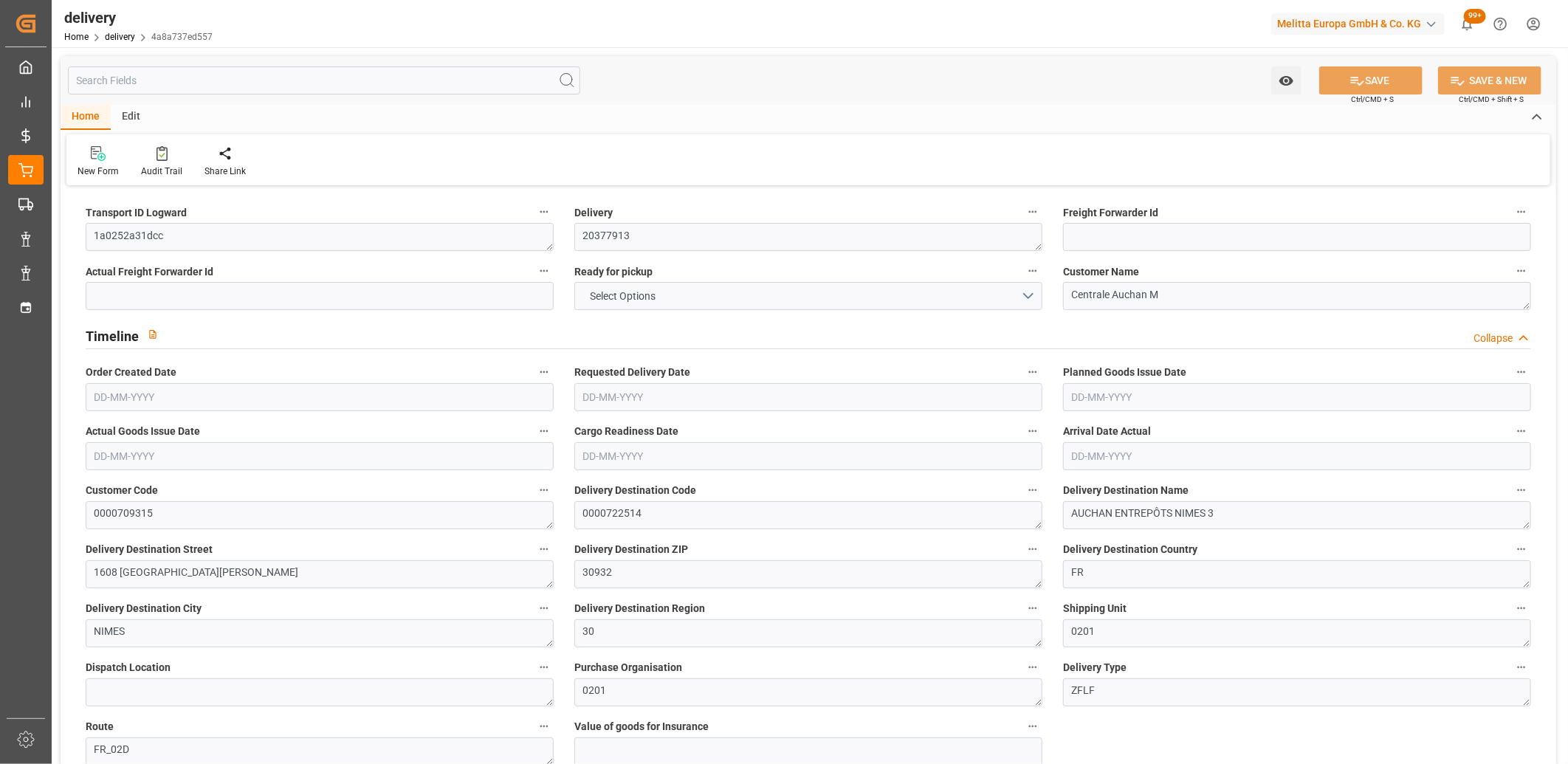
type input "-12.3336"
type input "364.9"
type input "352.5664"
type input "9.8"
type input "24.84"
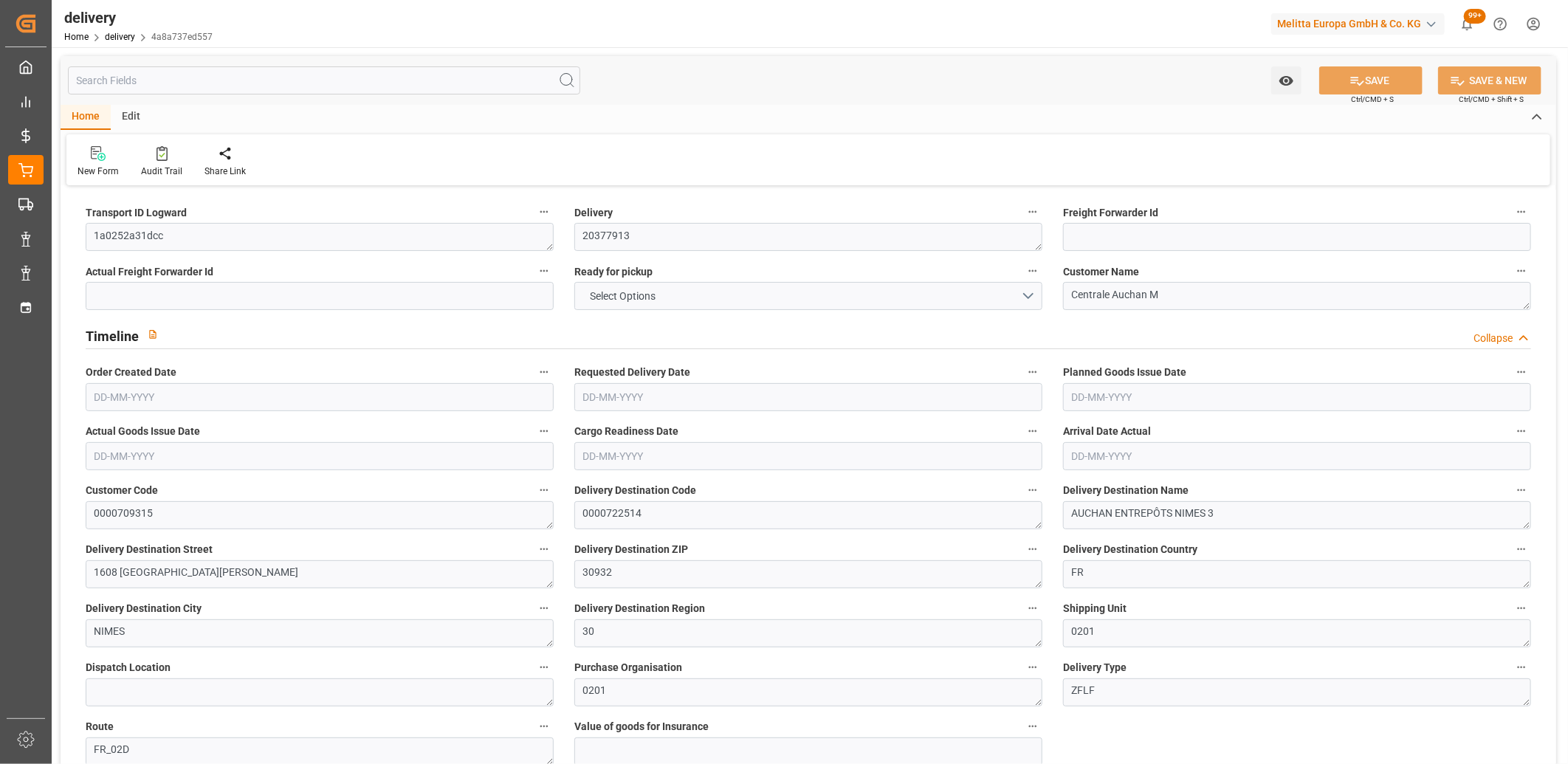
type input "1.5"
type input "1.3"
type input "0"
type input "7.5"
type input "765.912"
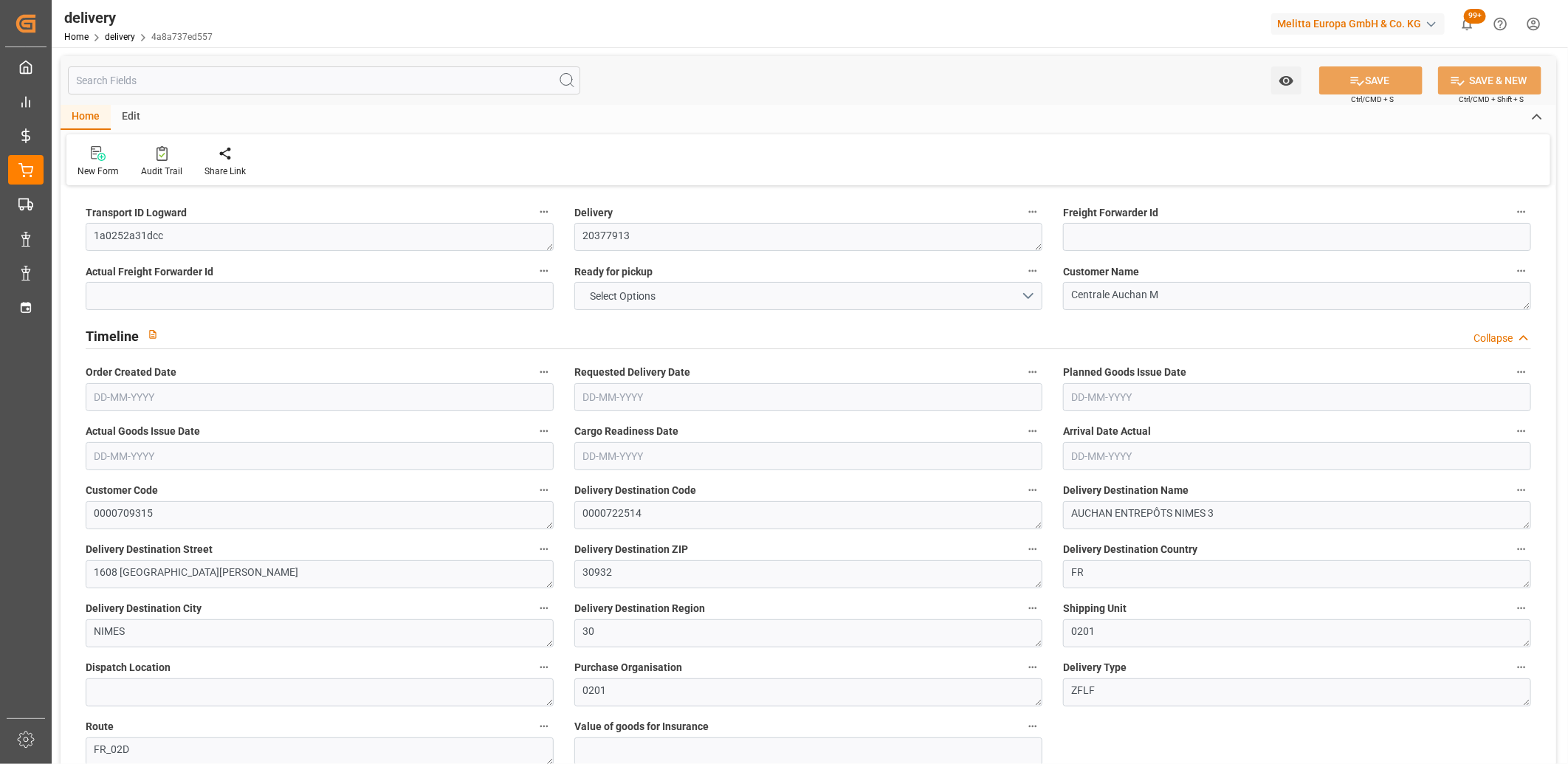
type input "101"
type input "4978.4785"
type input "0.3193"
type input "0"
type input "[DATE]"
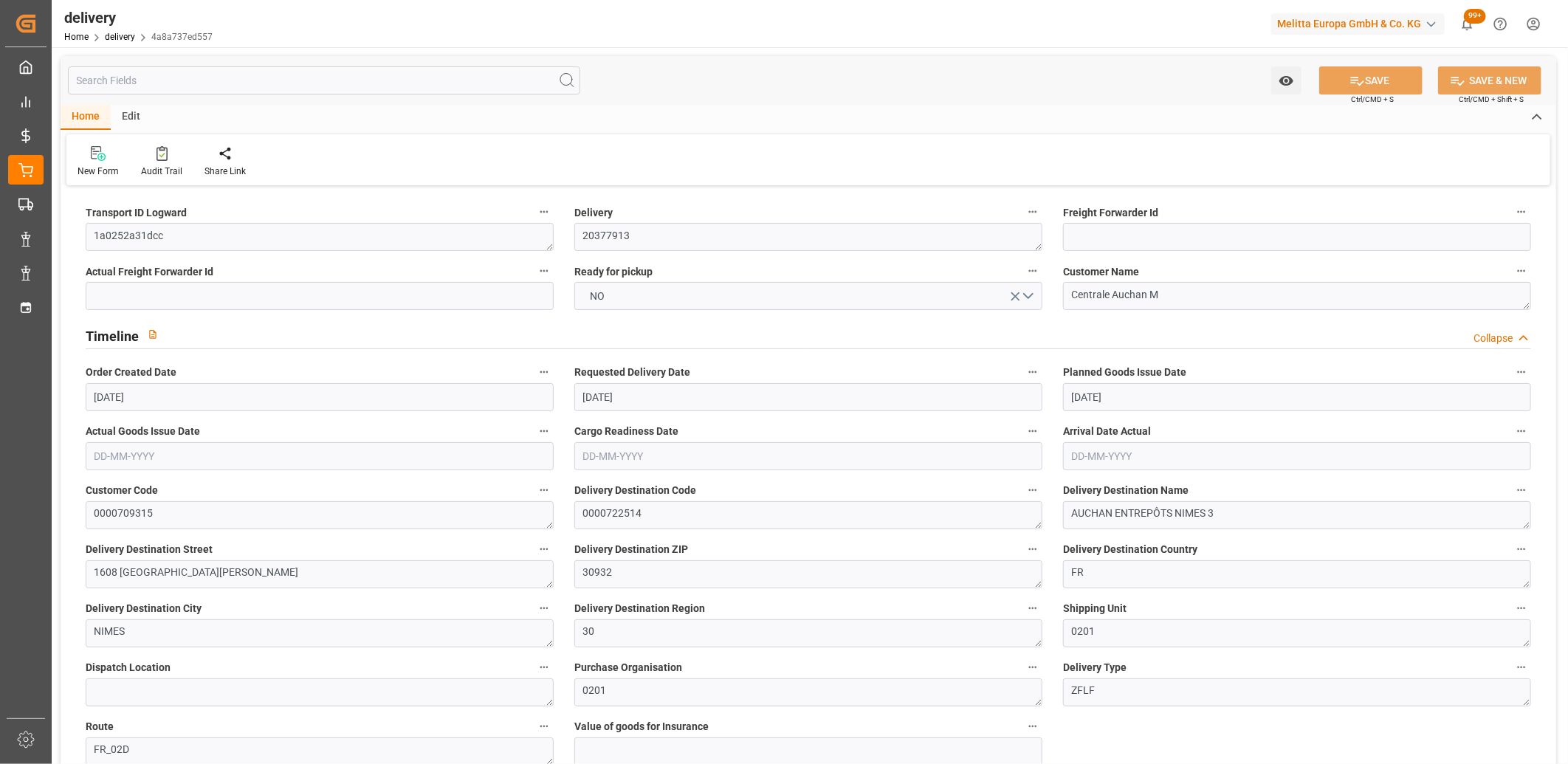
type input "[DATE]"
type input "09-09-2025 11:00"
click at [620, 290] on button "NO" at bounding box center [808, 296] width 468 height 28
click at [618, 290] on div "YES" at bounding box center [808, 299] width 467 height 31
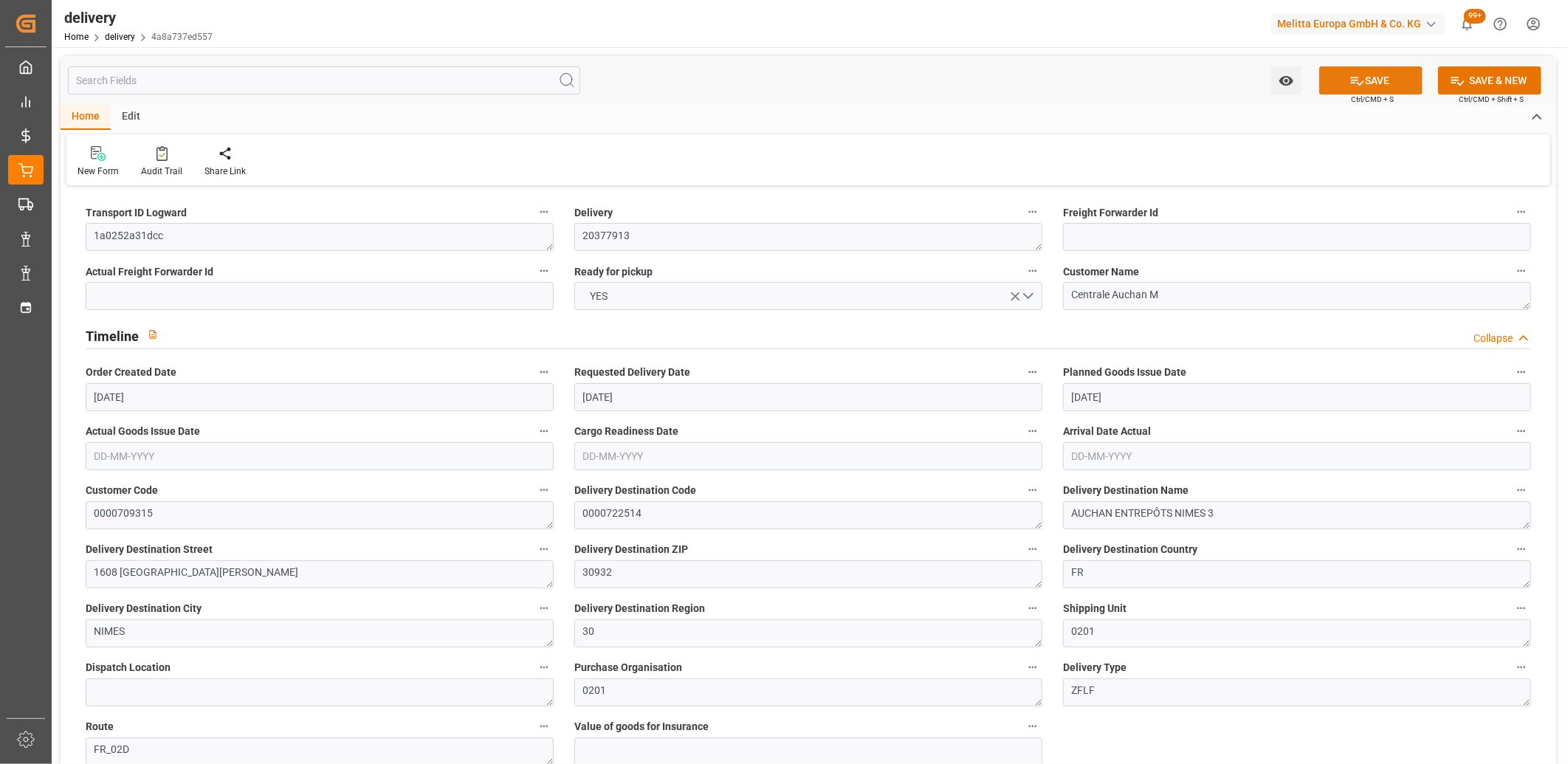
click at [1356, 83] on icon at bounding box center [1357, 81] width 16 height 16
